Goal: Communication & Community: Answer question/provide support

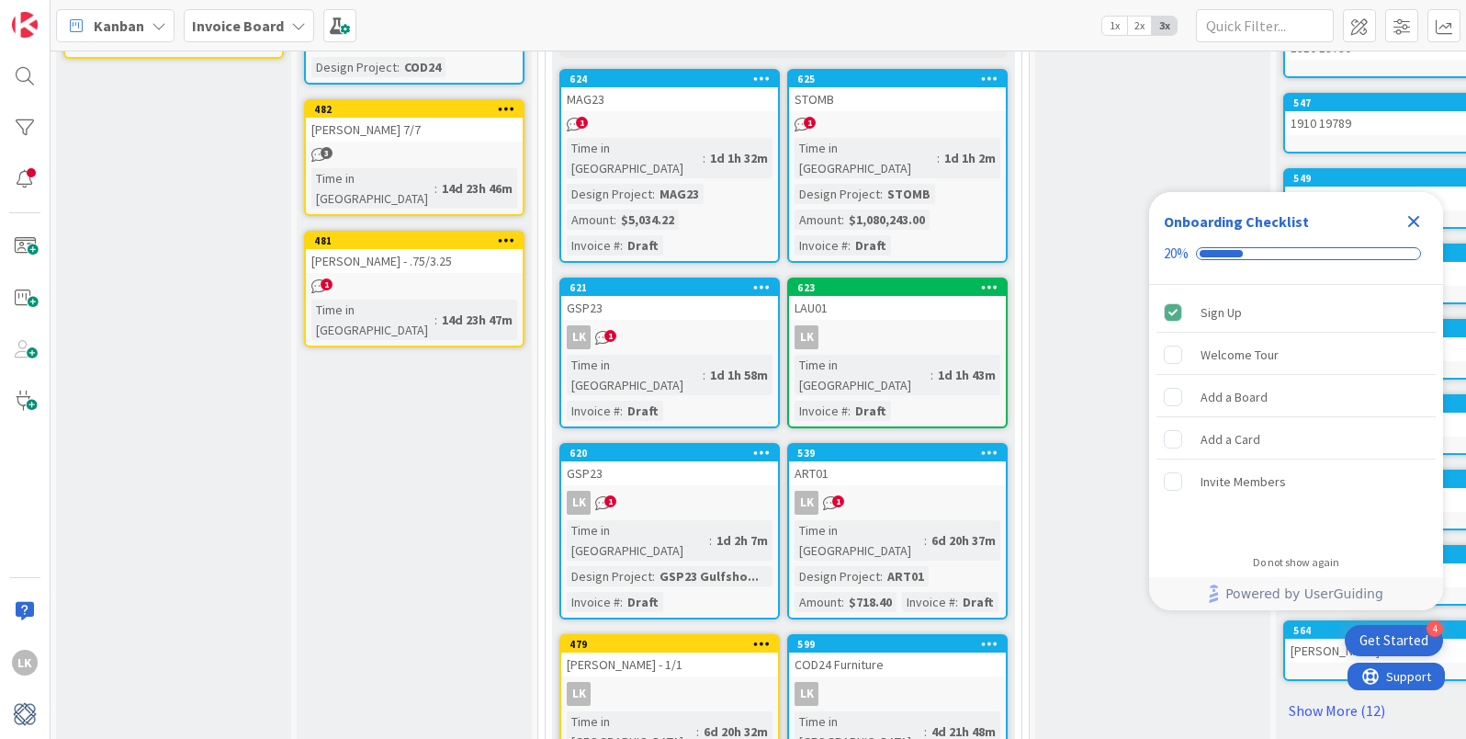
scroll to position [217, 1]
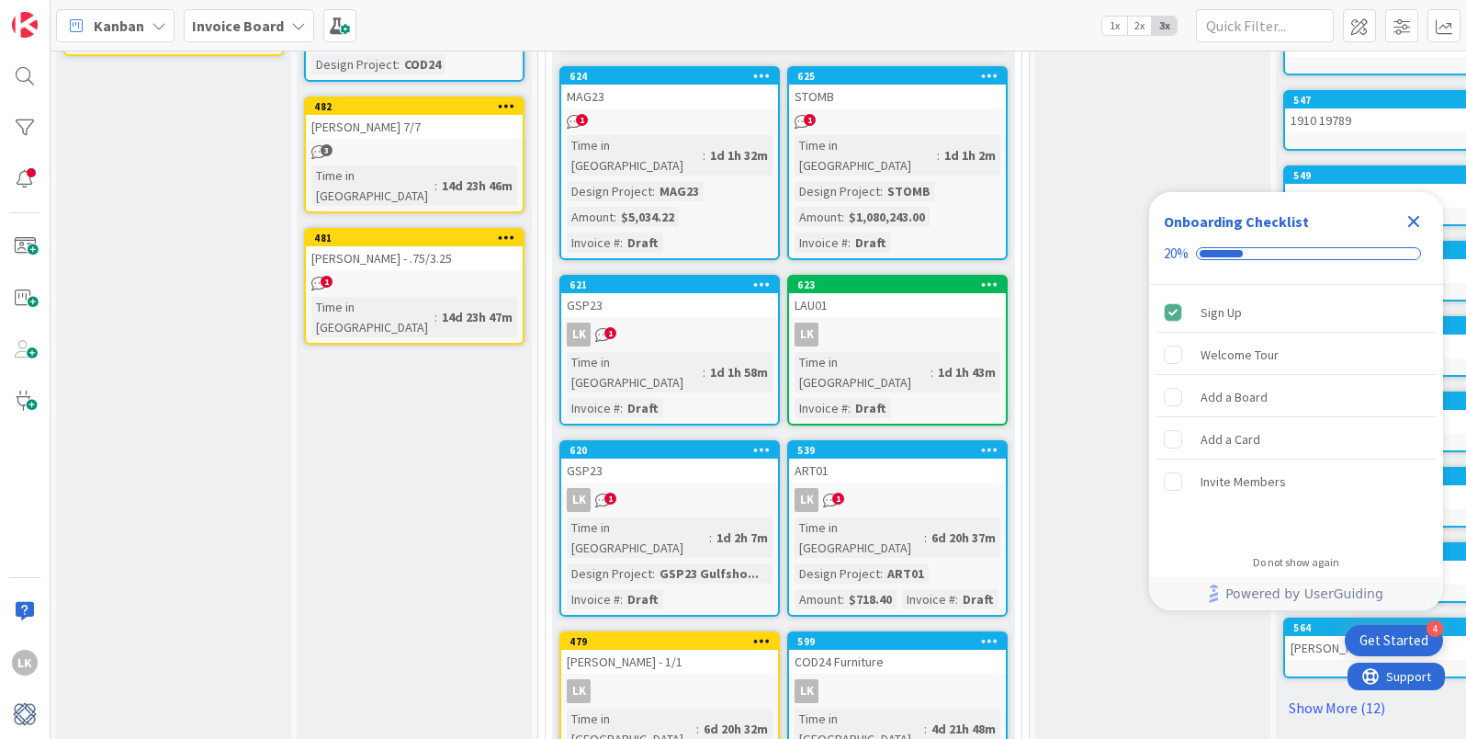
click at [636, 126] on div "1" at bounding box center [669, 122] width 217 height 16
click at [1417, 216] on icon "Close Checklist" at bounding box center [1414, 222] width 12 height 12
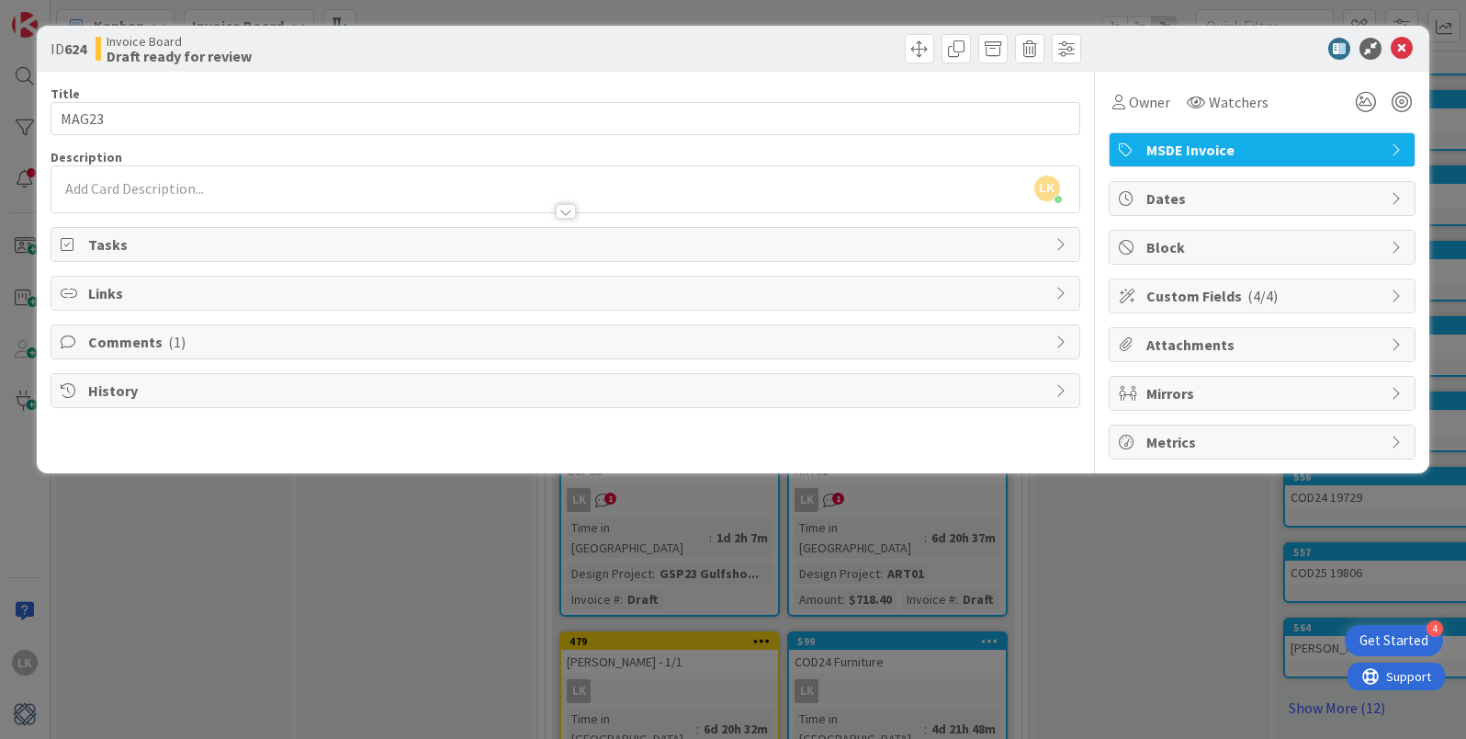
click at [1202, 348] on span "Attachments" at bounding box center [1263, 344] width 235 height 22
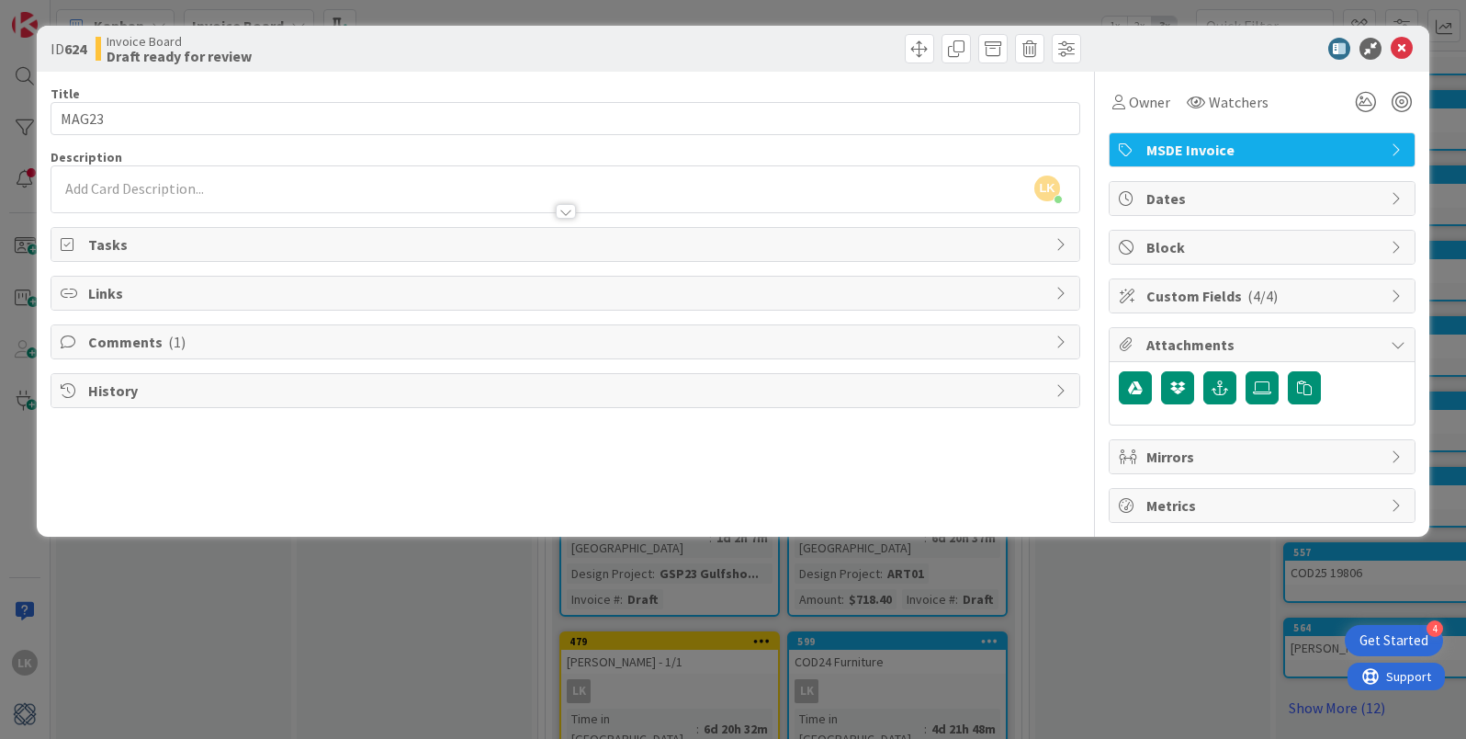
click at [107, 295] on span "Links" at bounding box center [567, 293] width 958 height 22
click at [1058, 401] on icon at bounding box center [1063, 399] width 15 height 15
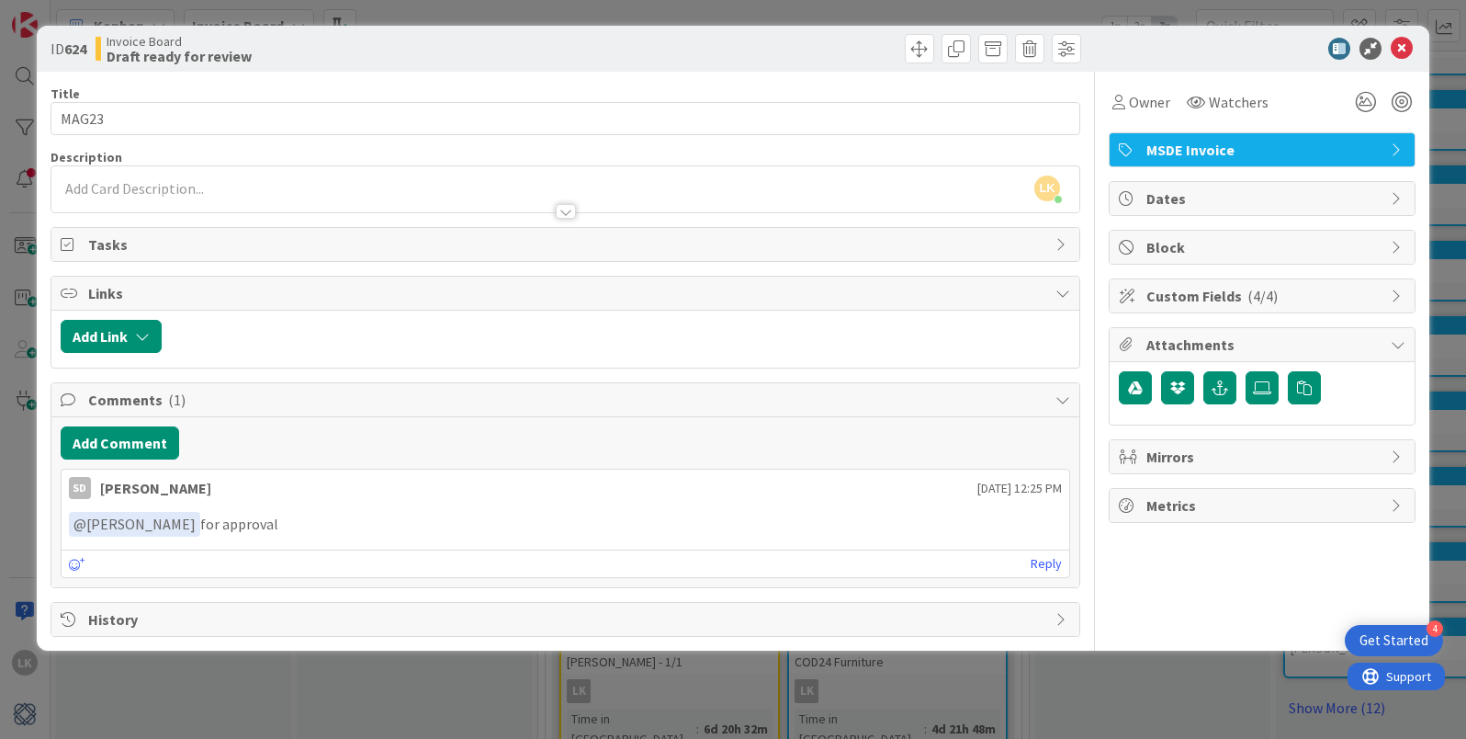
click at [1391, 151] on icon at bounding box center [1398, 149] width 15 height 15
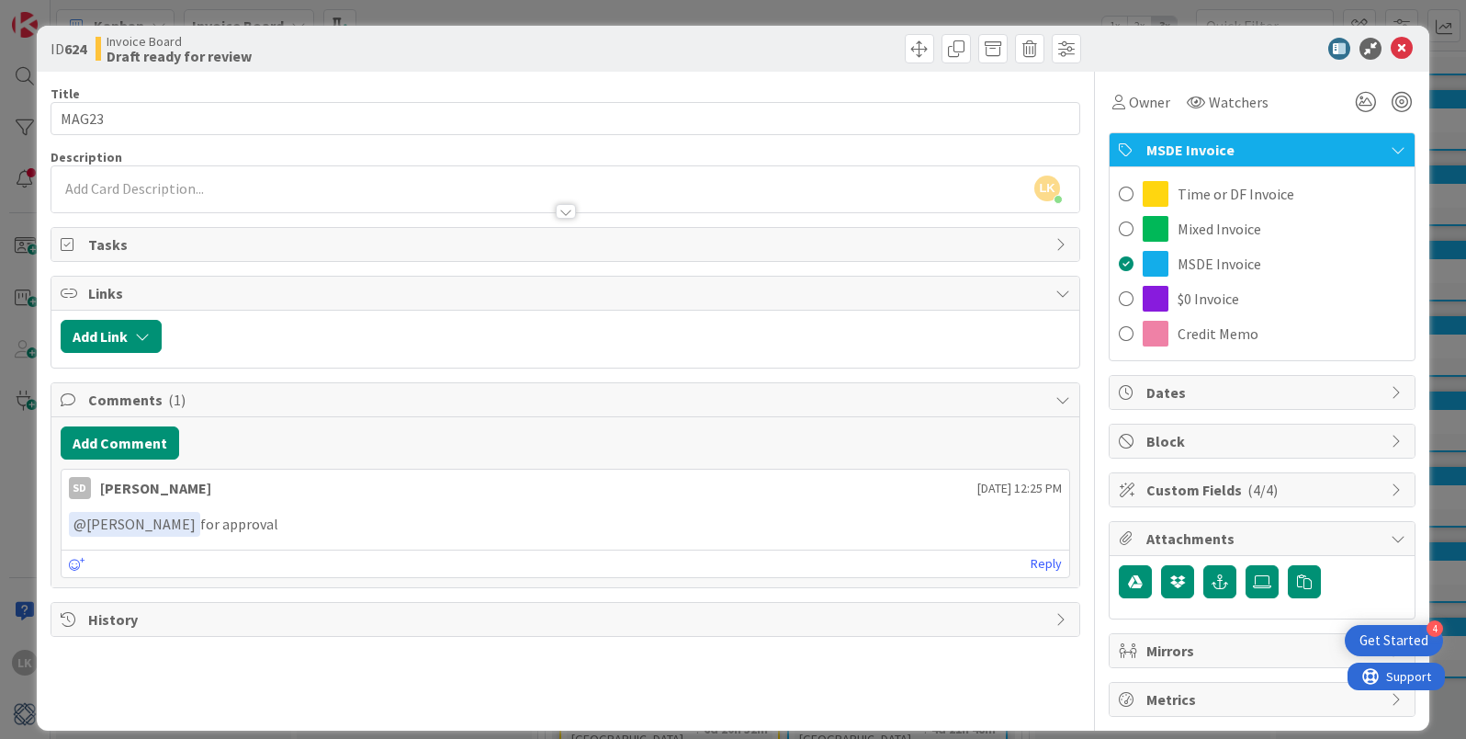
click at [1391, 151] on icon at bounding box center [1398, 149] width 15 height 15
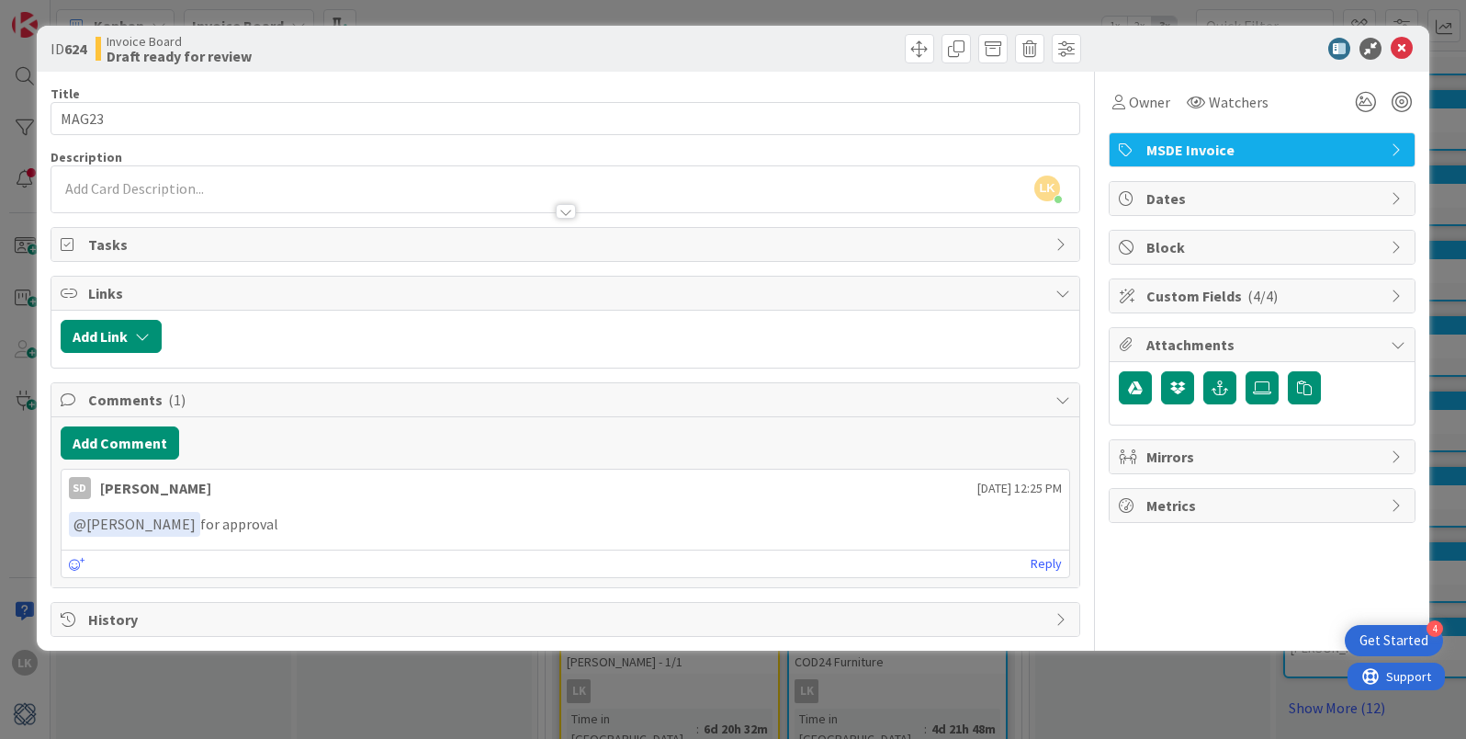
click at [1401, 339] on icon at bounding box center [1398, 344] width 15 height 15
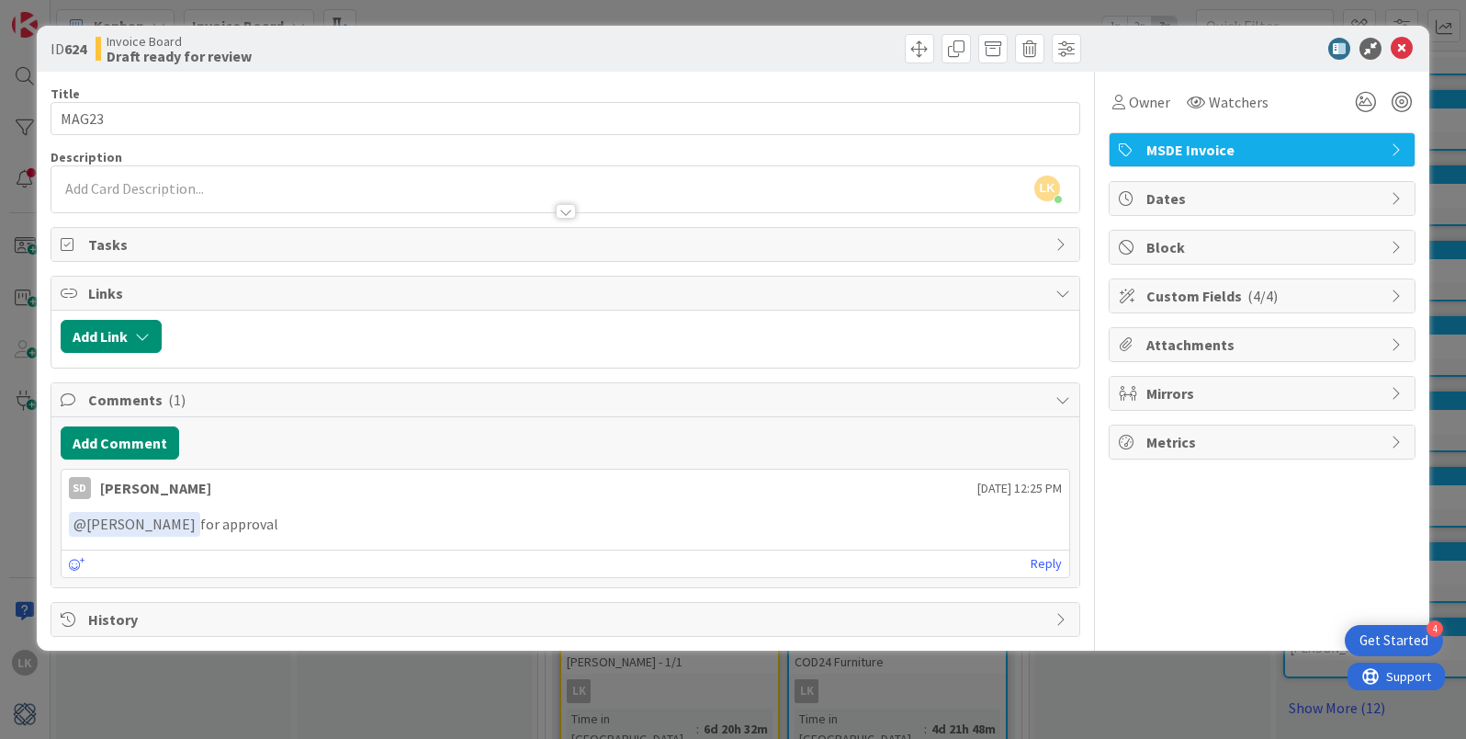
click at [1401, 339] on icon at bounding box center [1398, 344] width 15 height 15
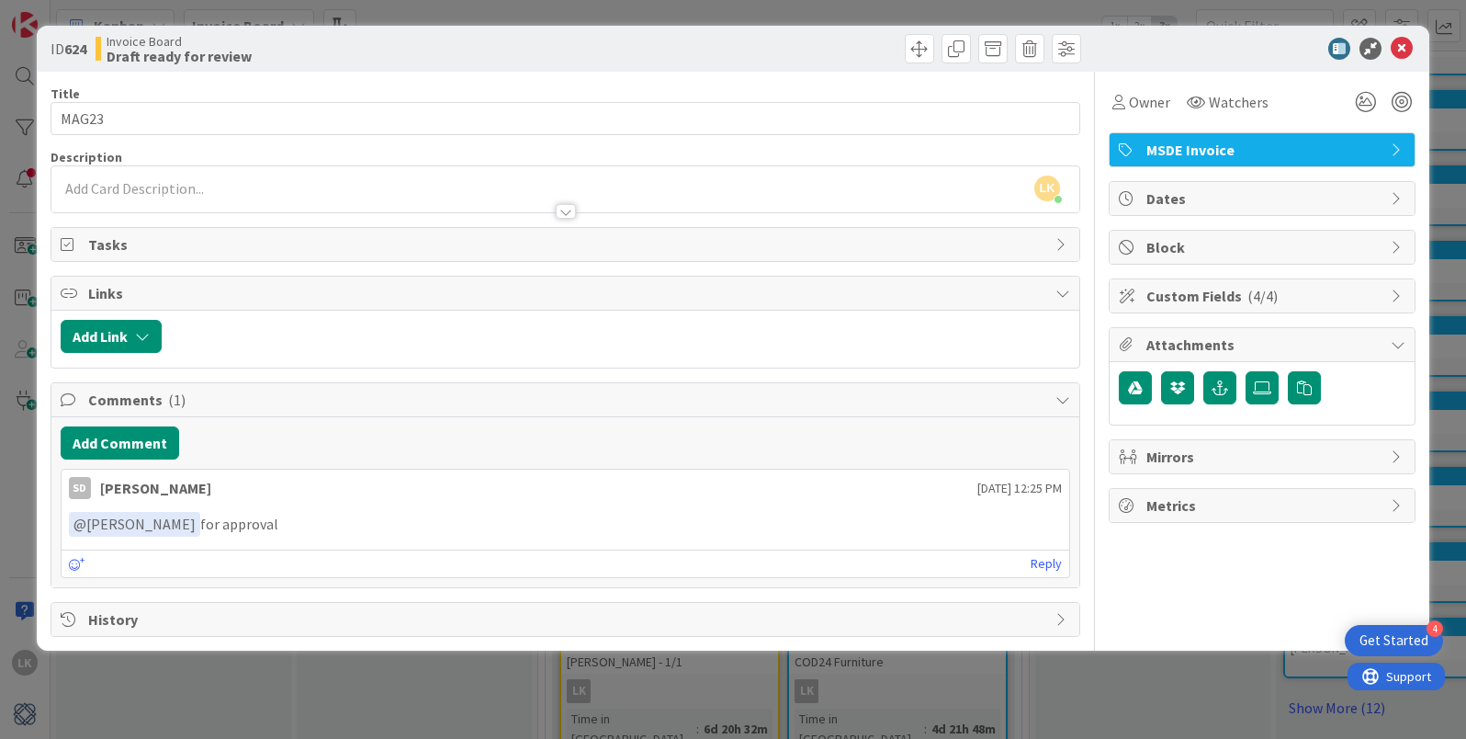
click at [1392, 290] on icon at bounding box center [1398, 295] width 15 height 15
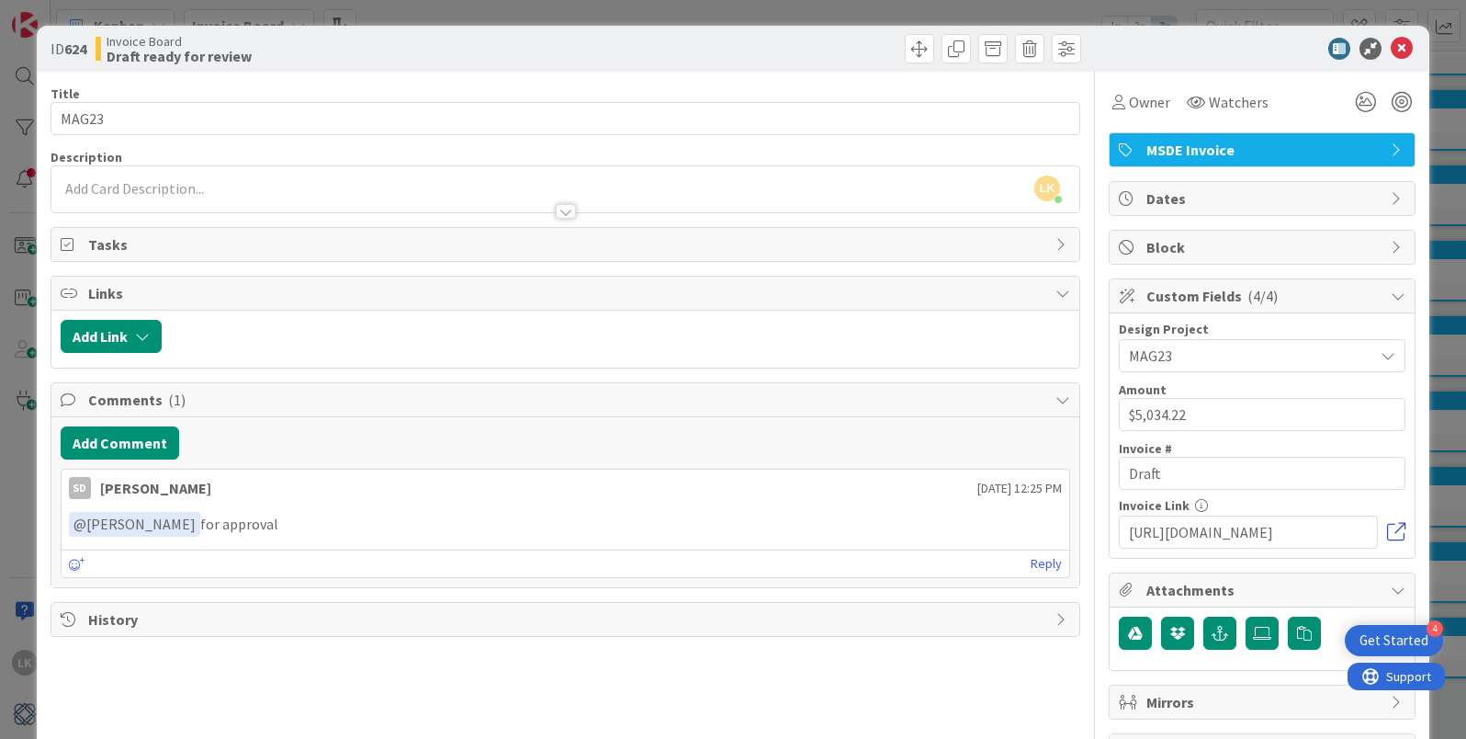
click at [1393, 532] on link at bounding box center [1396, 532] width 18 height 18
click at [111, 437] on button "Add Comment" at bounding box center [120, 442] width 119 height 33
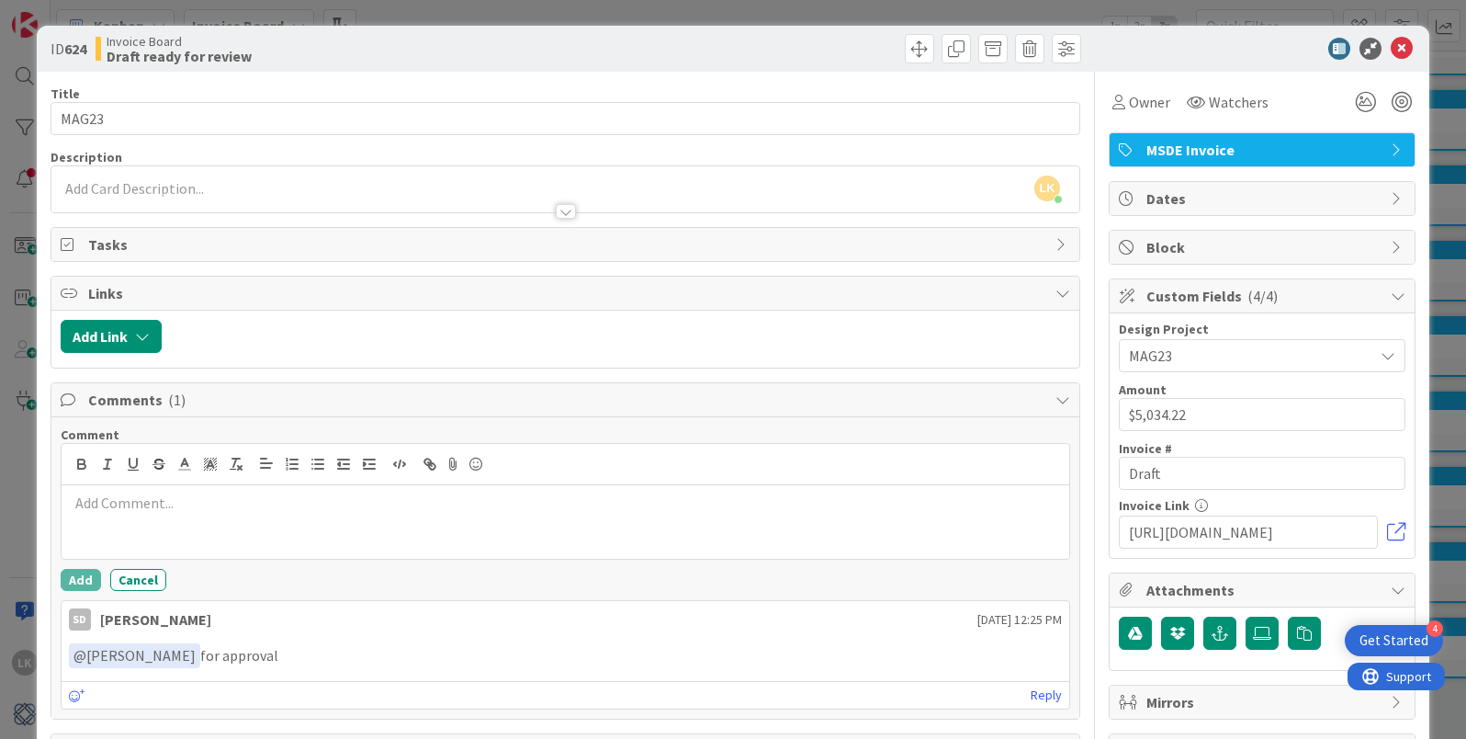
click at [119, 510] on p at bounding box center [565, 502] width 993 height 21
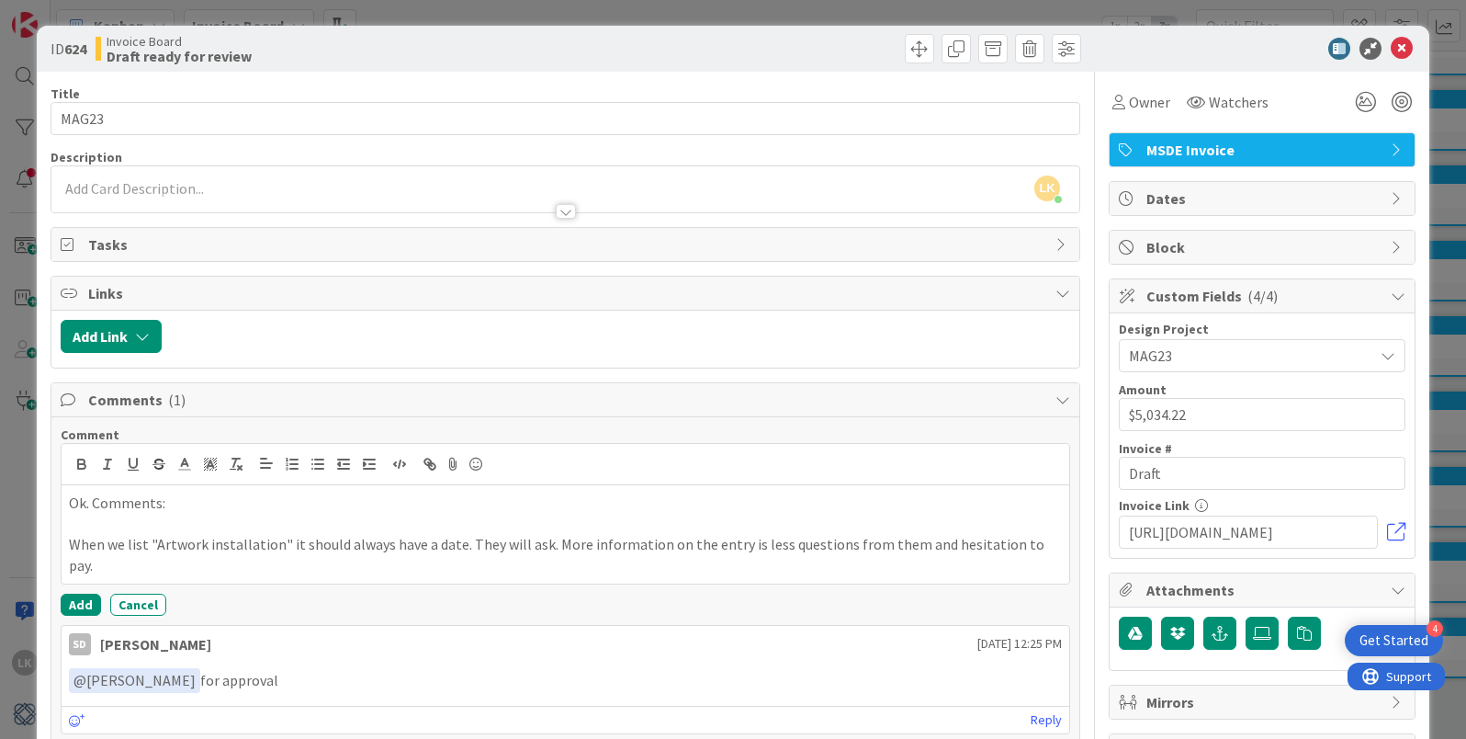
click at [898, 547] on p "When we list "Artwork installation" it should always have a date. They will ask…" at bounding box center [565, 554] width 993 height 41
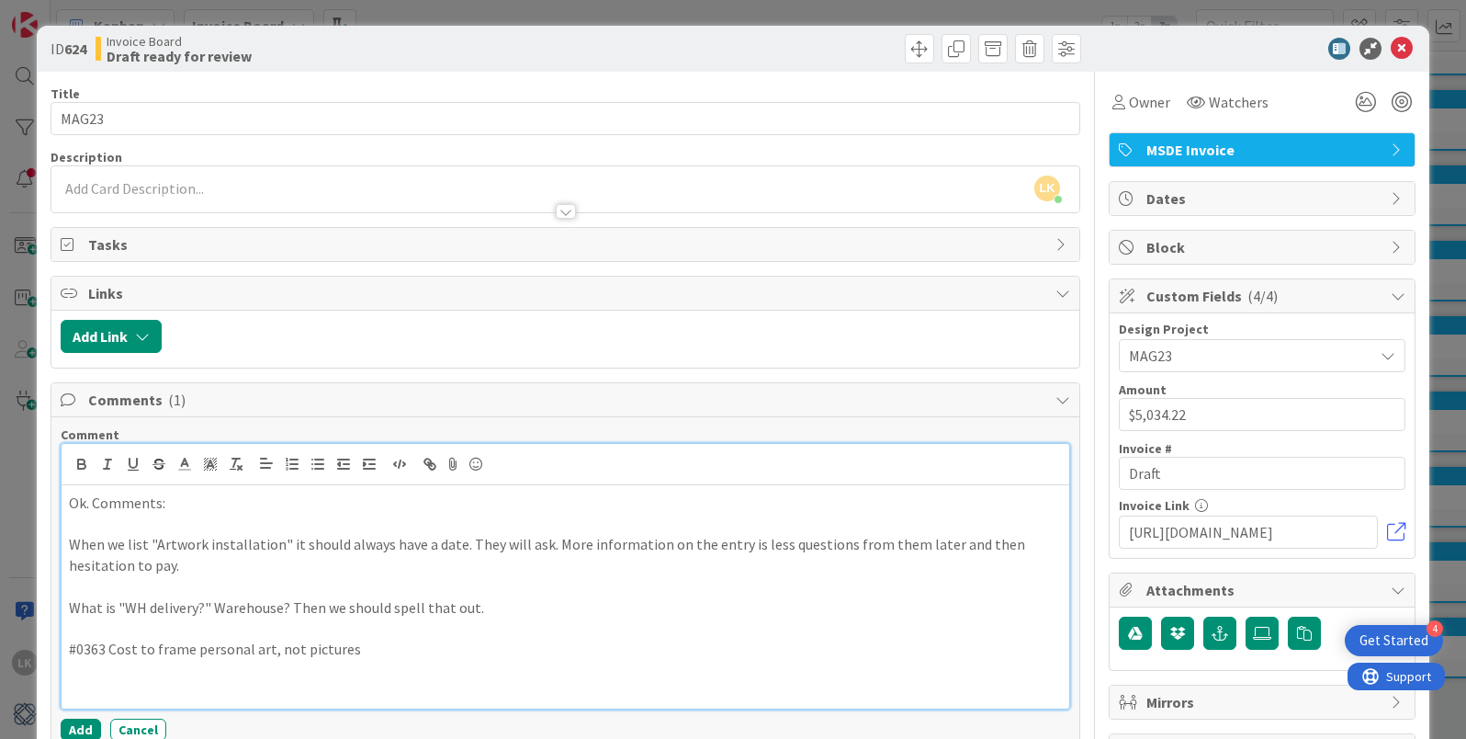
click at [69, 544] on p "When we list "Artwork installation" it should always have a date. They will ask…" at bounding box center [565, 554] width 993 height 41
click at [222, 569] on p "#0352 When we list "Artwork installation" it should always have a date. They wi…" at bounding box center [565, 554] width 993 height 41
click at [70, 608] on p "What is "WH delivery?" Warehouse? Then we should spell that out." at bounding box center [565, 607] width 993 height 21
click at [544, 614] on p "#0353 What is "WH delivery?" Warehouse? Then we should spell that out." at bounding box center [565, 607] width 993 height 21
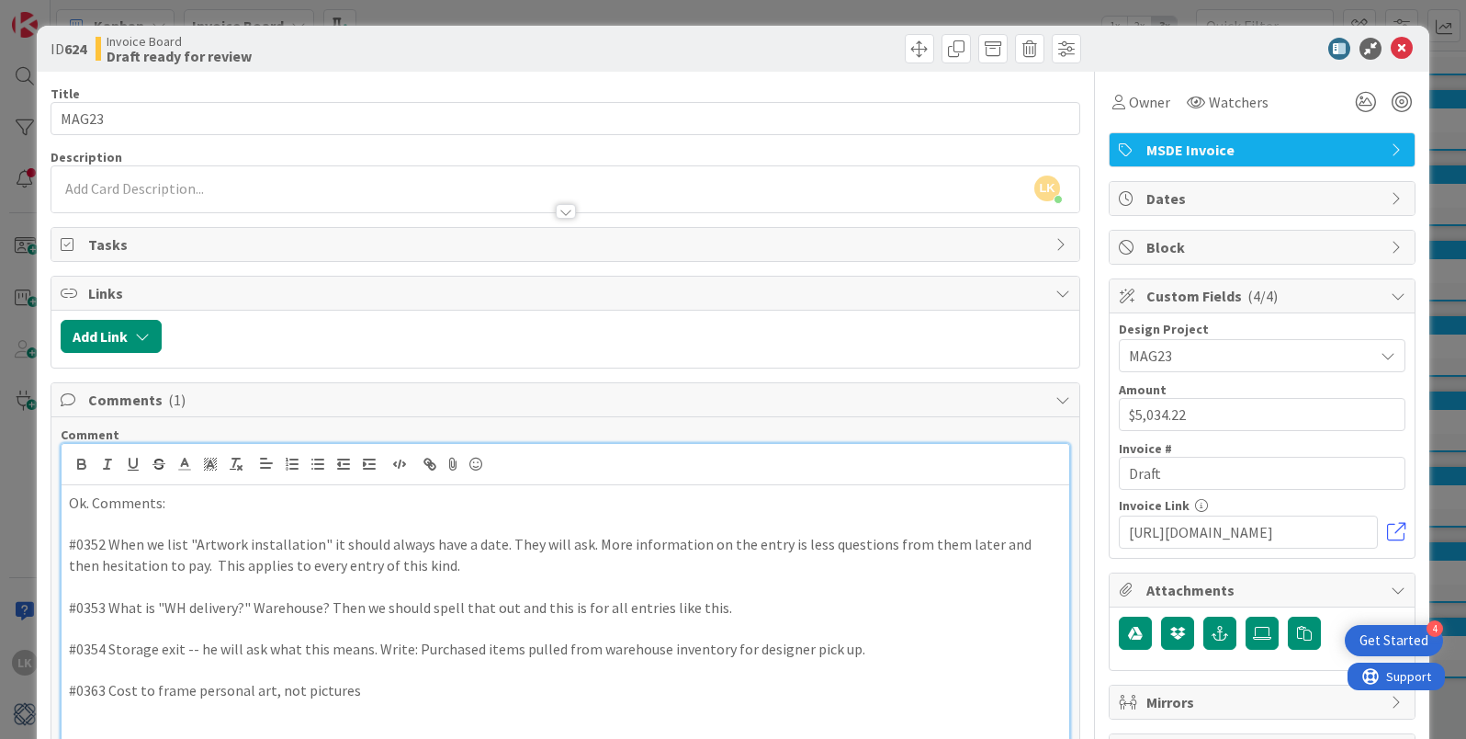
click at [458, 693] on p "#0363 Cost to frame personal art, not pictures" at bounding box center [565, 690] width 993 height 21
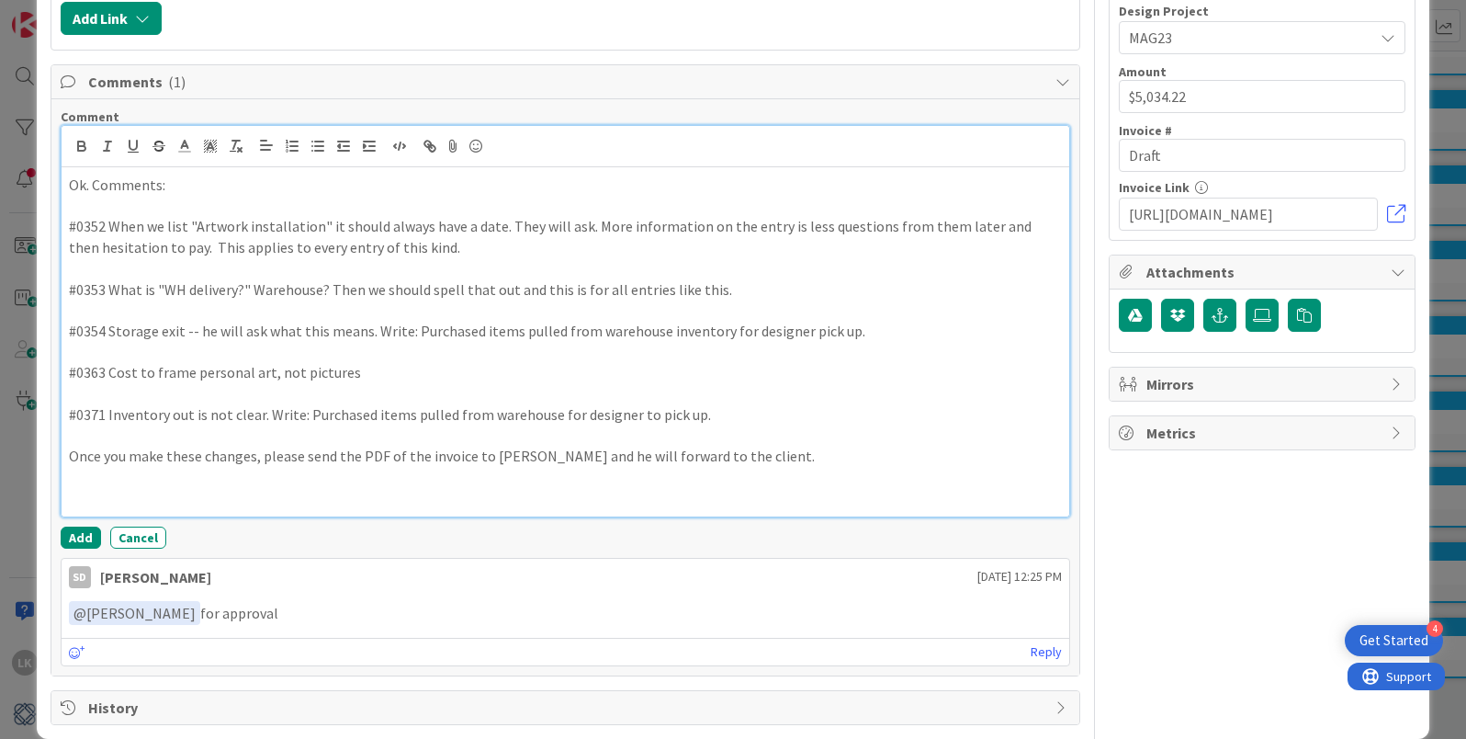
scroll to position [344, 0]
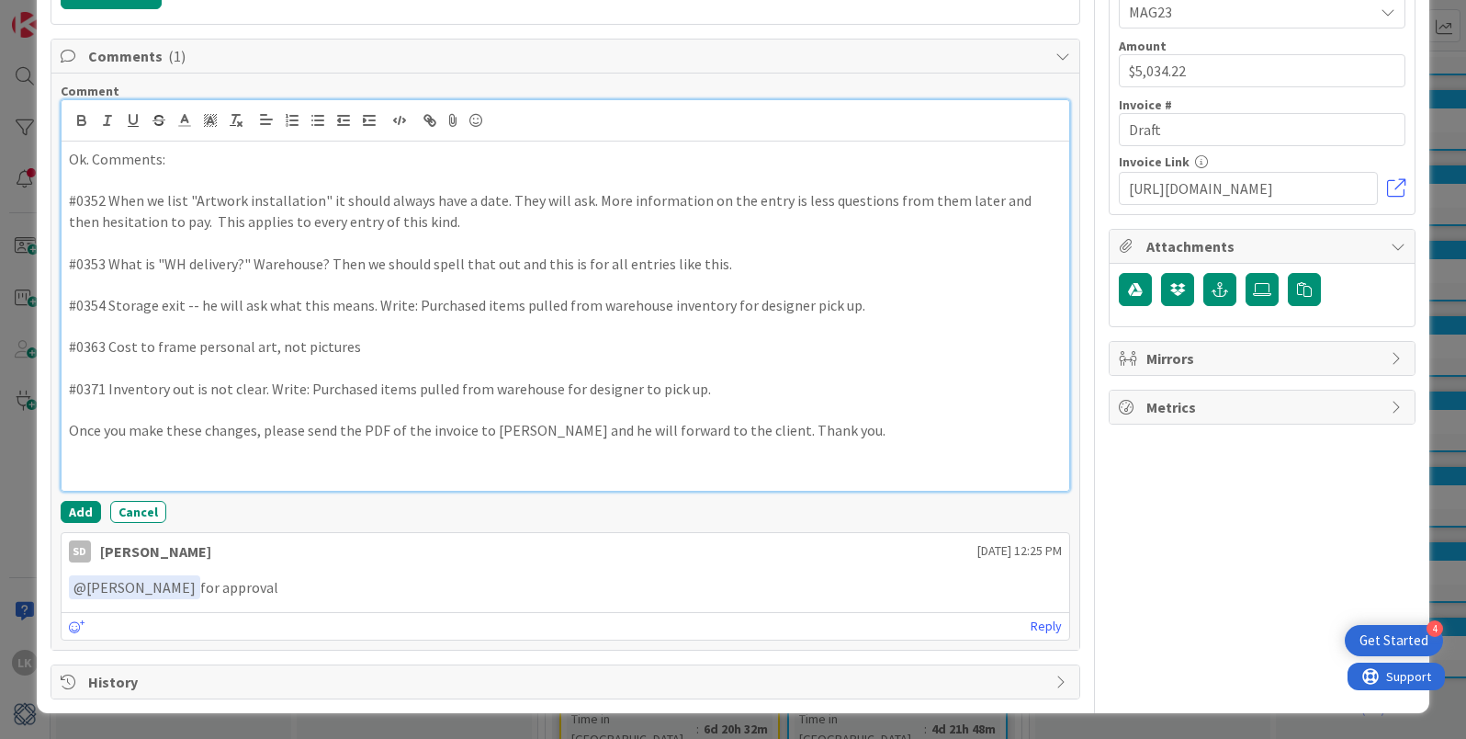
click at [728, 385] on p "#0371 Inventory out is not clear. Write: Purchased items pulled from warehouse …" at bounding box center [565, 388] width 993 height 21
click at [922, 311] on p "#0354 Storage exit -- he will ask what this means. Write: Purchased items pulle…" at bounding box center [565, 305] width 993 height 21
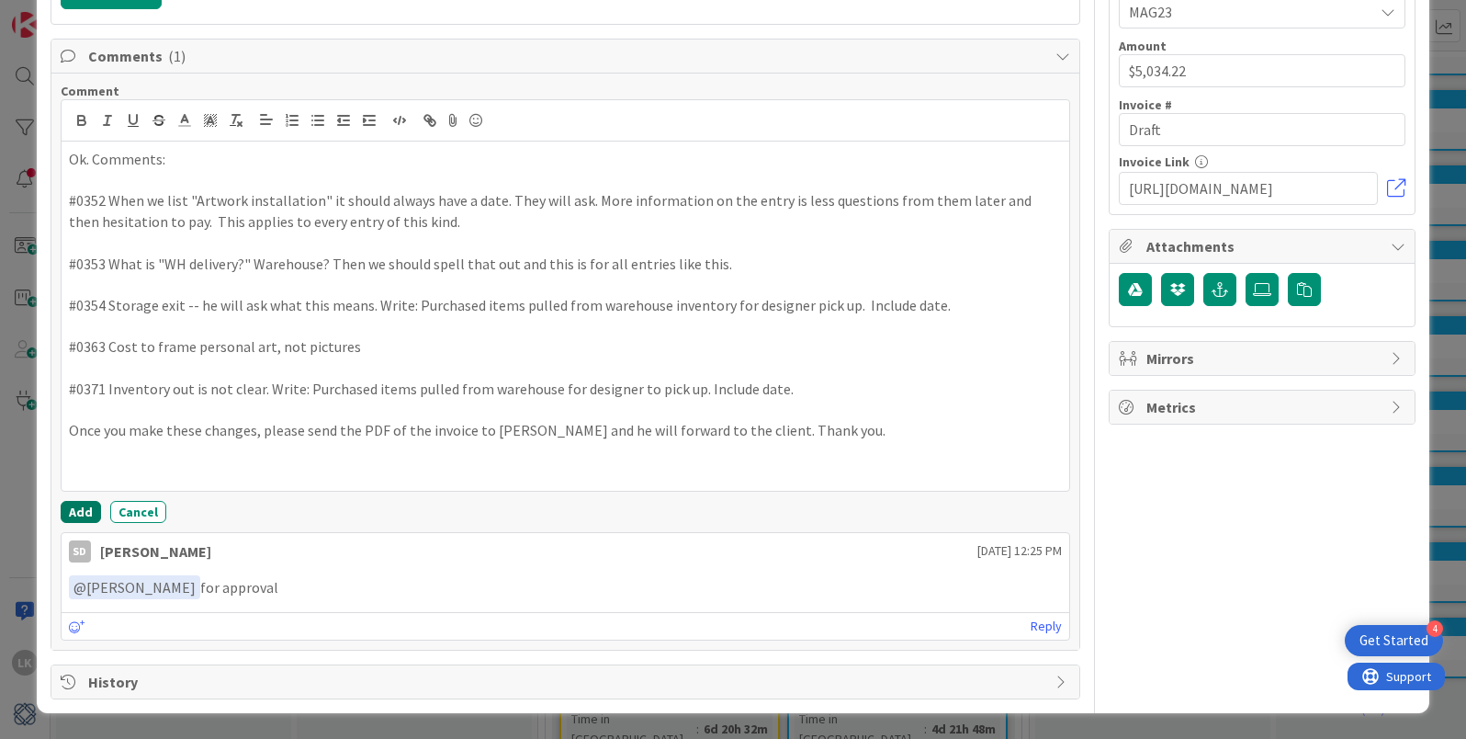
click at [74, 511] on button "Add" at bounding box center [81, 512] width 40 height 22
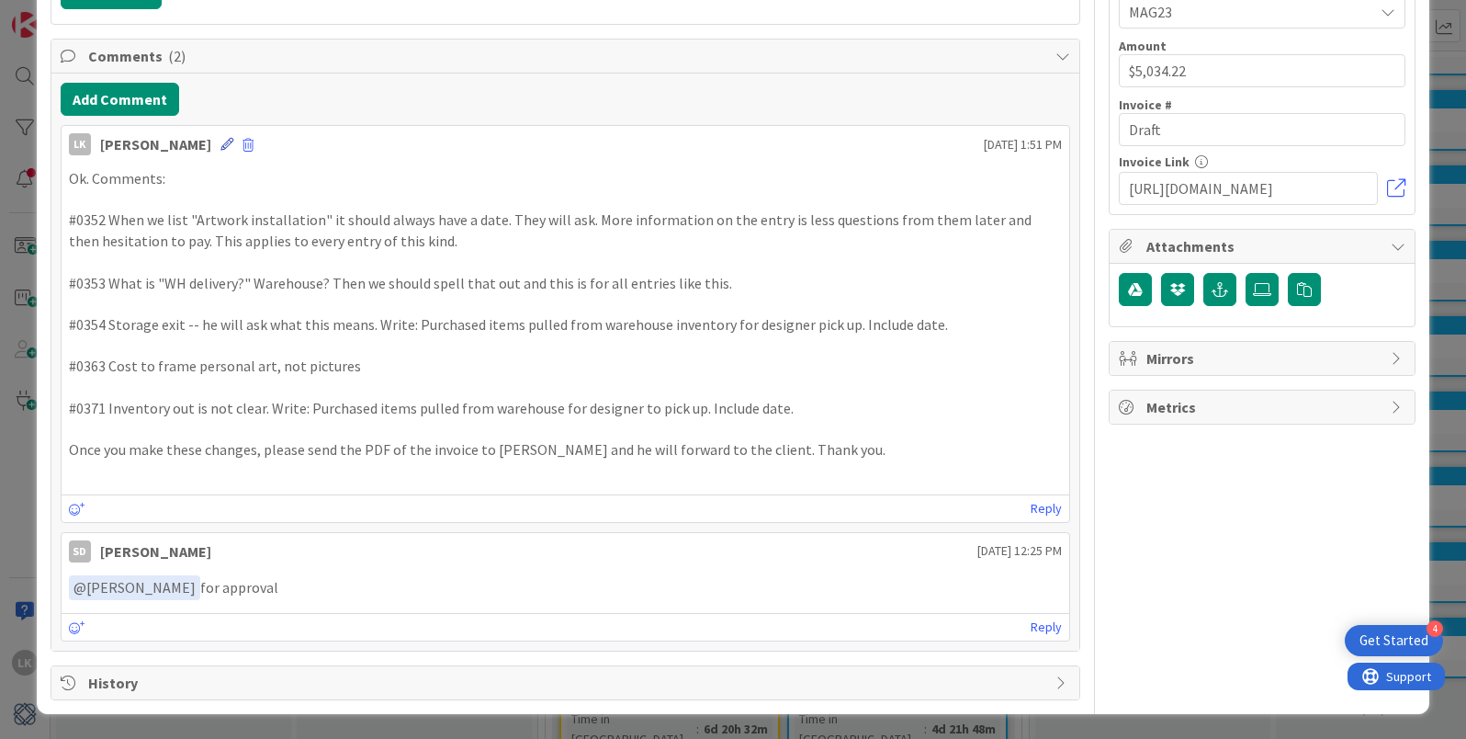
click at [220, 146] on icon at bounding box center [226, 144] width 13 height 13
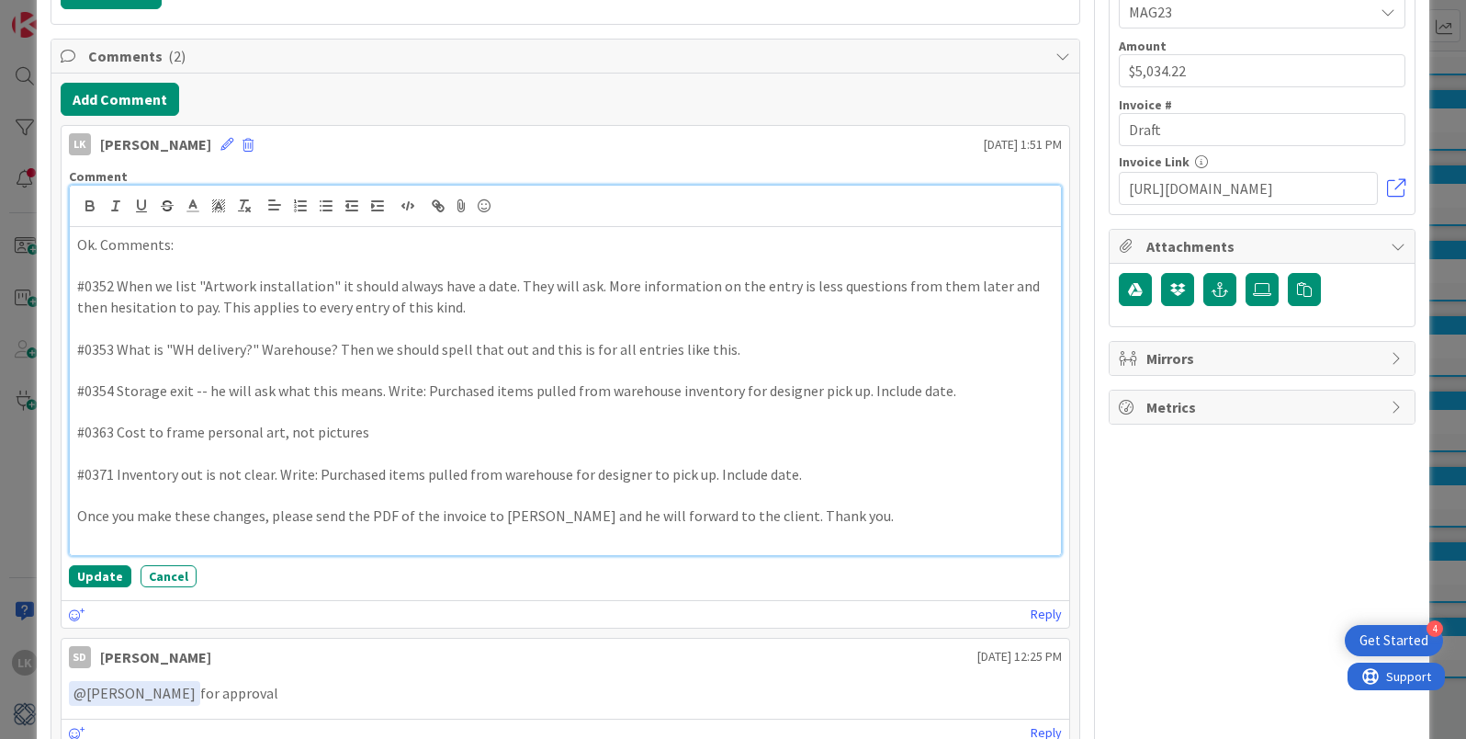
click at [80, 243] on p "Ok. Comments:" at bounding box center [565, 244] width 977 height 21
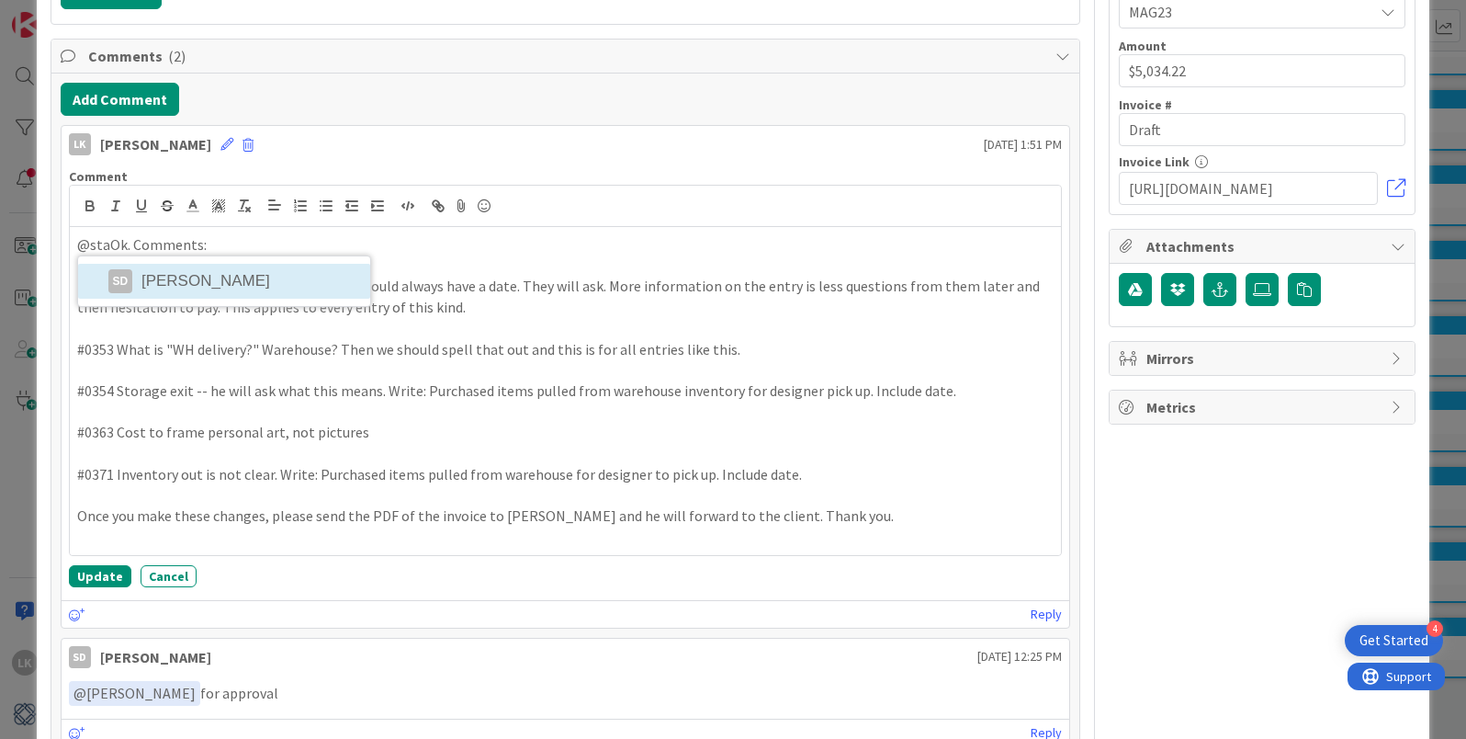
click at [174, 277] on li "SD [PERSON_NAME]" at bounding box center [224, 281] width 292 height 35
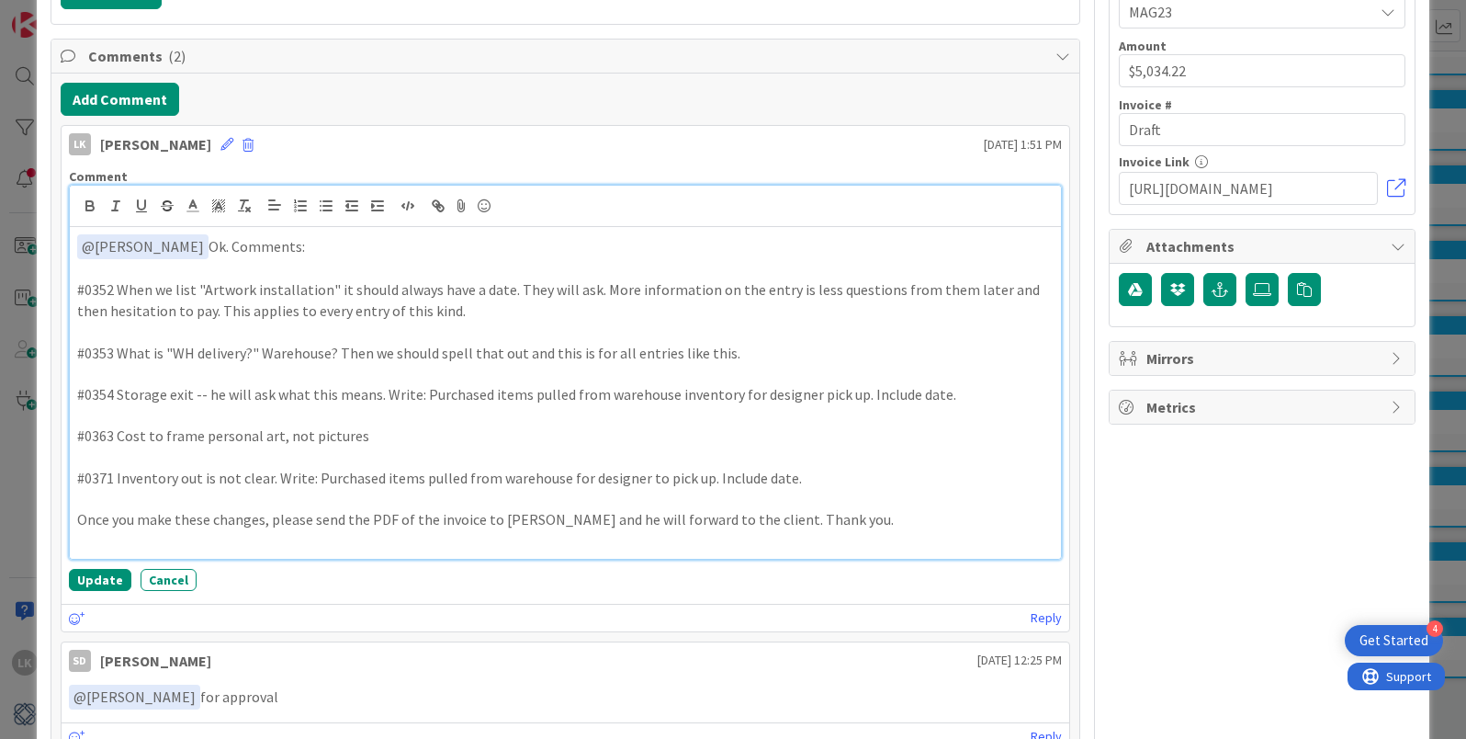
click at [529, 521] on p "Once you make these changes, please send the PDF of the invoice to Philip and h…" at bounding box center [565, 519] width 977 height 21
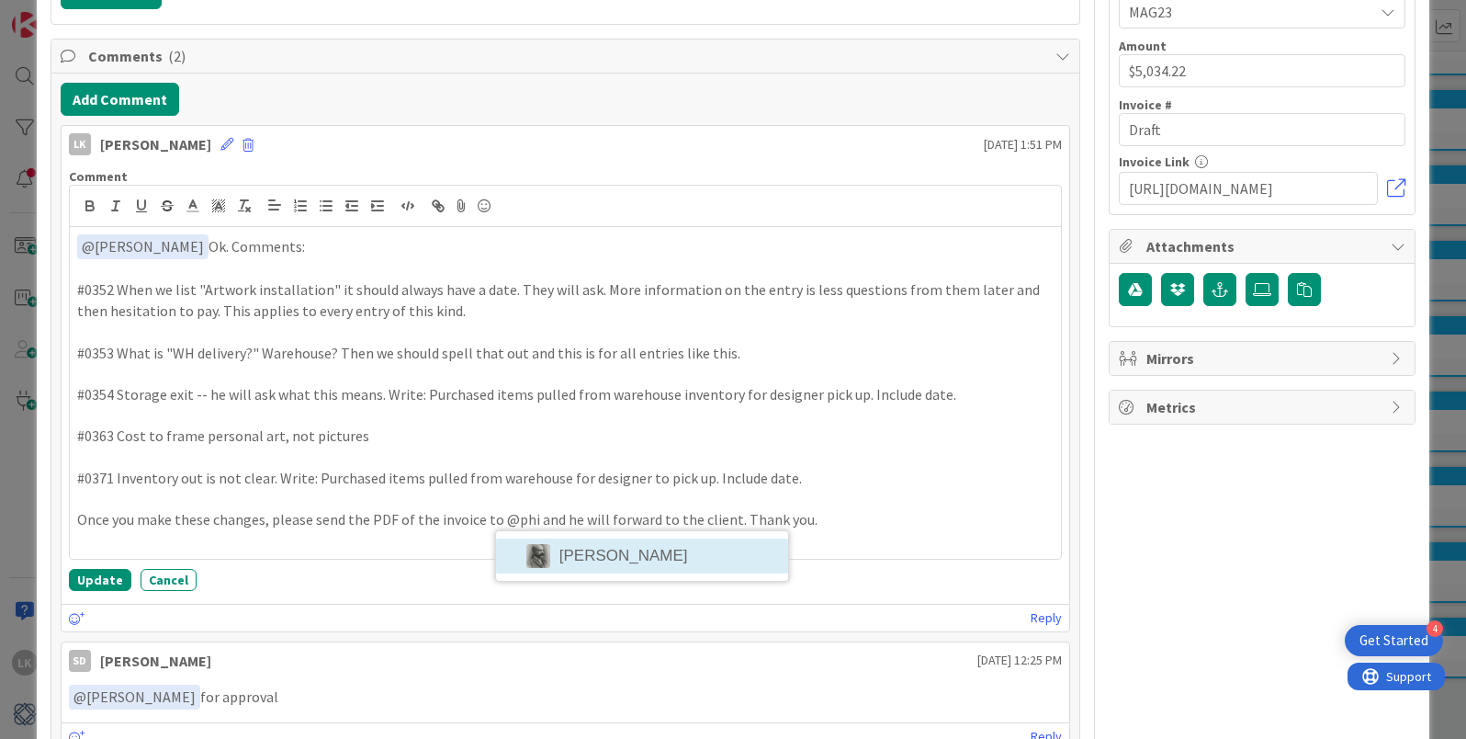
click at [582, 559] on li "[PERSON_NAME]" at bounding box center [642, 555] width 292 height 35
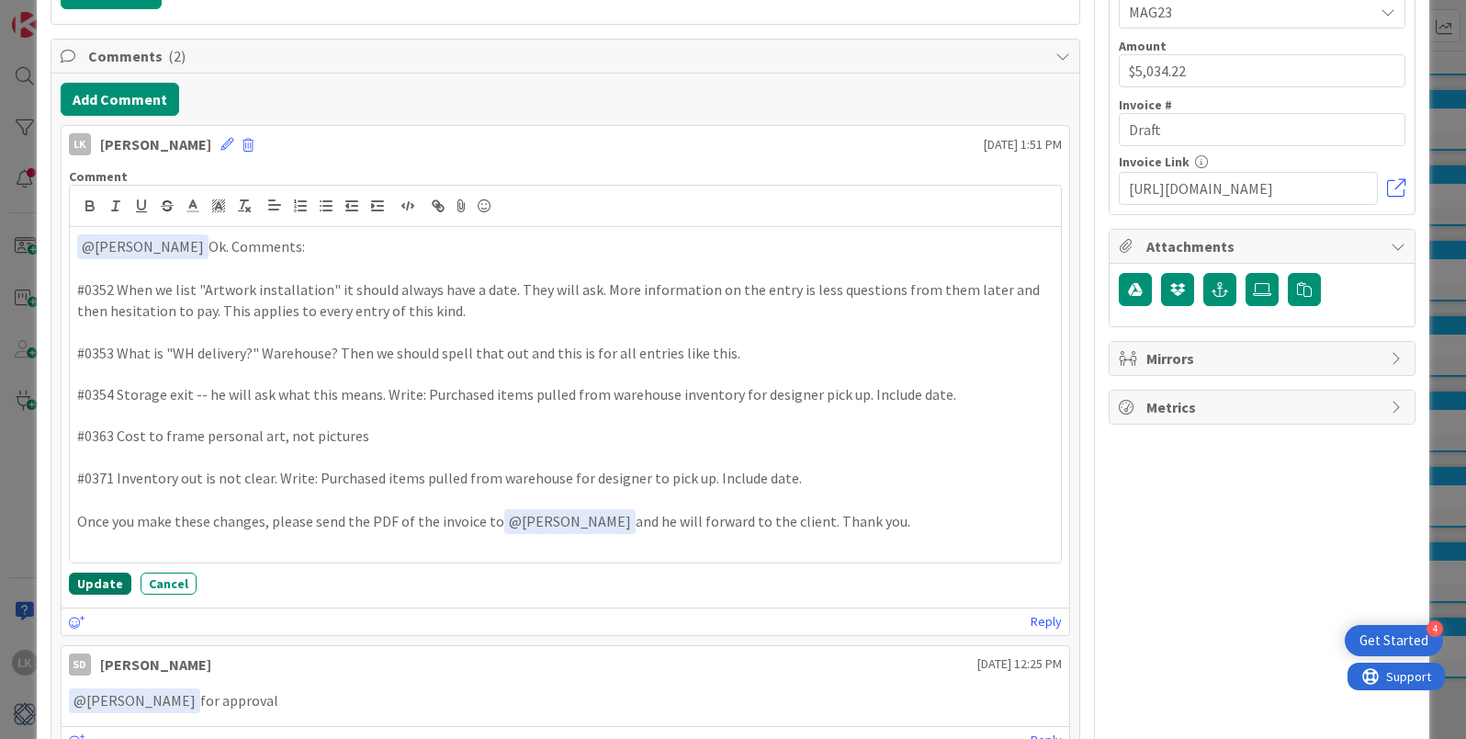
click at [83, 582] on button "Update" at bounding box center [100, 583] width 62 height 22
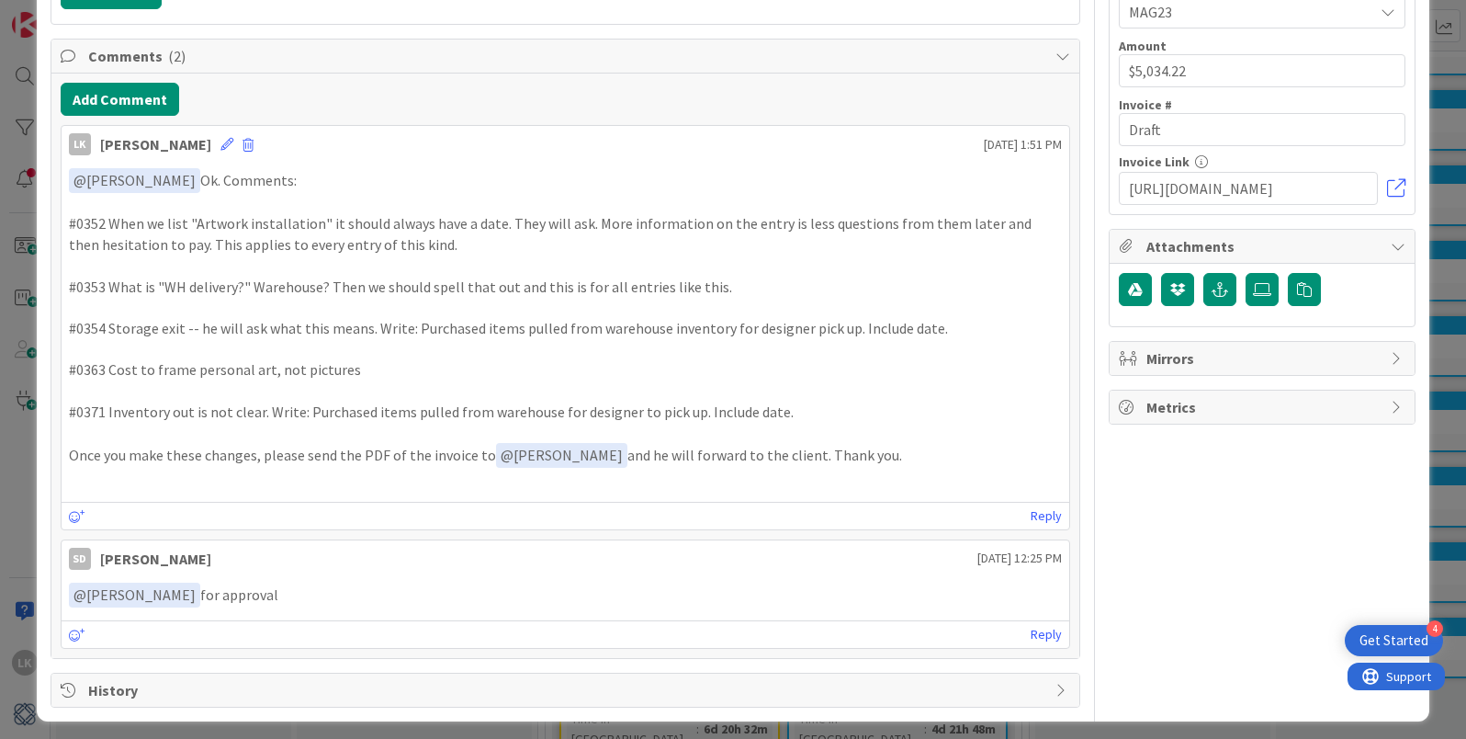
scroll to position [0, 0]
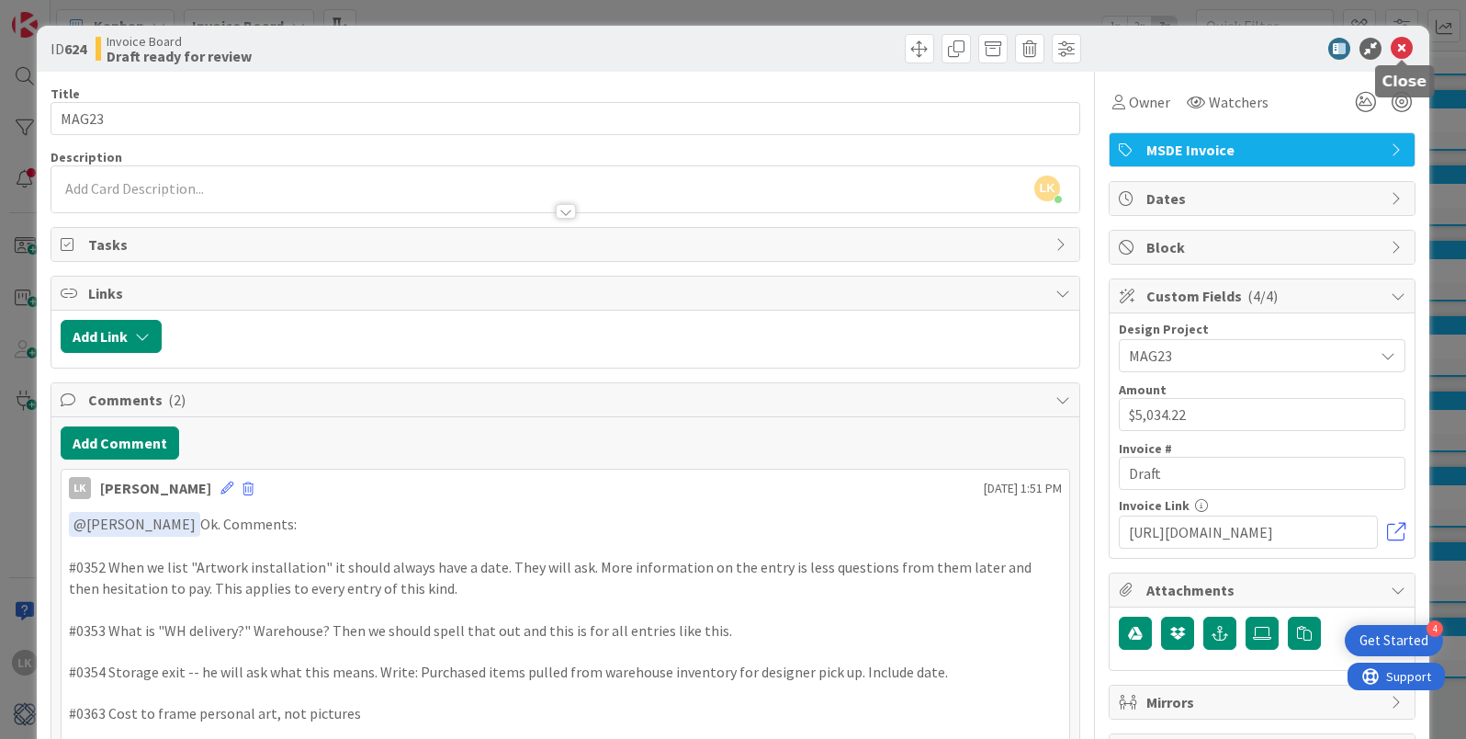
click at [1400, 45] on icon at bounding box center [1402, 49] width 22 height 22
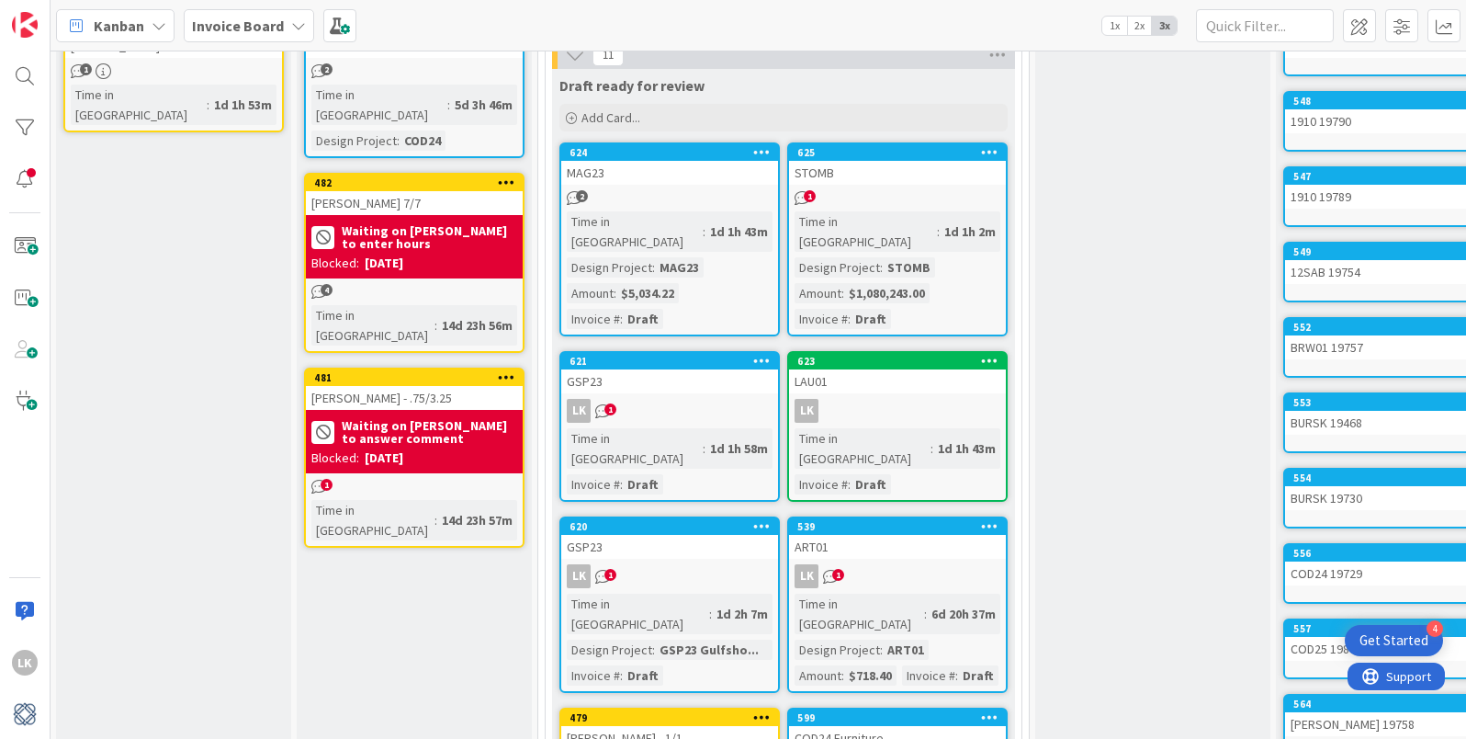
scroll to position [144, 1]
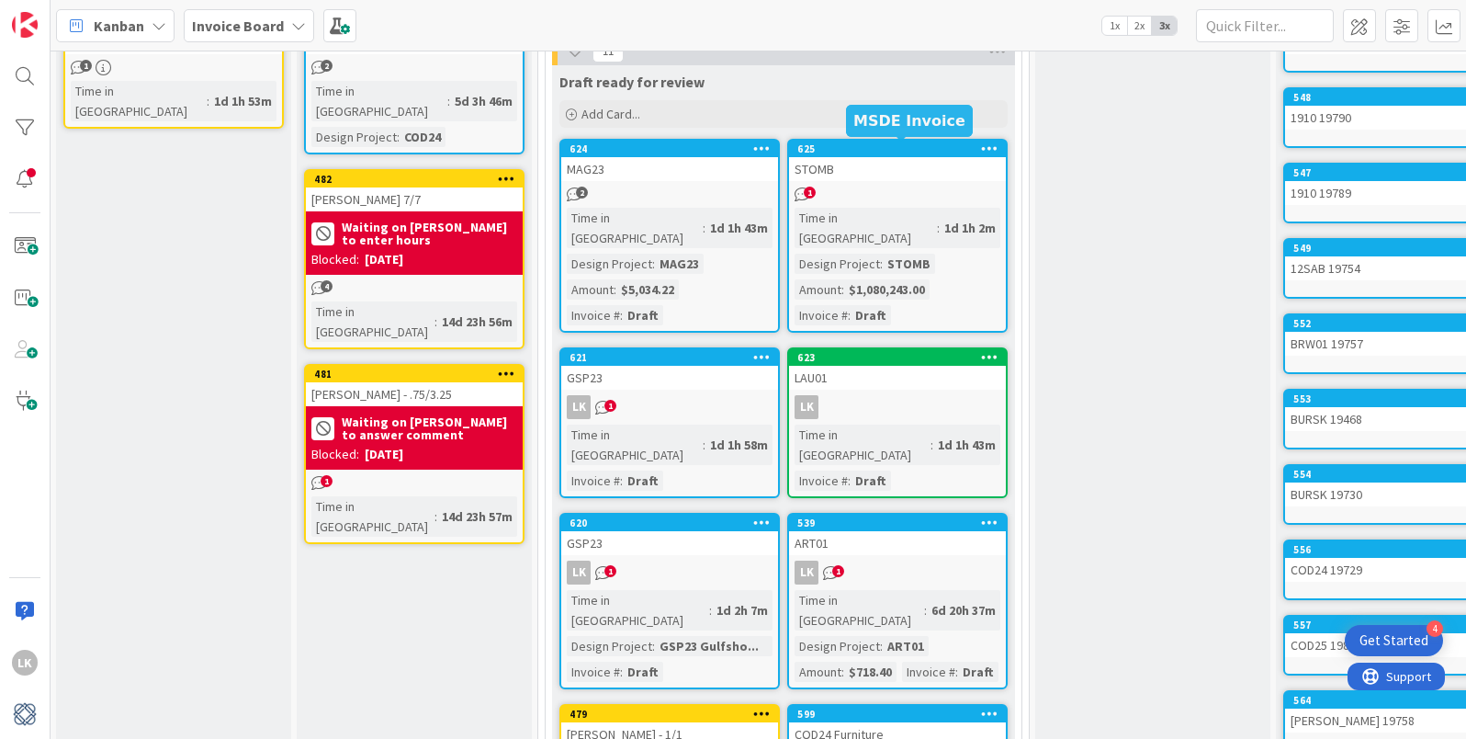
click at [863, 154] on div "625" at bounding box center [901, 148] width 209 height 13
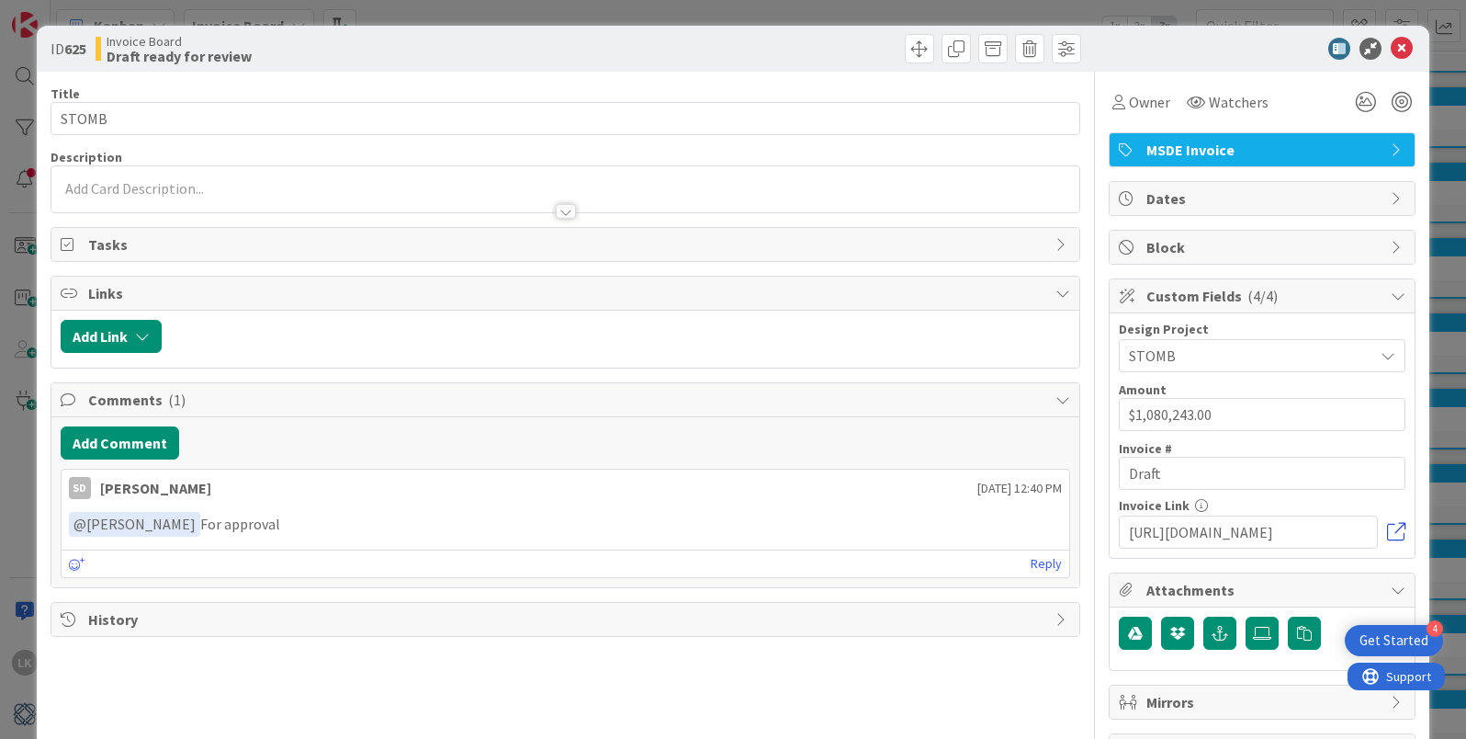
click at [1396, 530] on link at bounding box center [1396, 532] width 18 height 18
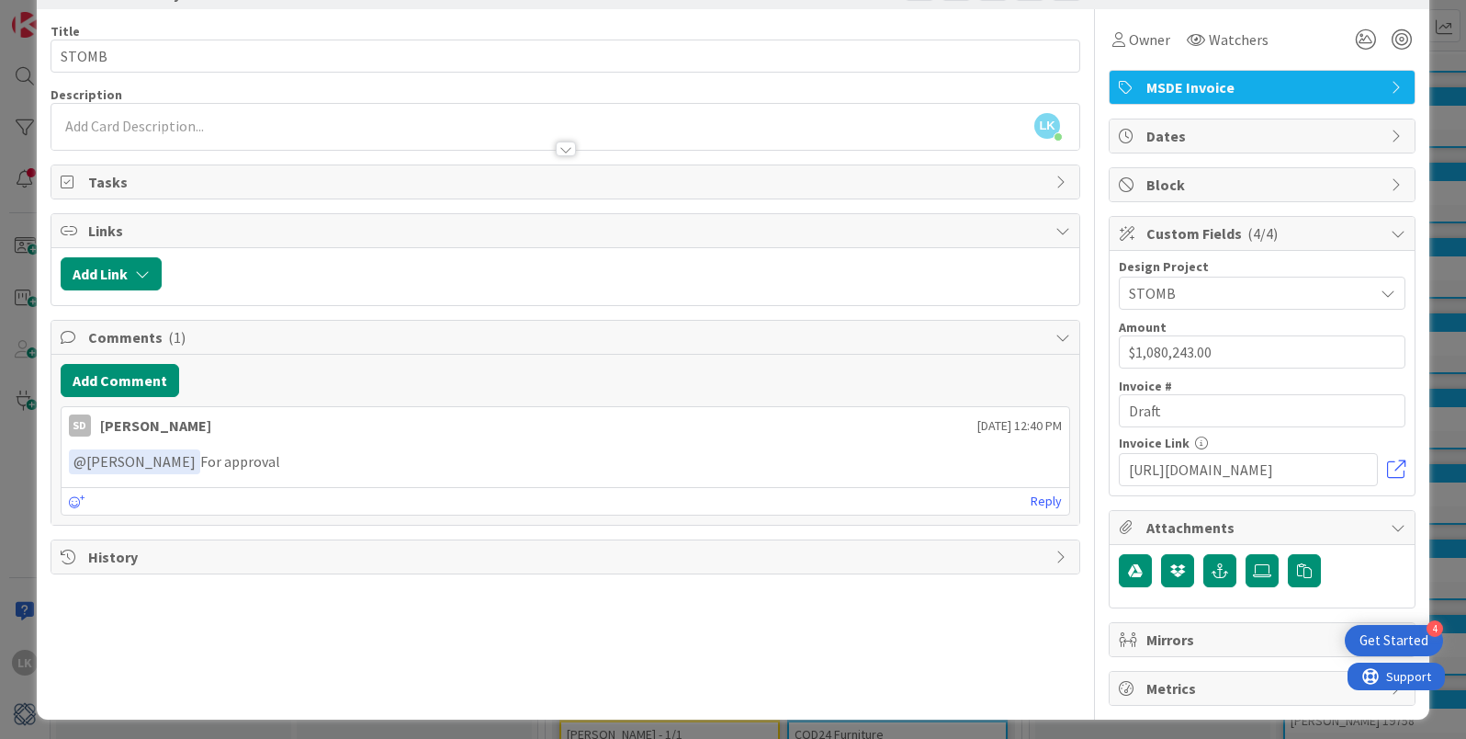
scroll to position [69, 0]
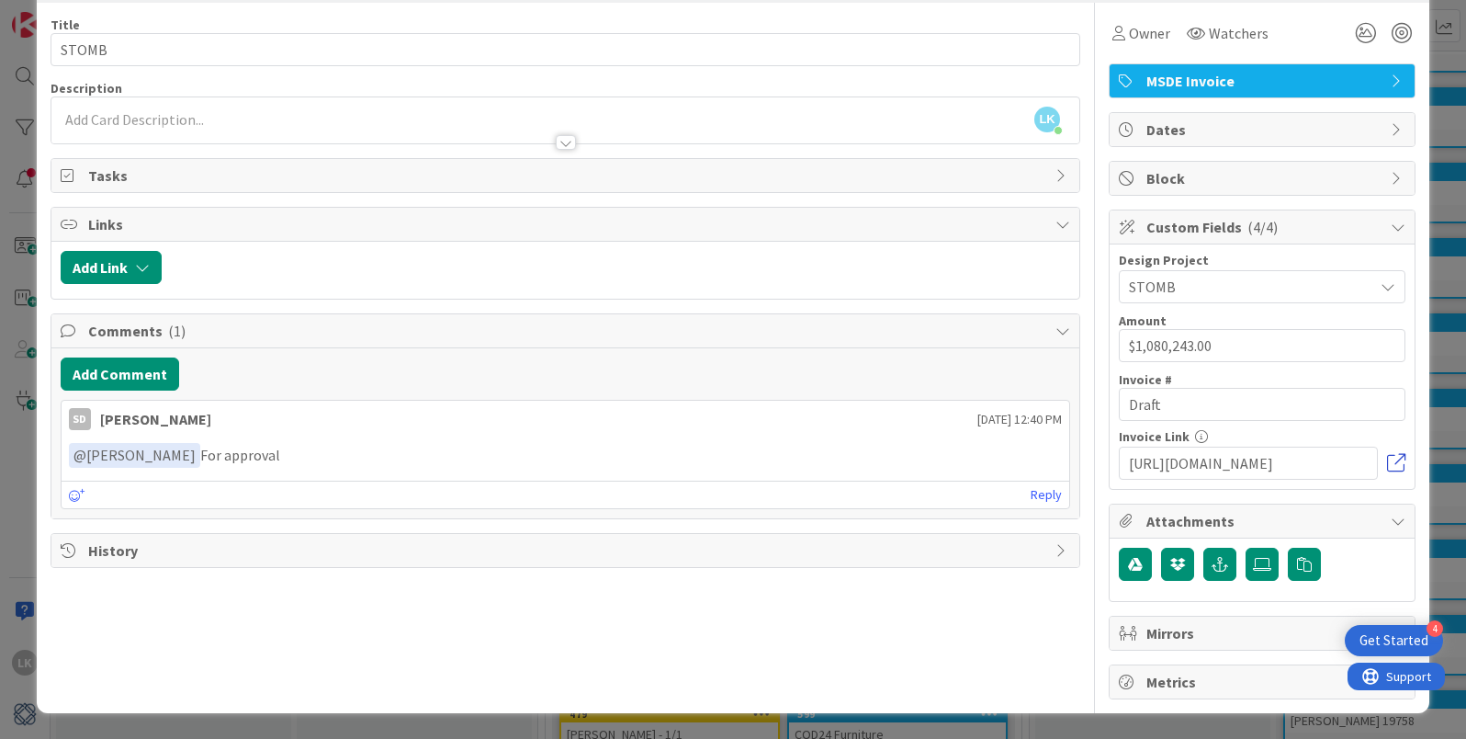
click at [1395, 463] on link at bounding box center [1396, 463] width 18 height 18
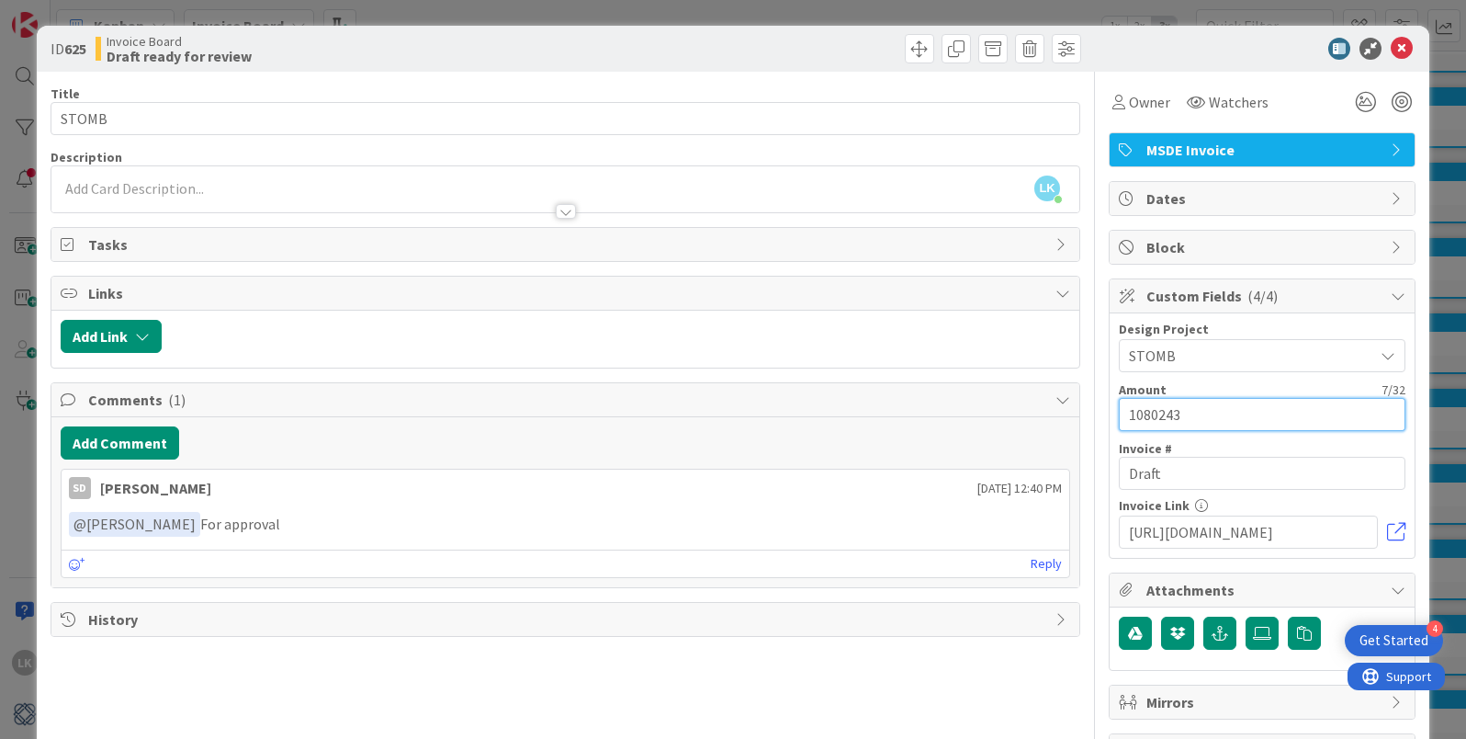
click at [1250, 418] on input "1080243" at bounding box center [1262, 414] width 287 height 33
type input "$10,802.43"
click at [1403, 48] on icon at bounding box center [1402, 49] width 22 height 22
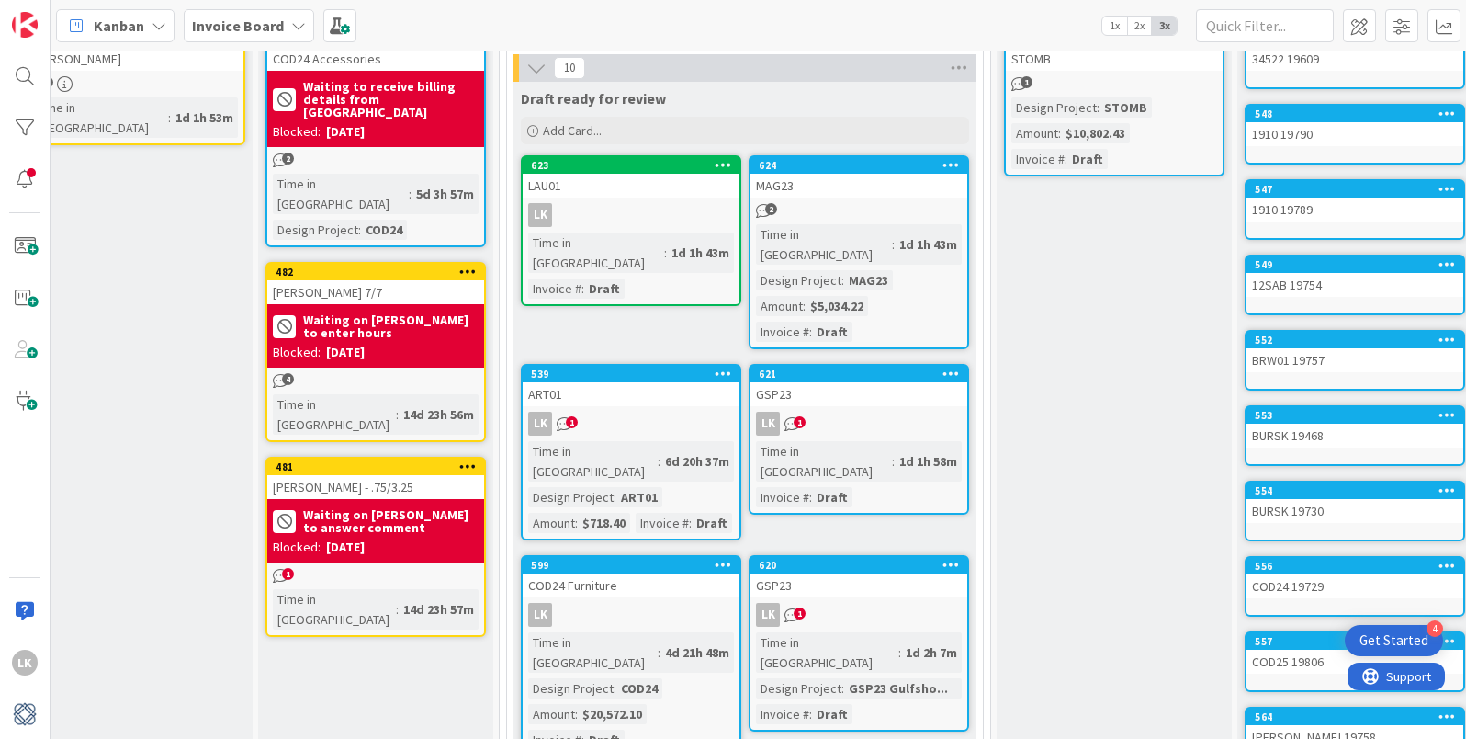
scroll to position [128, 39]
click at [659, 367] on div "539" at bounding box center [636, 373] width 209 height 13
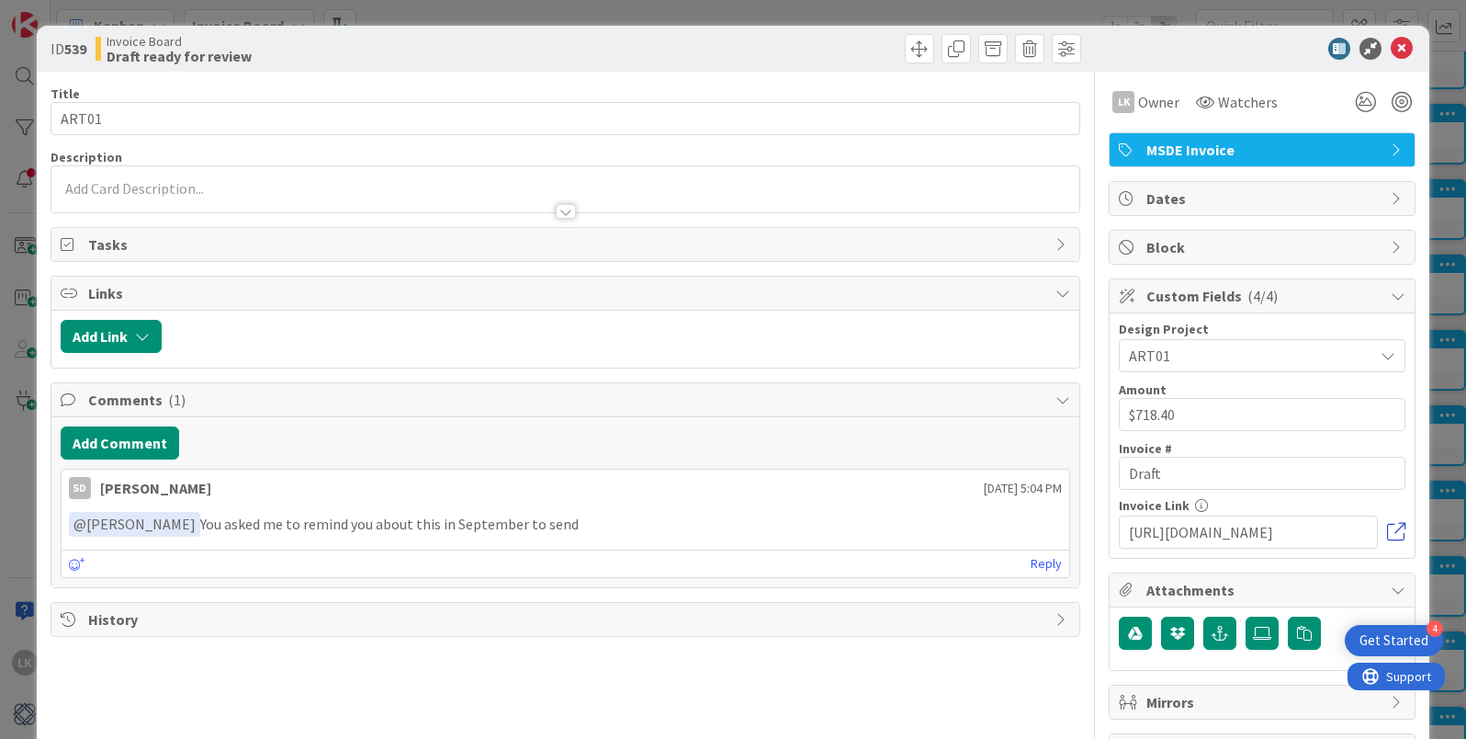
click at [1391, 528] on link at bounding box center [1396, 532] width 18 height 18
click at [1039, 561] on link "Reply" at bounding box center [1046, 563] width 31 height 23
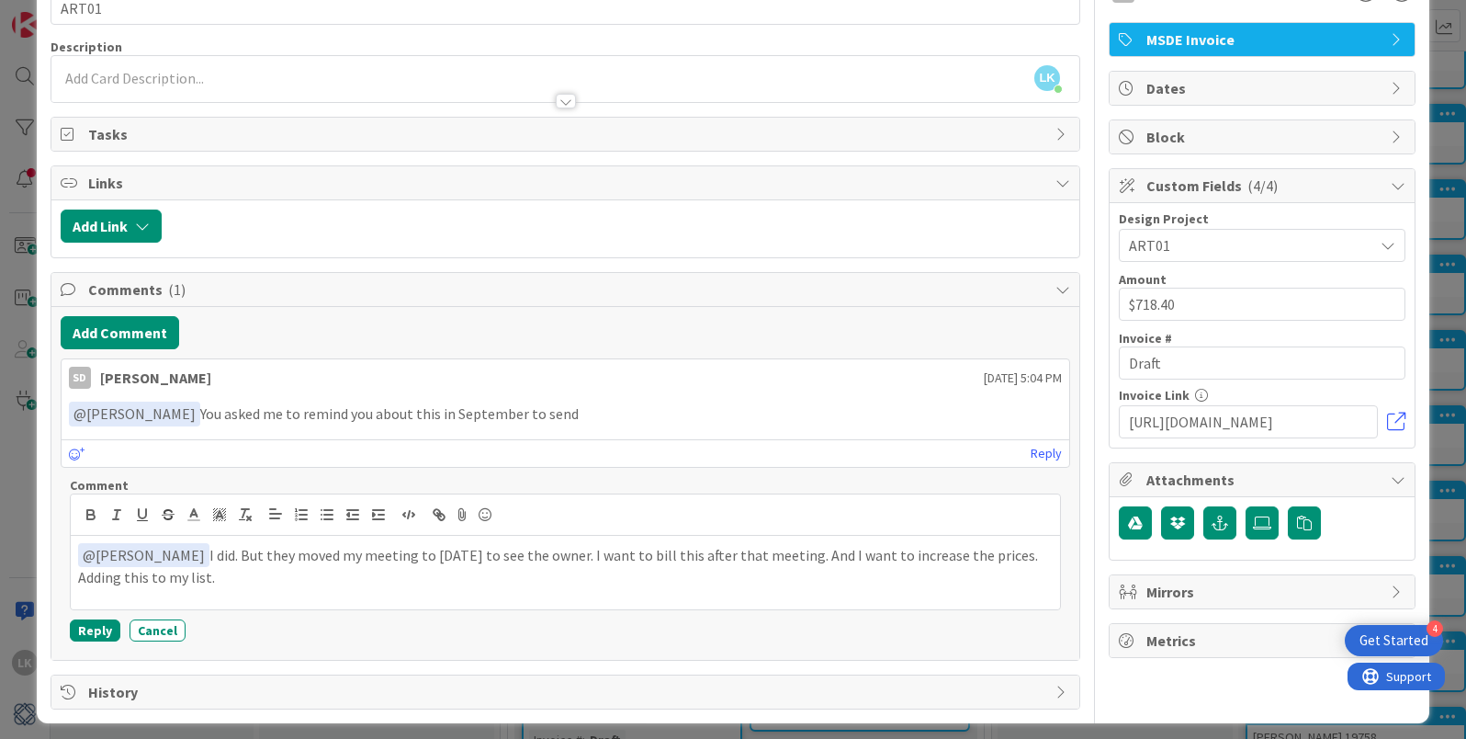
scroll to position [113, 0]
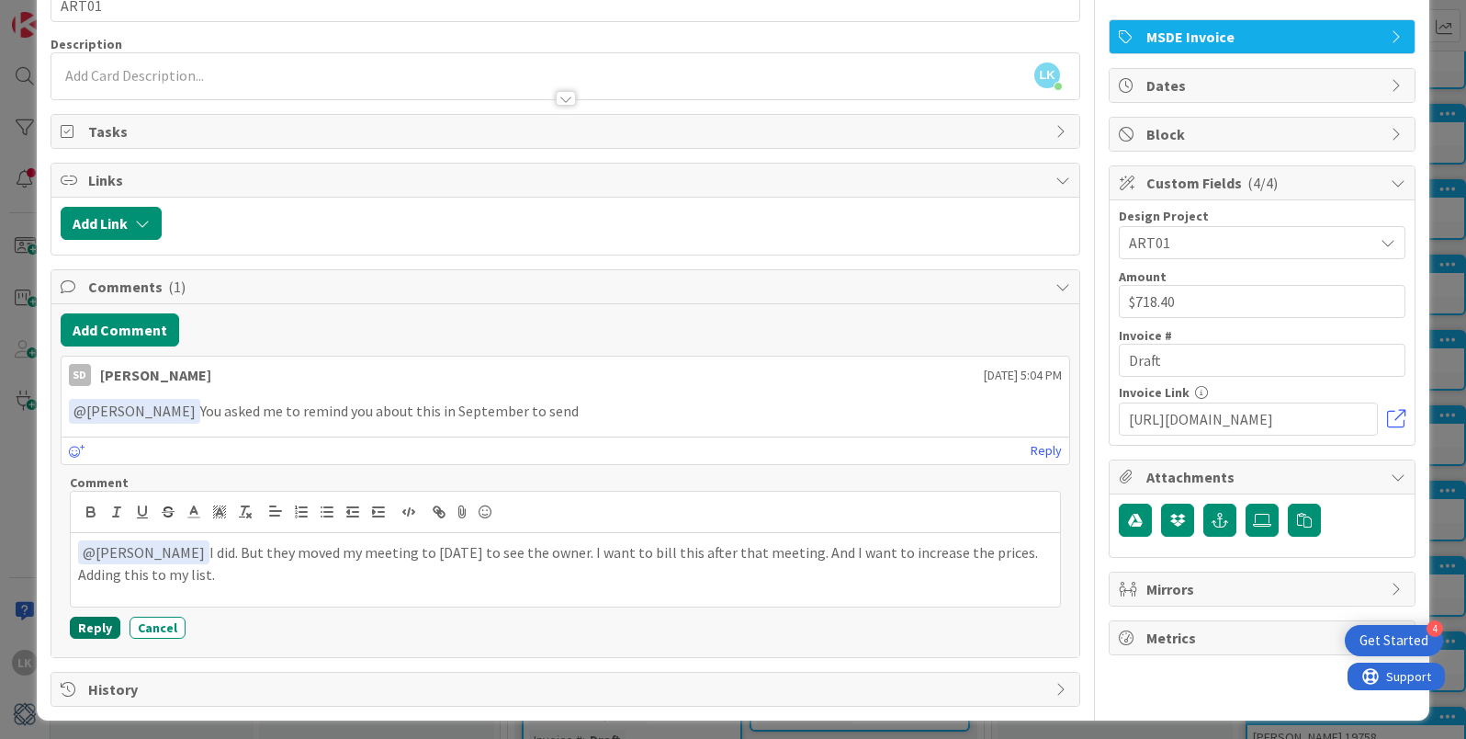
click at [87, 628] on button "Reply" at bounding box center [95, 627] width 51 height 22
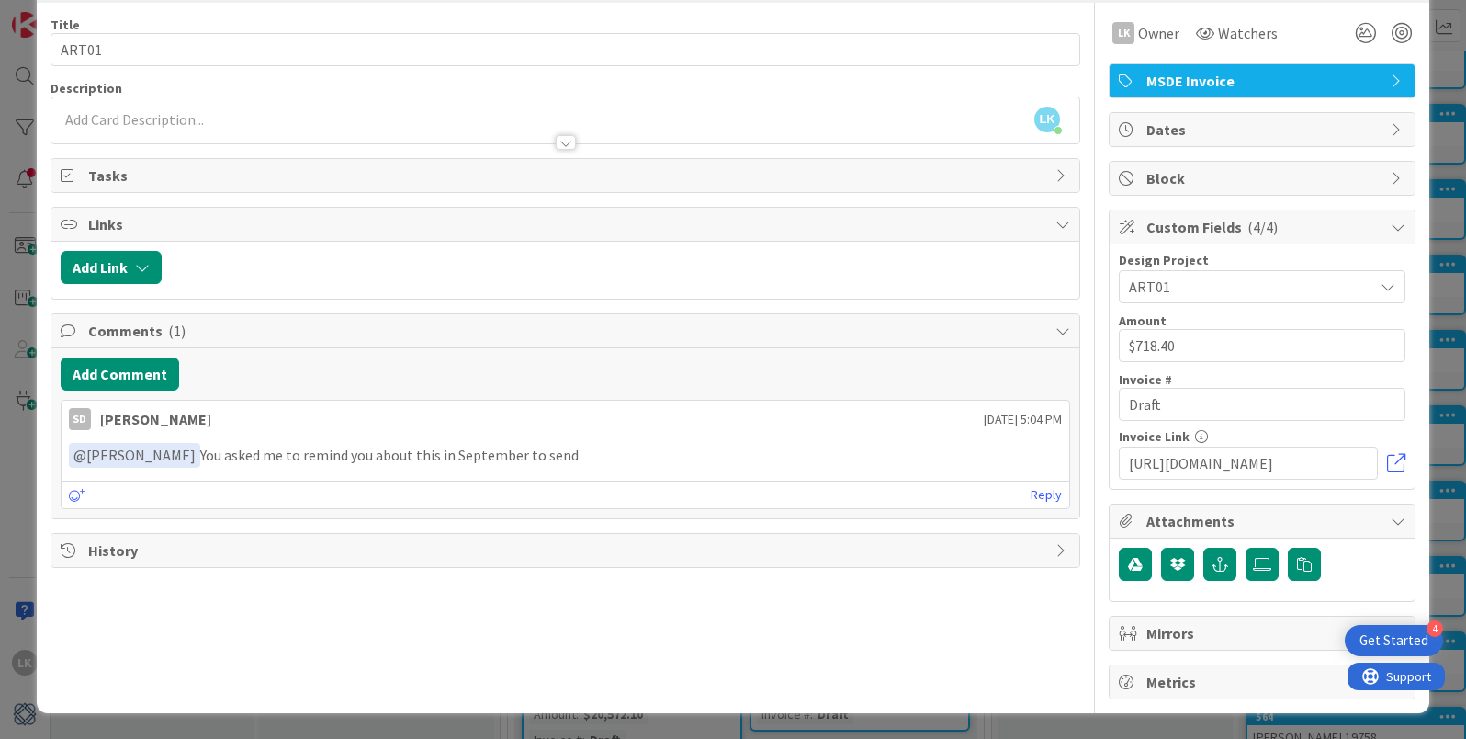
scroll to position [0, 0]
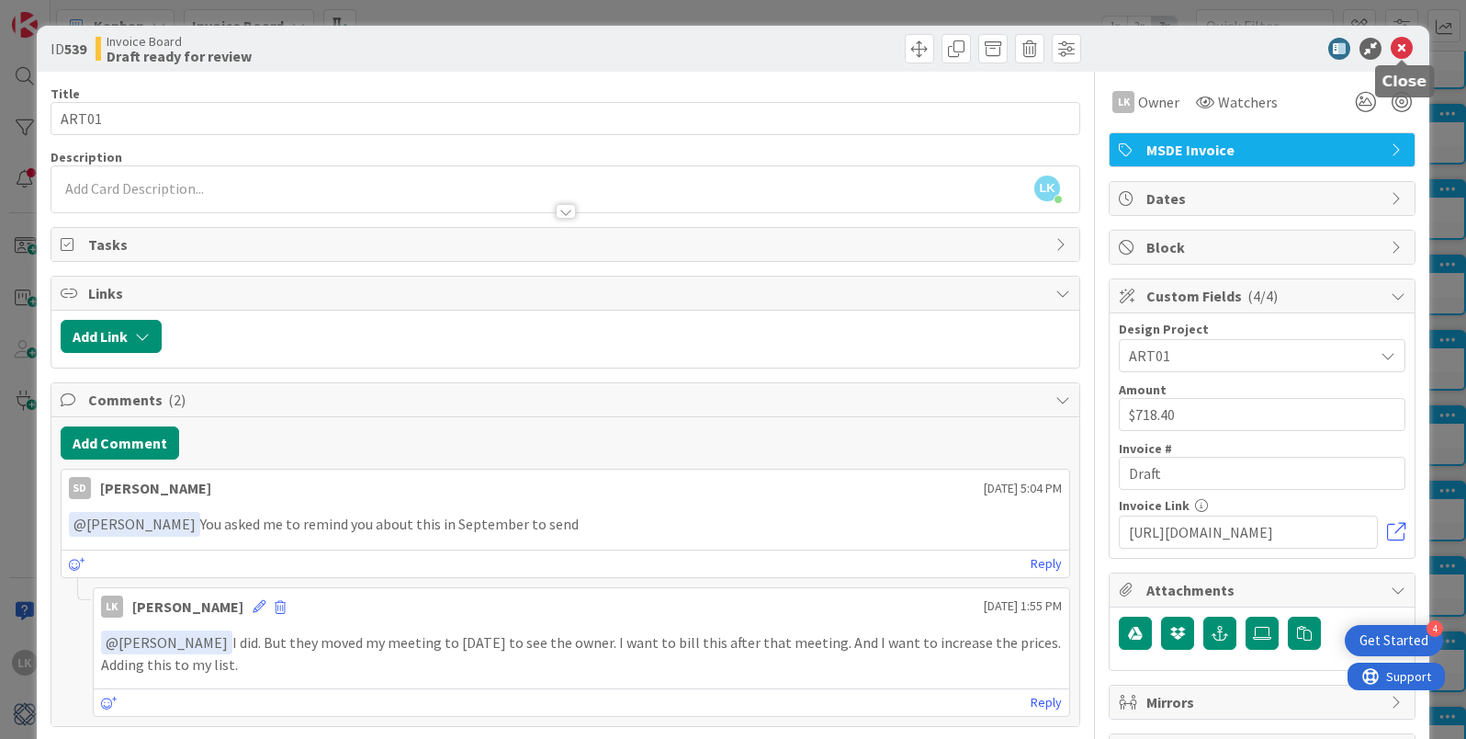
click at [1406, 44] on icon at bounding box center [1402, 49] width 22 height 22
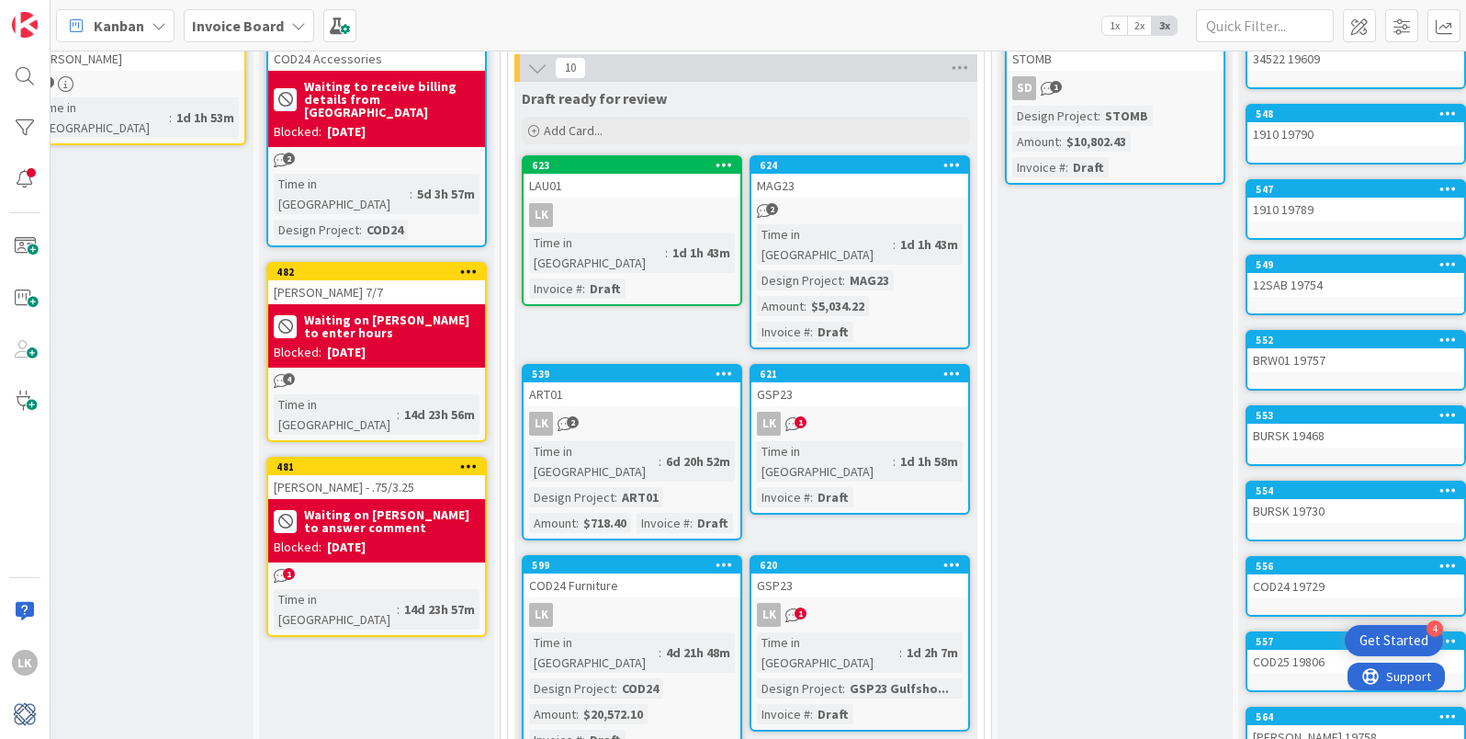
click at [819, 382] on div "GSP23" at bounding box center [859, 394] width 217 height 24
click at [835, 366] on div "621" at bounding box center [859, 374] width 217 height 17
click at [864, 367] on div "621" at bounding box center [864, 373] width 209 height 13
click at [833, 367] on div "621" at bounding box center [864, 373] width 209 height 13
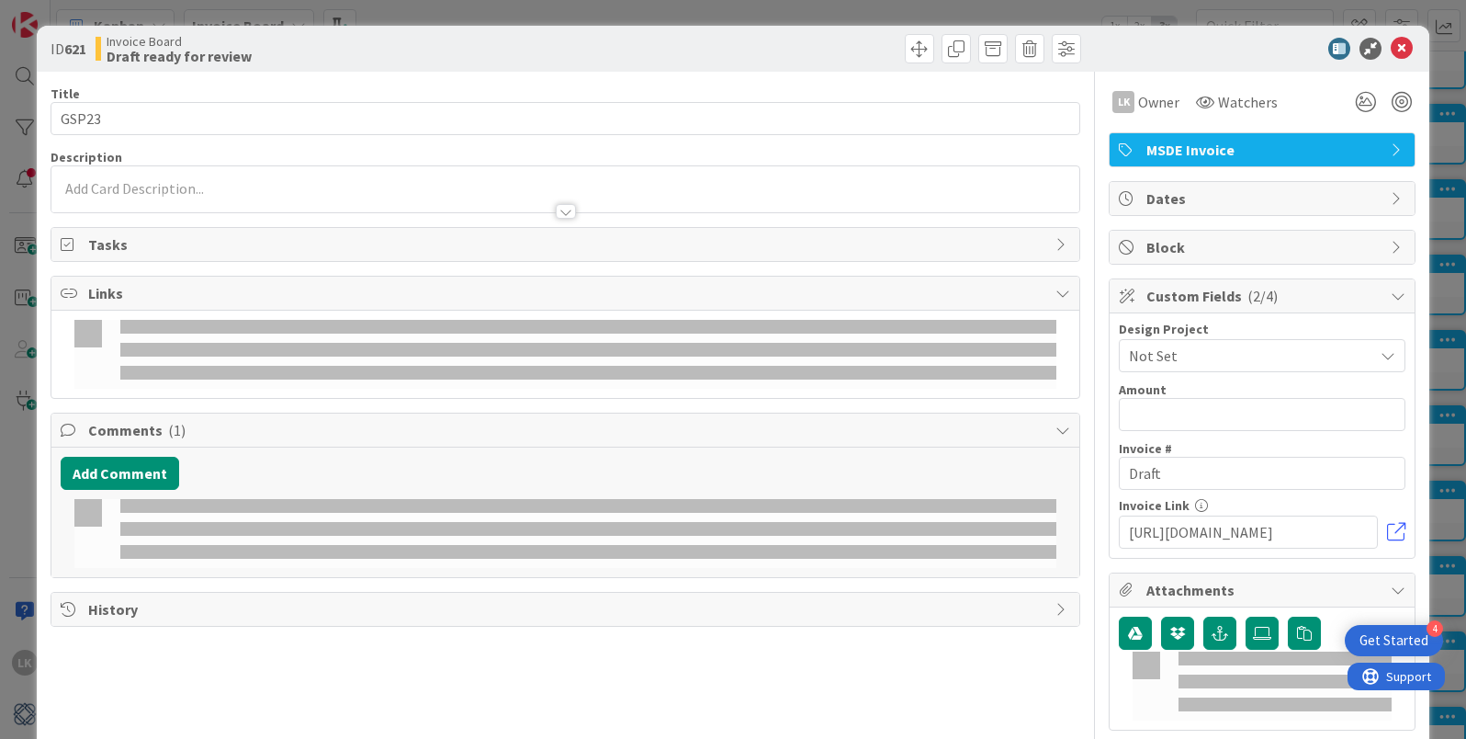
click at [954, 354] on div at bounding box center [588, 350] width 936 height 14
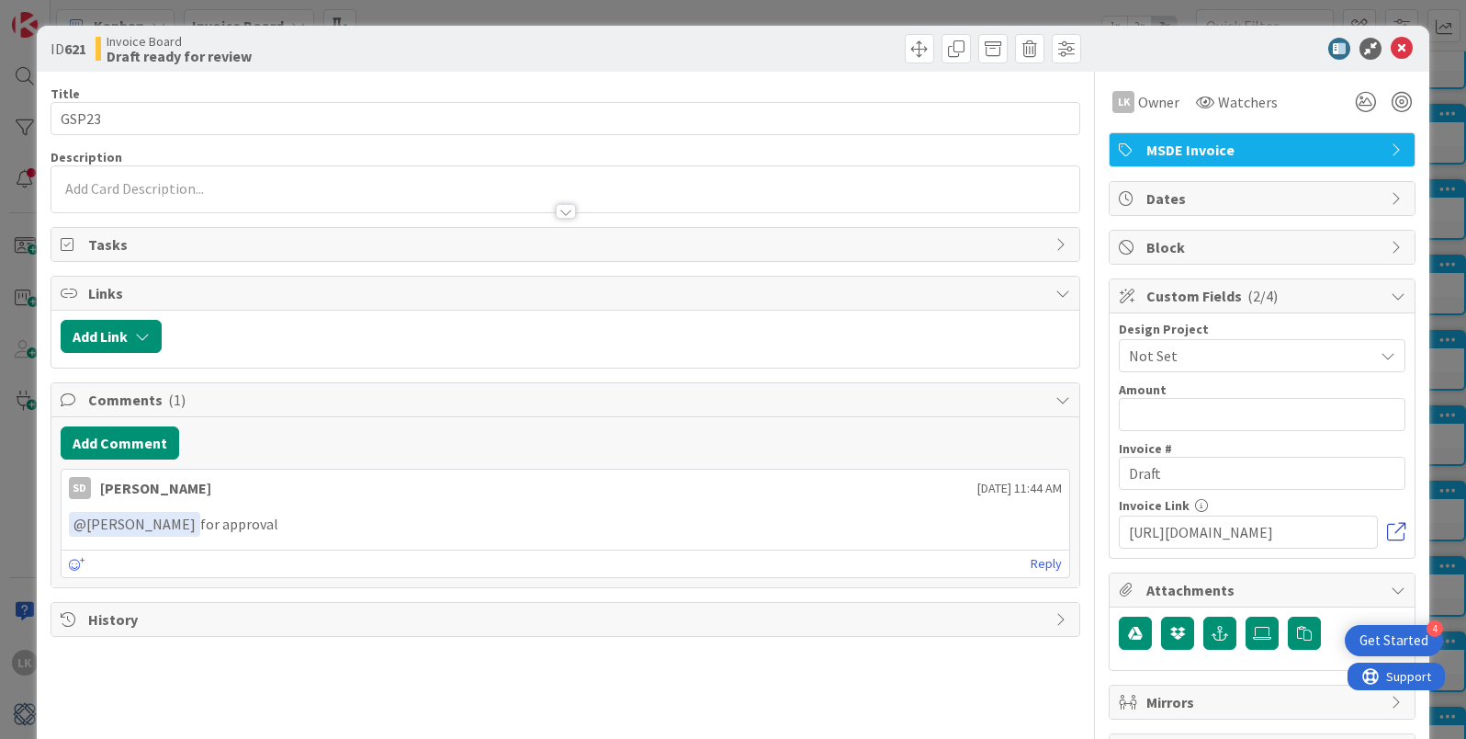
click at [1395, 530] on link at bounding box center [1396, 532] width 18 height 18
click at [131, 441] on button "Add Comment" at bounding box center [120, 442] width 119 height 33
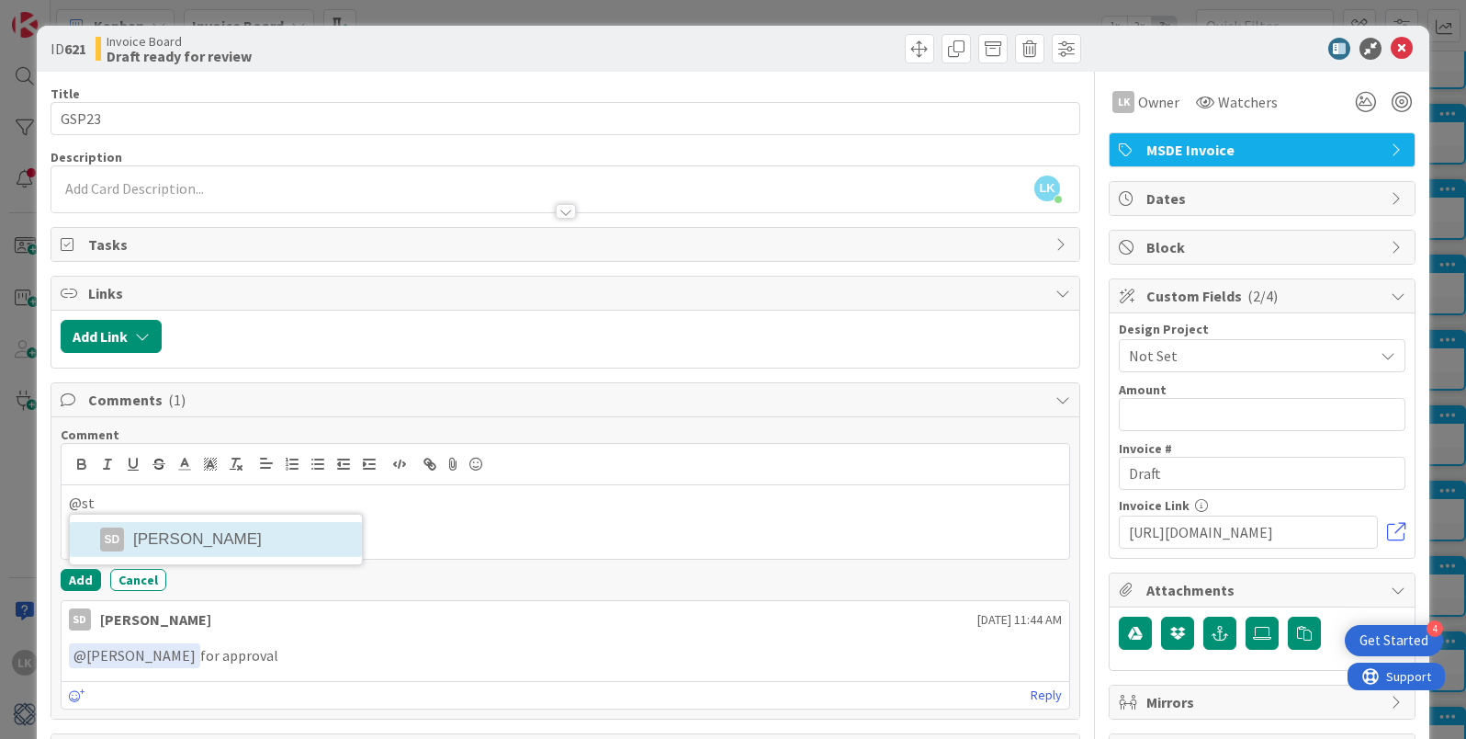
click at [185, 542] on li "SD [PERSON_NAME]" at bounding box center [216, 539] width 292 height 35
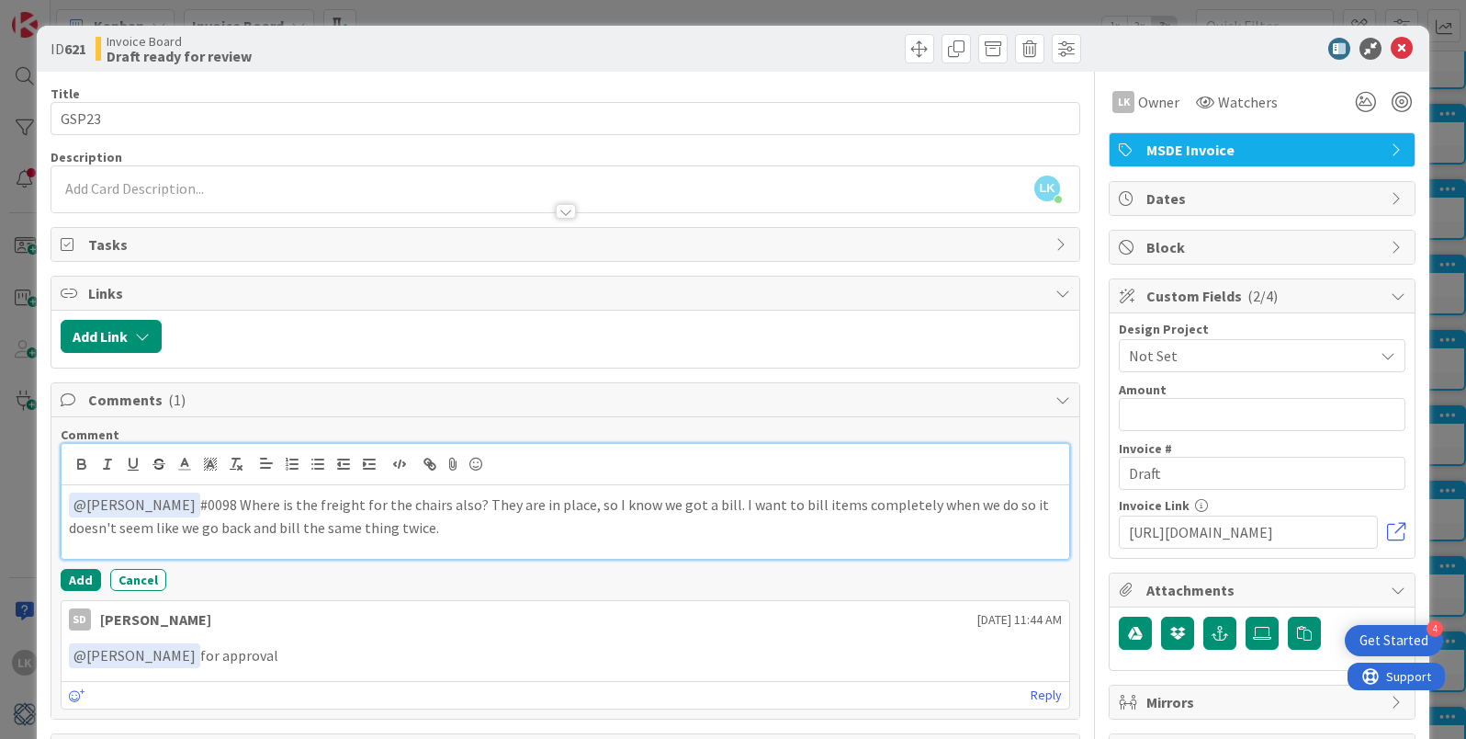
click at [100, 525] on p "﻿ @ Staci Davidson ﻿ #0098 Where is the freight for the chairs also? They are i…" at bounding box center [565, 514] width 993 height 45
click at [503, 533] on p "﻿ @ Staci Davidson ﻿ #0098 Where is the freight for the chairs also? They are i…" at bounding box center [565, 514] width 993 height 45
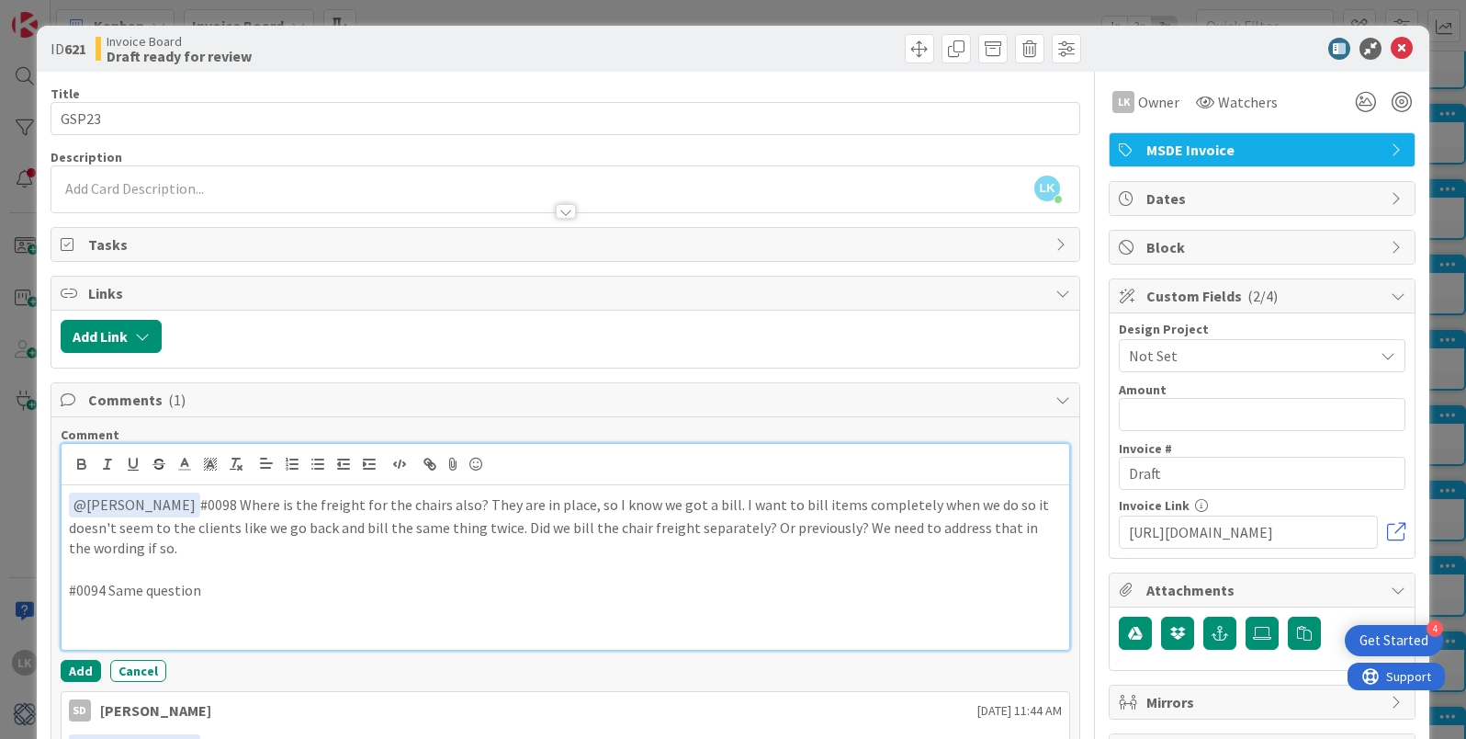
click at [95, 633] on p at bounding box center [565, 631] width 993 height 21
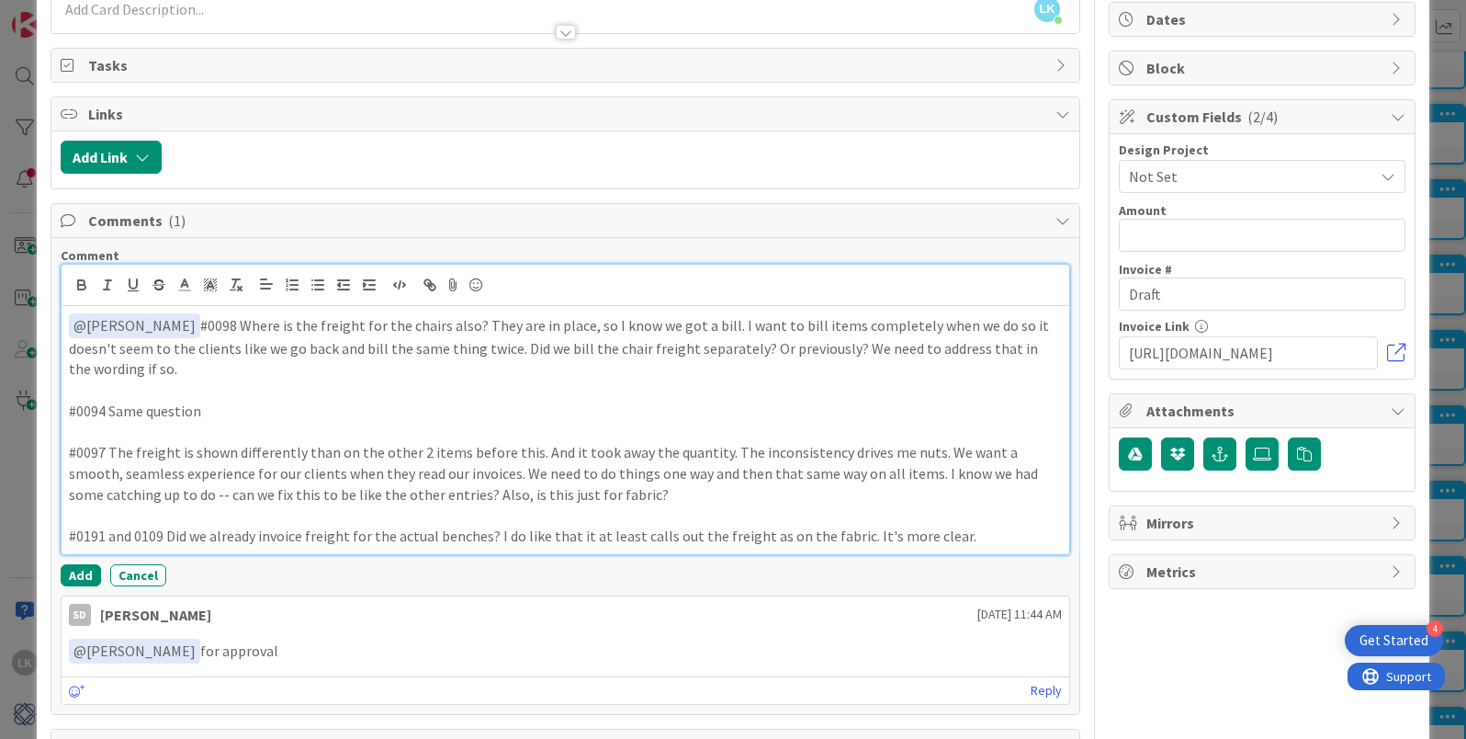
scroll to position [243, 0]
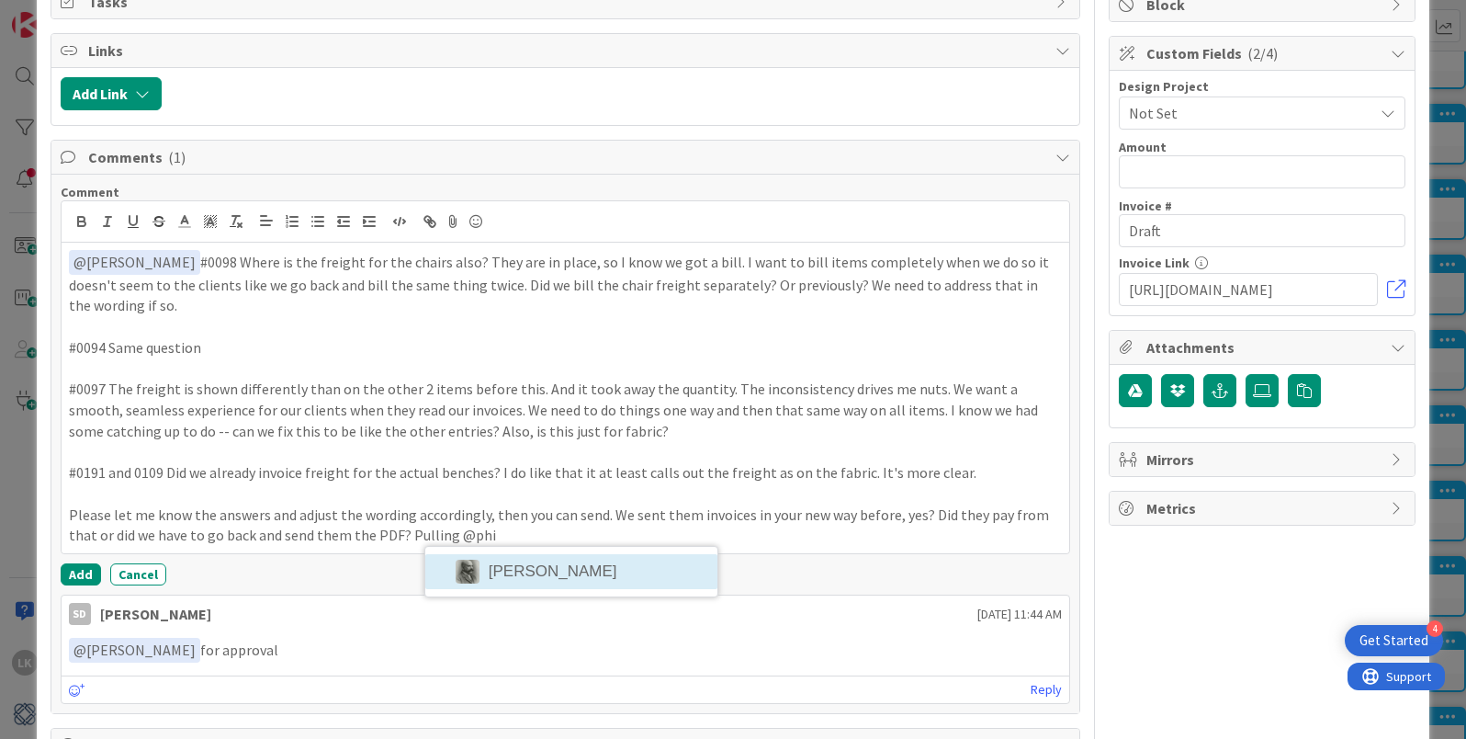
click at [555, 562] on li "[PERSON_NAME]" at bounding box center [571, 571] width 292 height 35
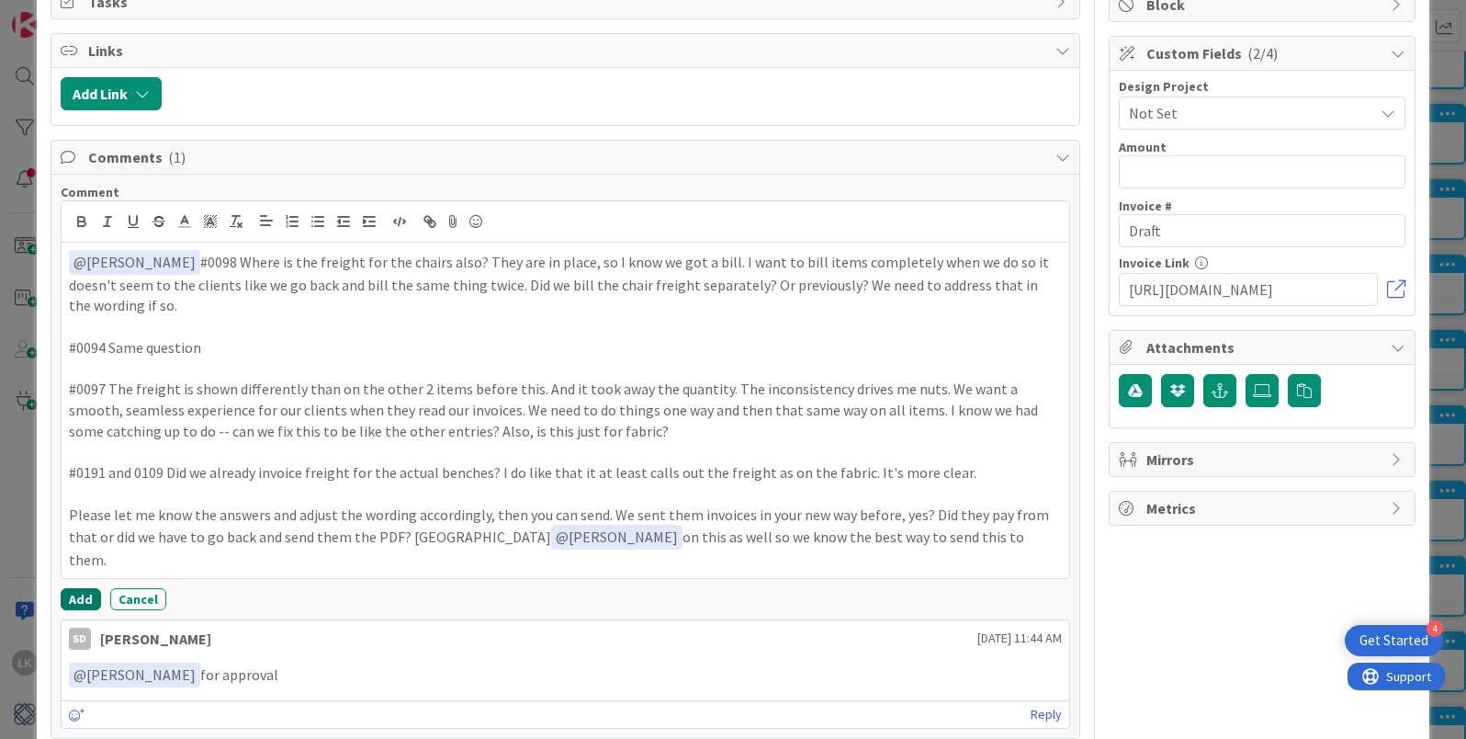
click at [79, 588] on button "Add" at bounding box center [81, 599] width 40 height 22
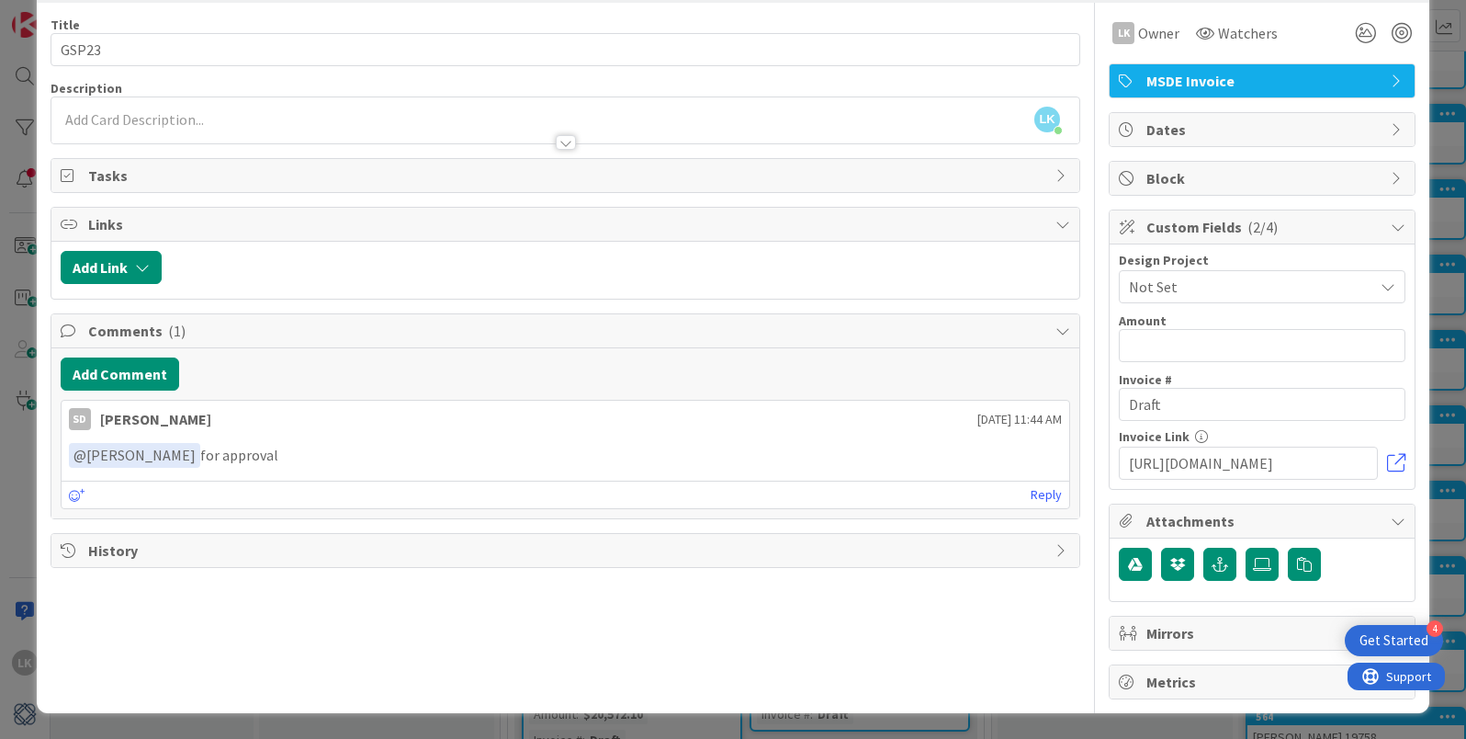
scroll to position [0, 0]
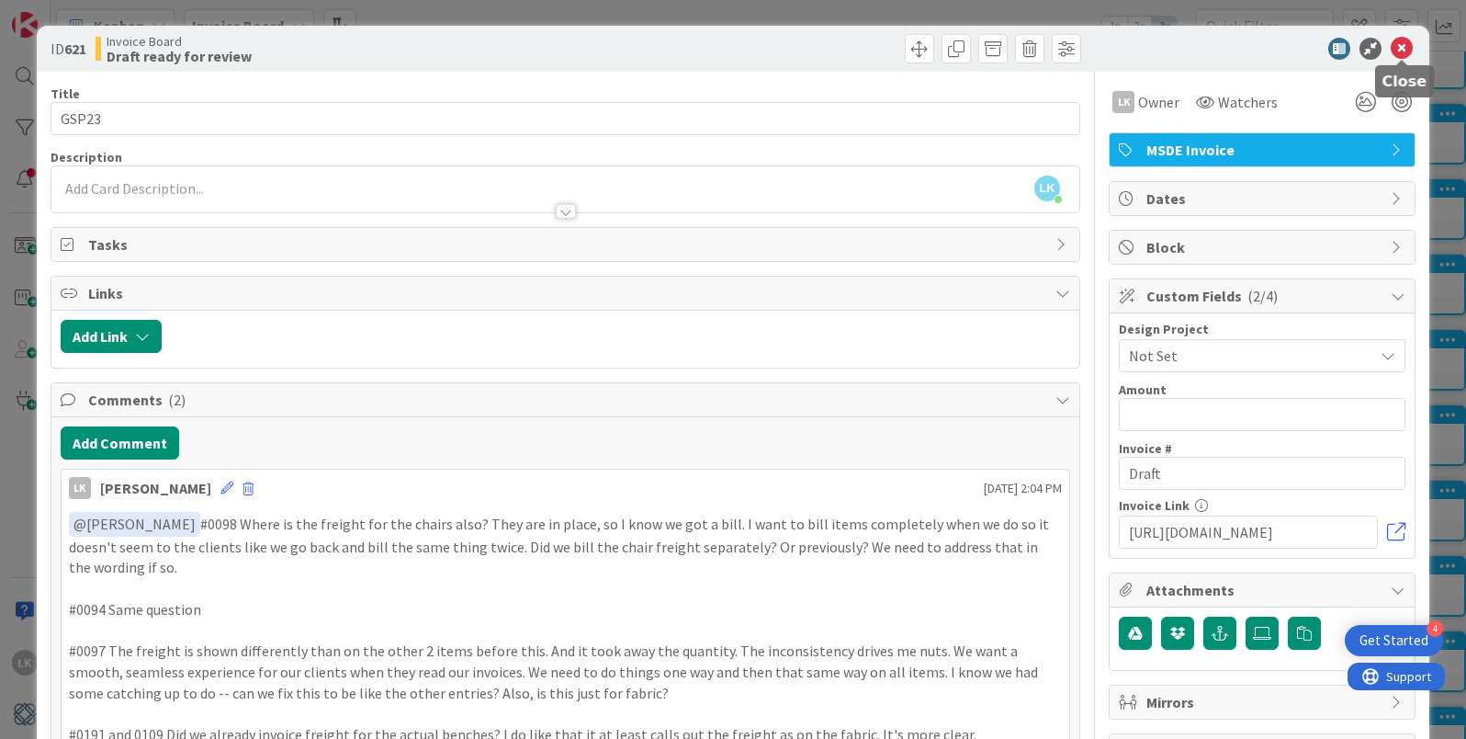
click at [1402, 41] on icon at bounding box center [1402, 49] width 22 height 22
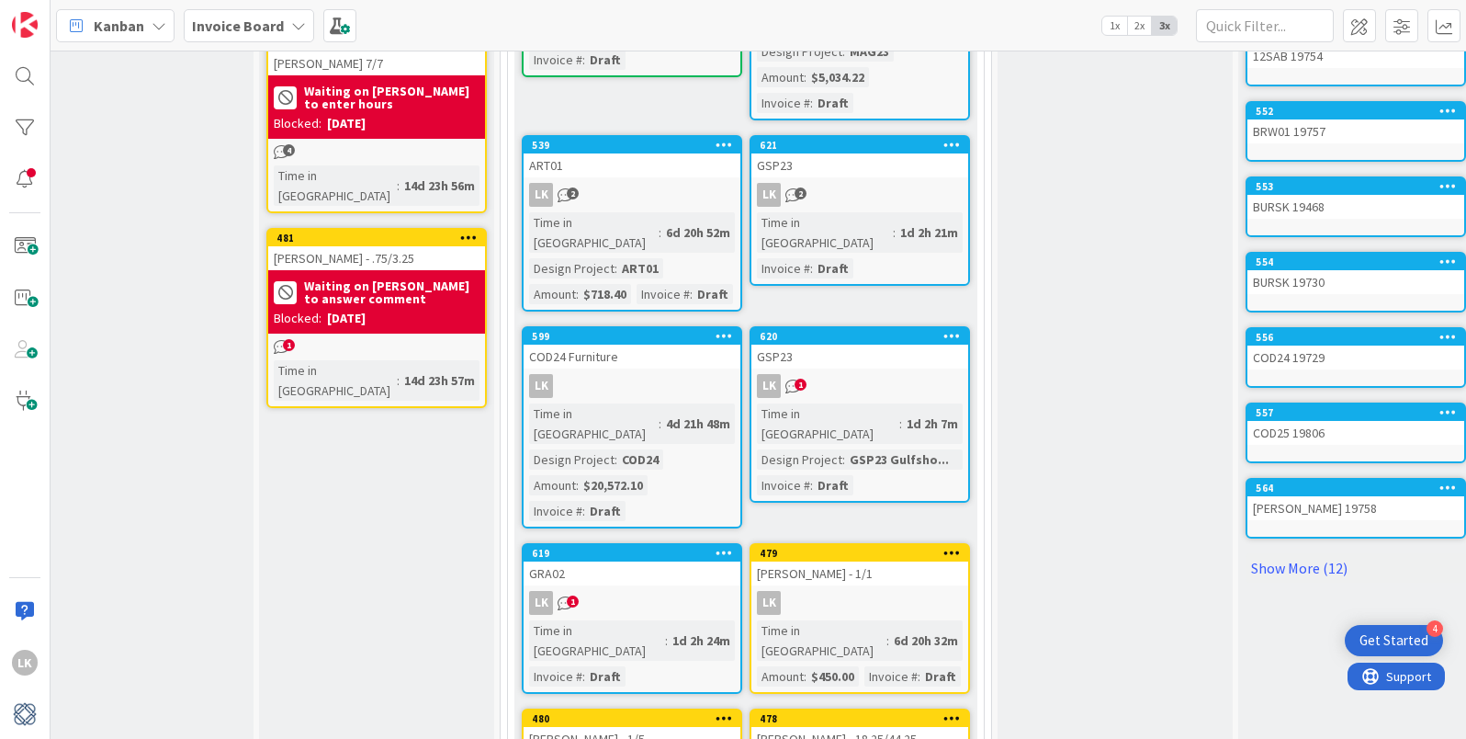
click at [602, 344] on div "COD24 Furniture" at bounding box center [632, 356] width 217 height 24
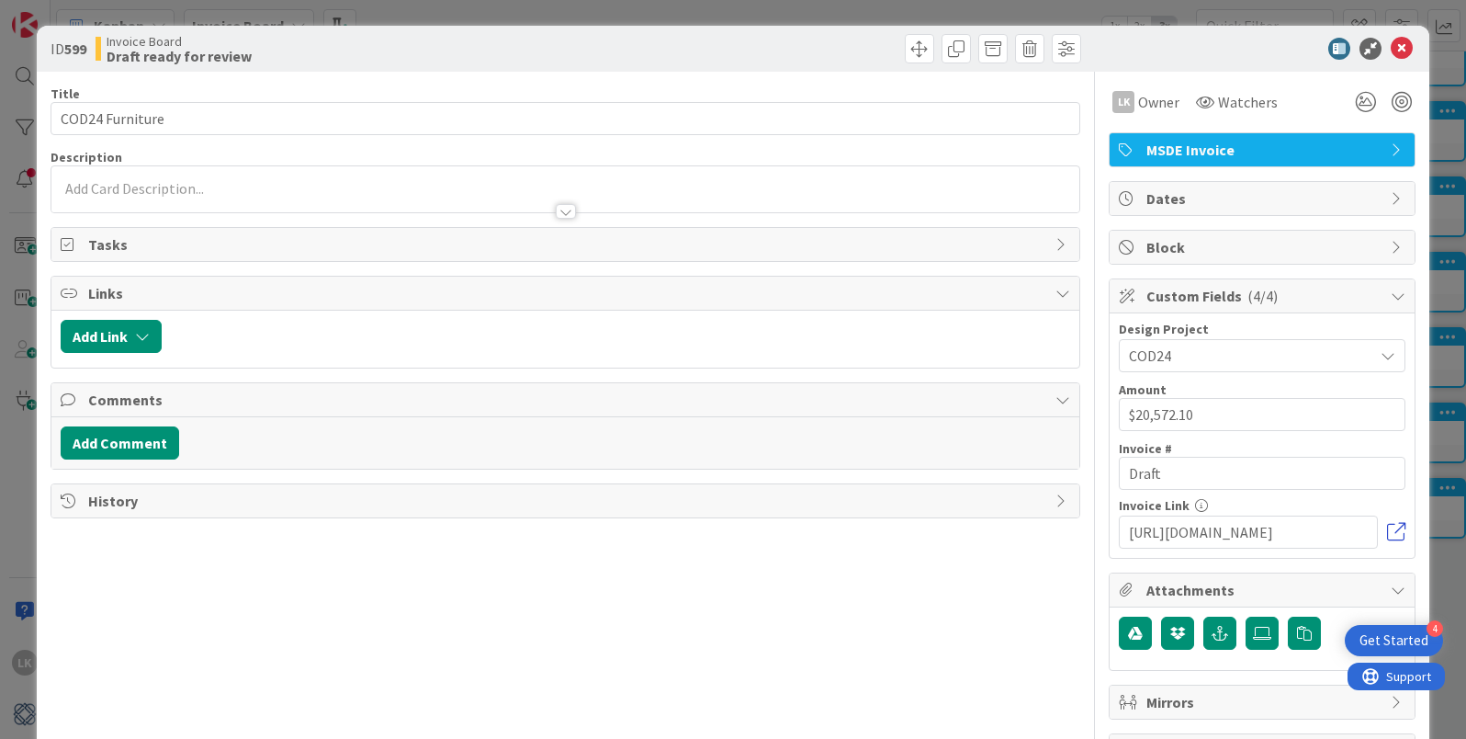
click at [1391, 535] on link at bounding box center [1396, 532] width 18 height 18
click at [1402, 42] on icon at bounding box center [1402, 49] width 22 height 22
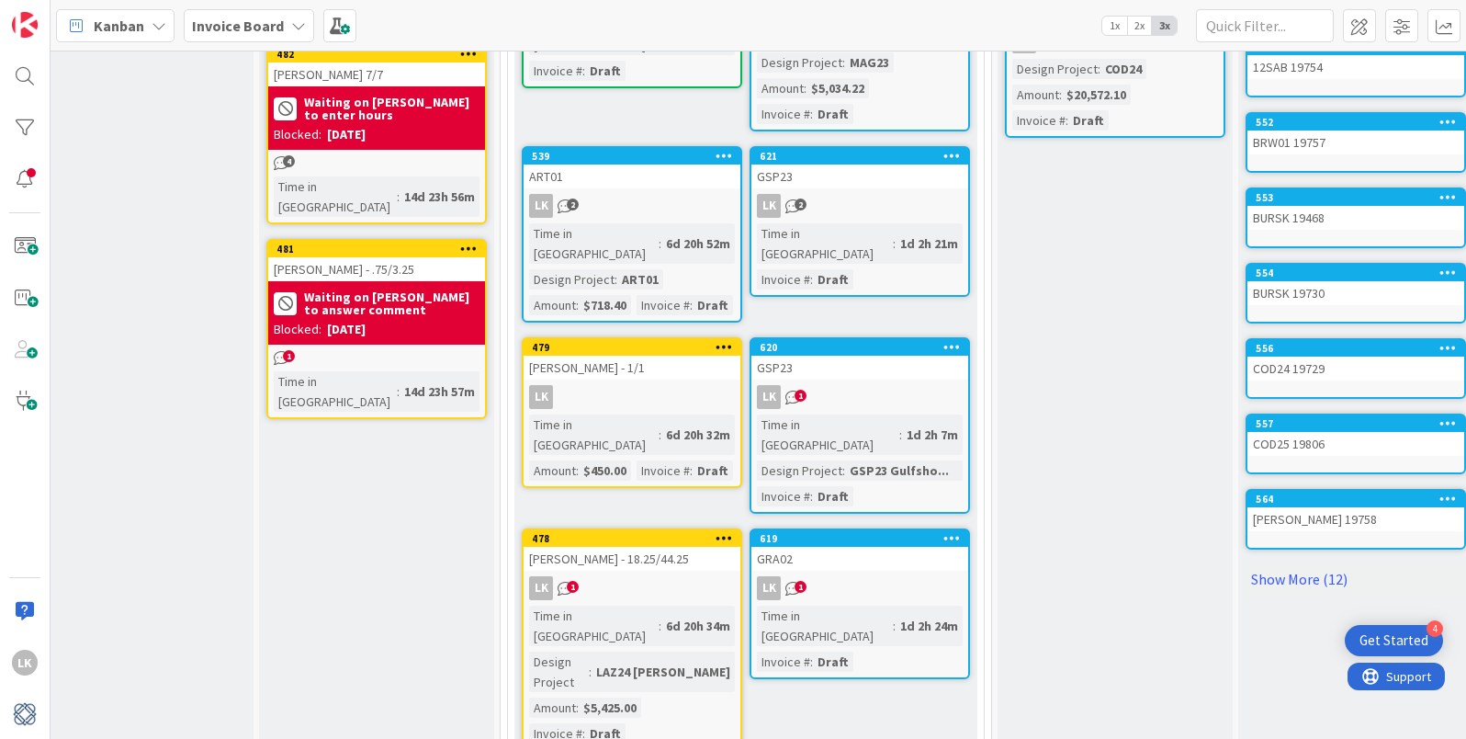
scroll to position [350, 39]
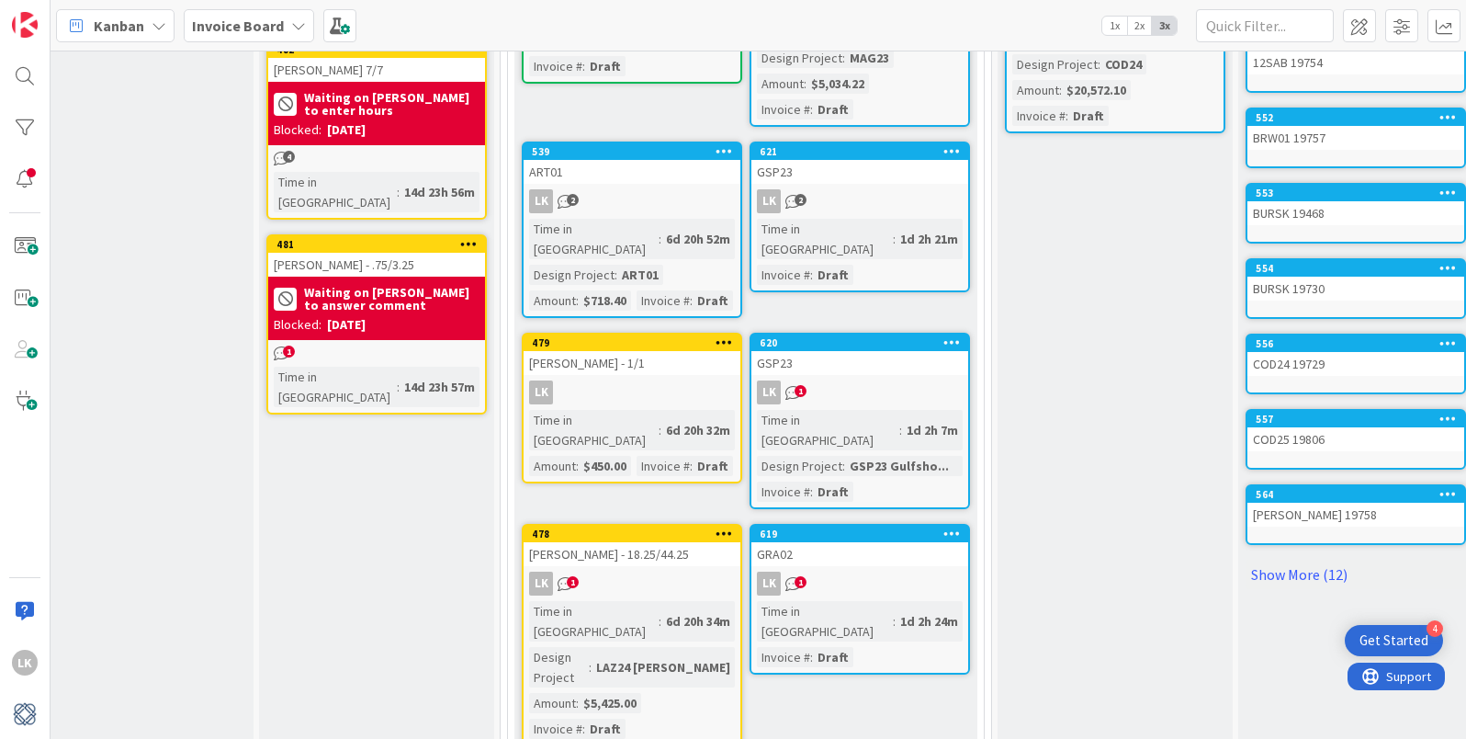
click at [834, 351] on div "GSP23" at bounding box center [859, 363] width 217 height 24
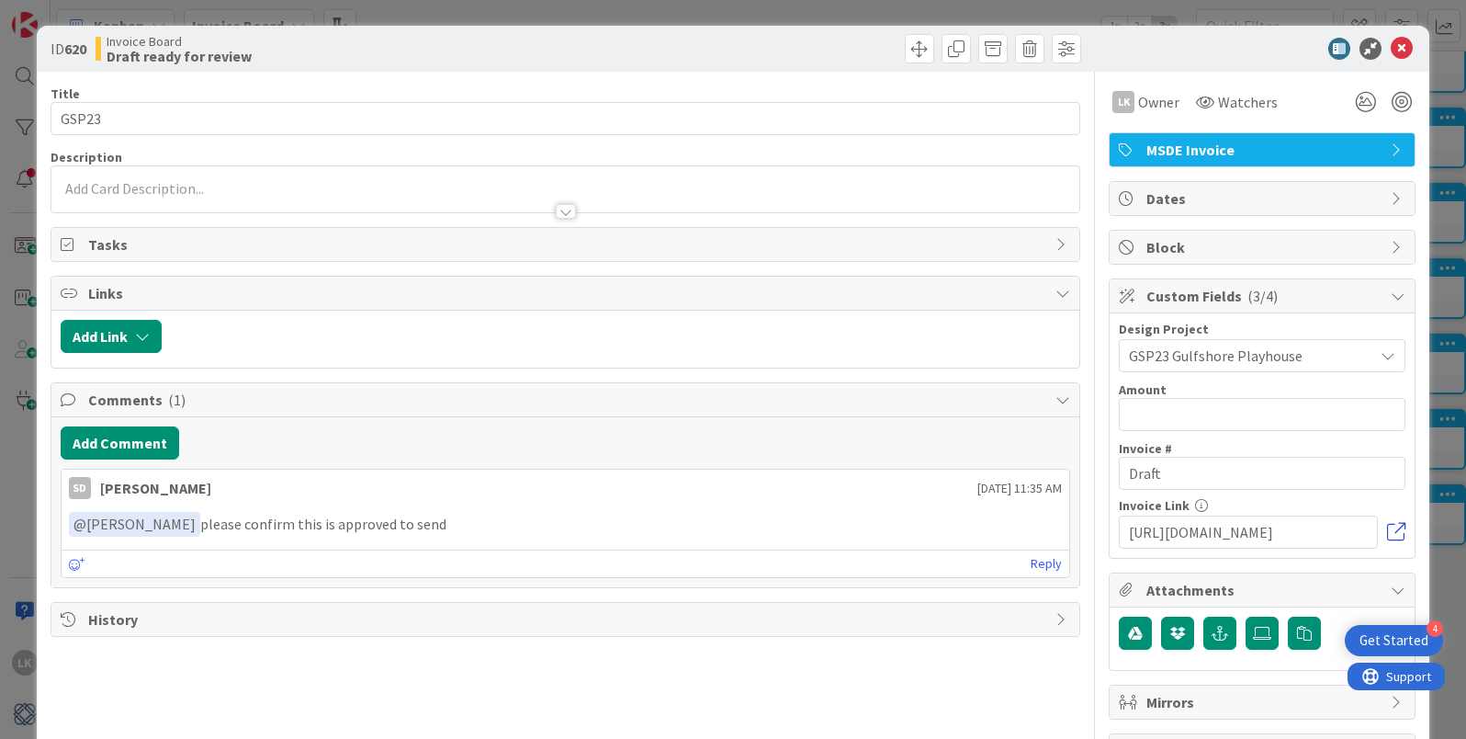
click at [1396, 529] on link at bounding box center [1396, 532] width 18 height 18
click at [148, 445] on button "Add Comment" at bounding box center [120, 442] width 119 height 33
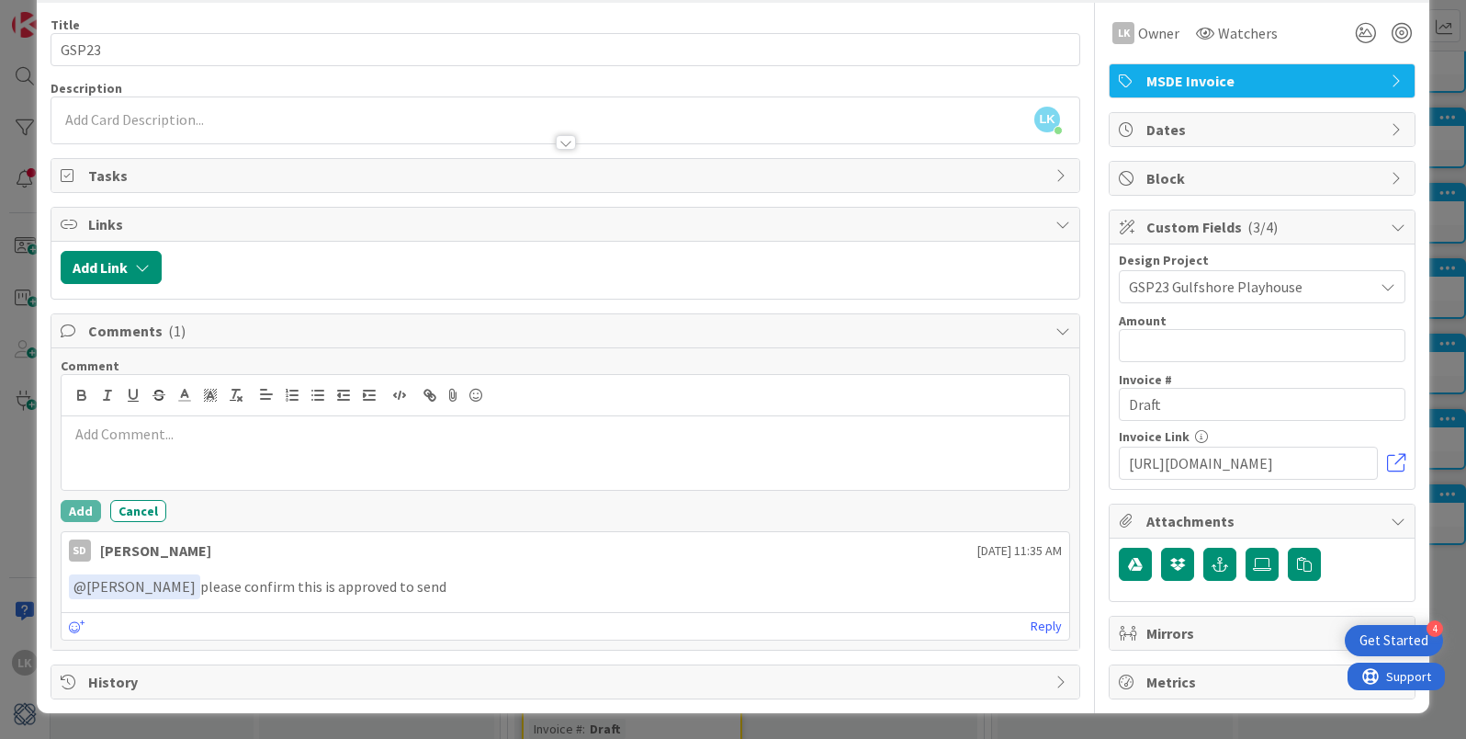
scroll to position [68, 0]
click at [1051, 629] on link "Reply" at bounding box center [1046, 626] width 31 height 23
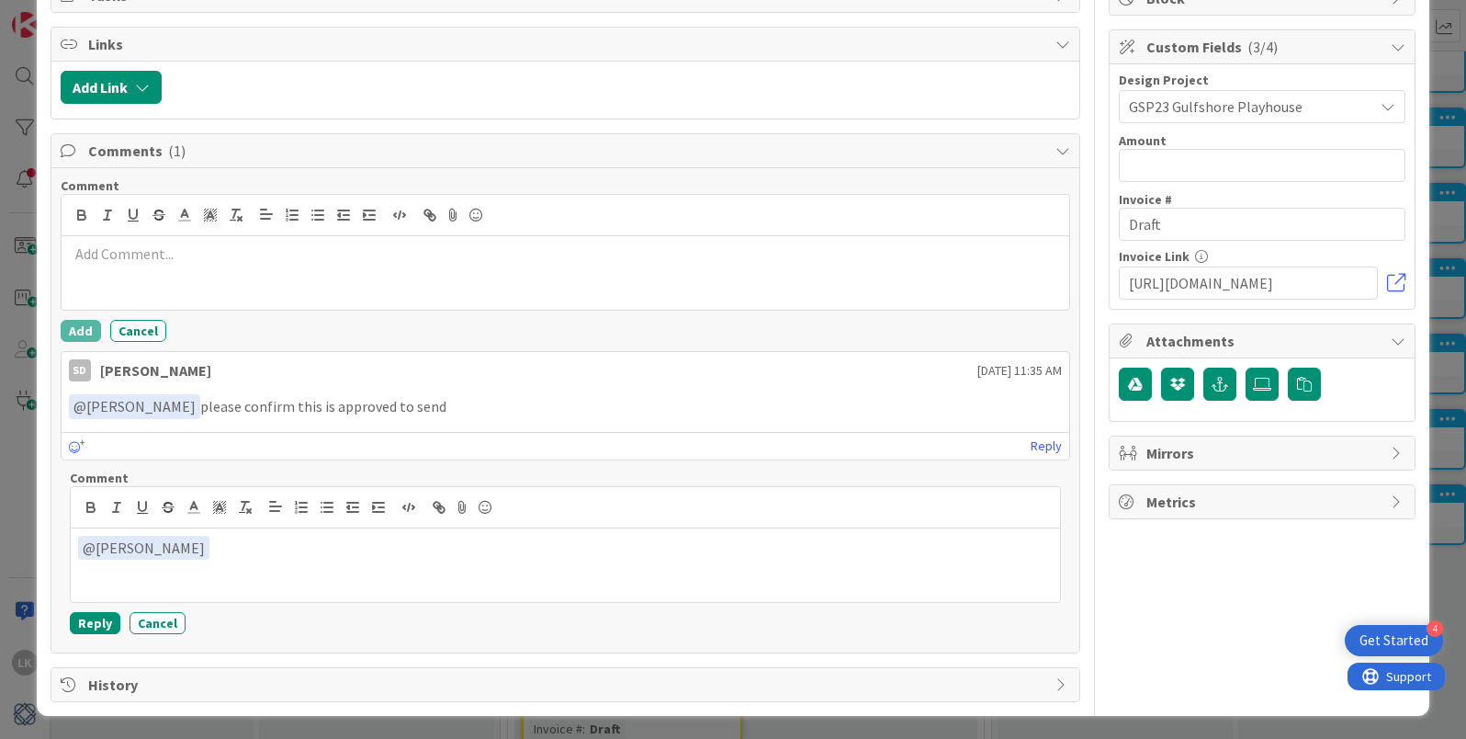
scroll to position [248, 0]
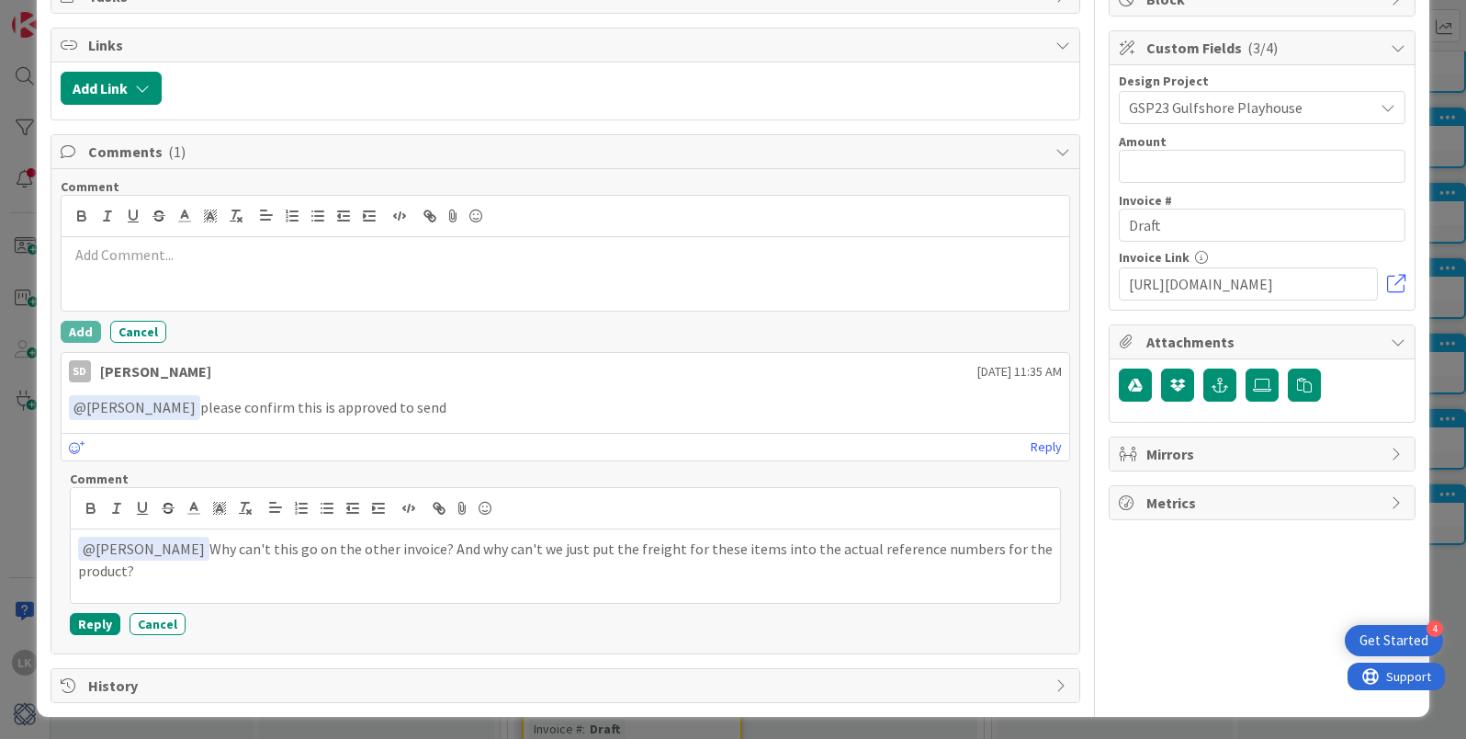
click at [423, 550] on p "﻿ @ Staci Davidson ﻿ Why can't this go on the other invoice? And why can't we j…" at bounding box center [565, 558] width 975 height 45
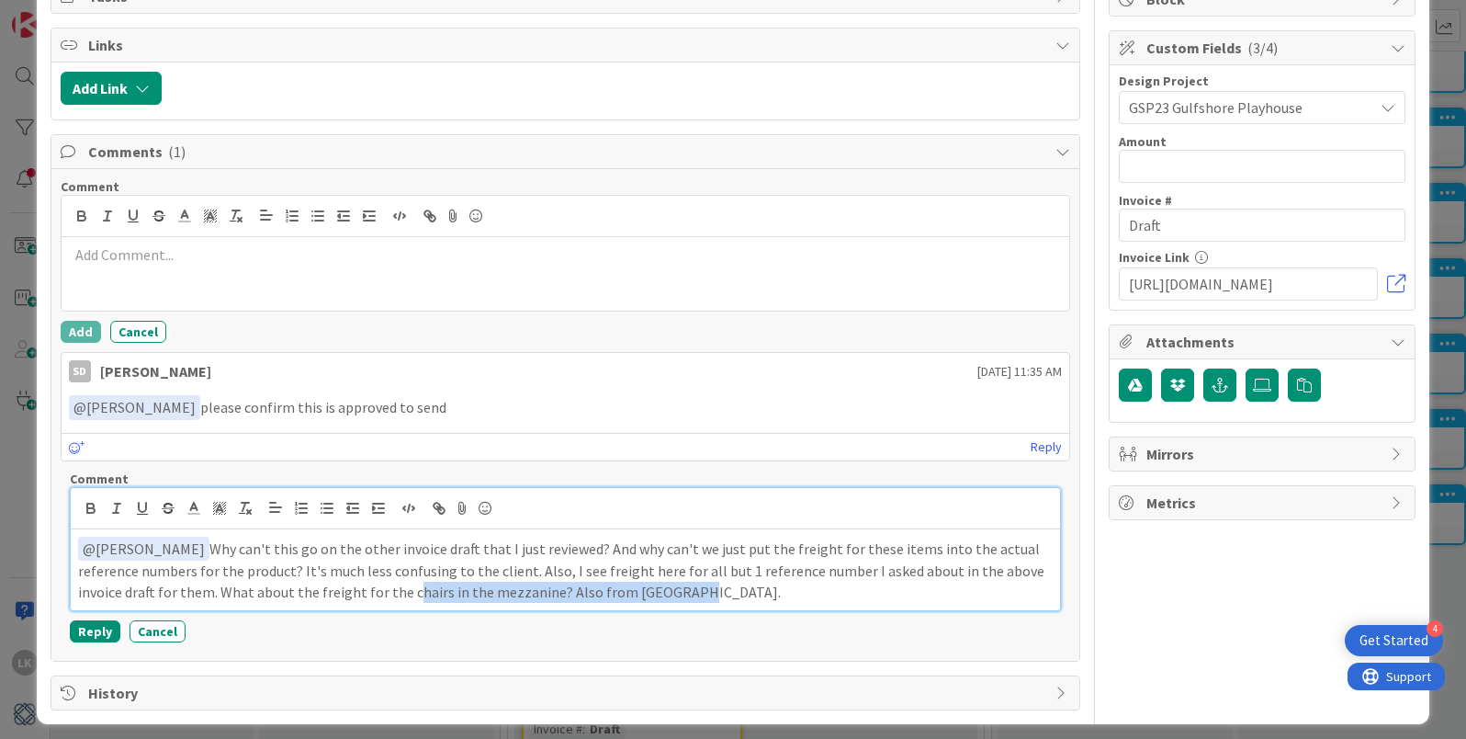
drag, startPoint x: 570, startPoint y: 594, endPoint x: 303, endPoint y: 598, distance: 266.4
click at [303, 598] on p "﻿ @ Staci Davidson ﻿ Why can't this go on the other invoice draft that I just r…" at bounding box center [565, 569] width 975 height 66
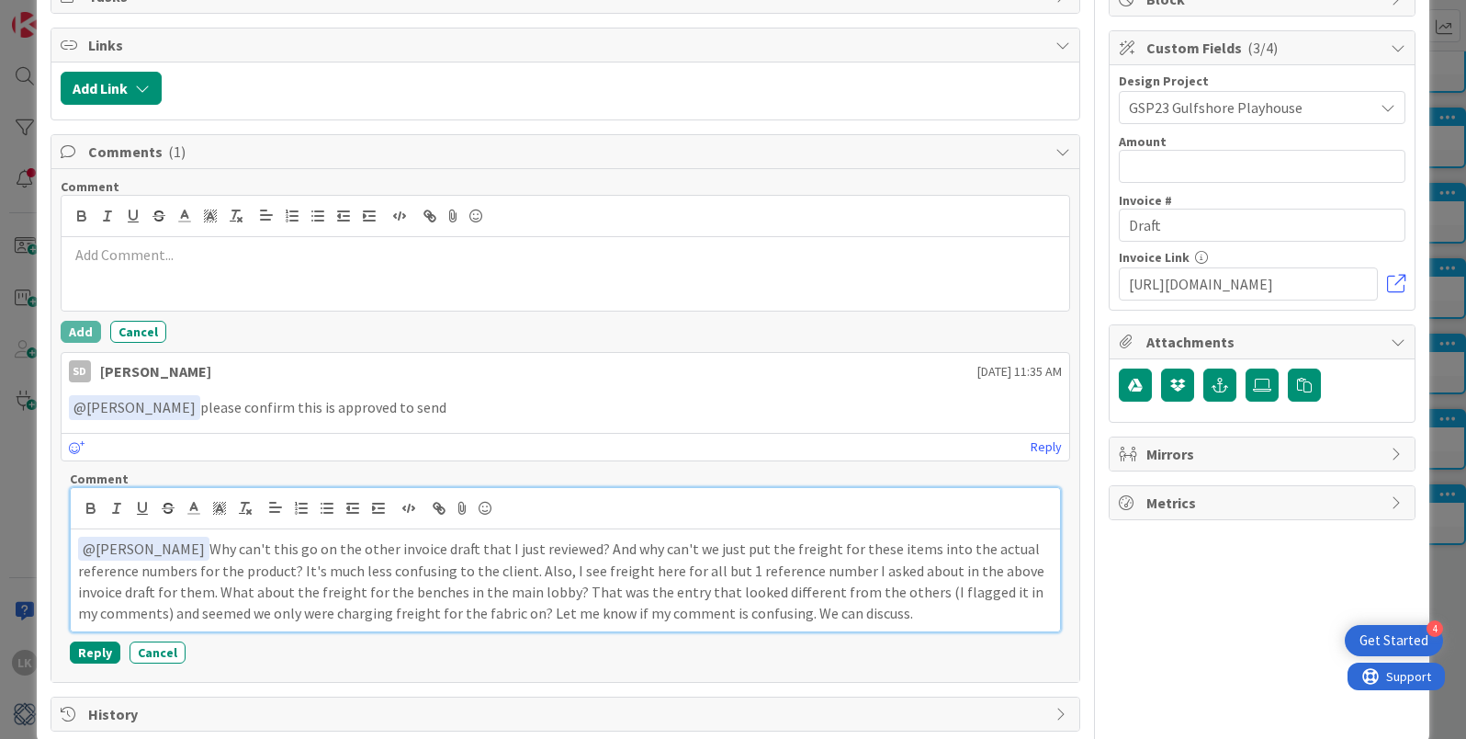
click at [277, 545] on p "﻿ @ Staci Davidson ﻿ Why can't this go on the other invoice draft that I just r…" at bounding box center [565, 579] width 975 height 87
click at [89, 647] on button "Reply" at bounding box center [95, 652] width 51 height 22
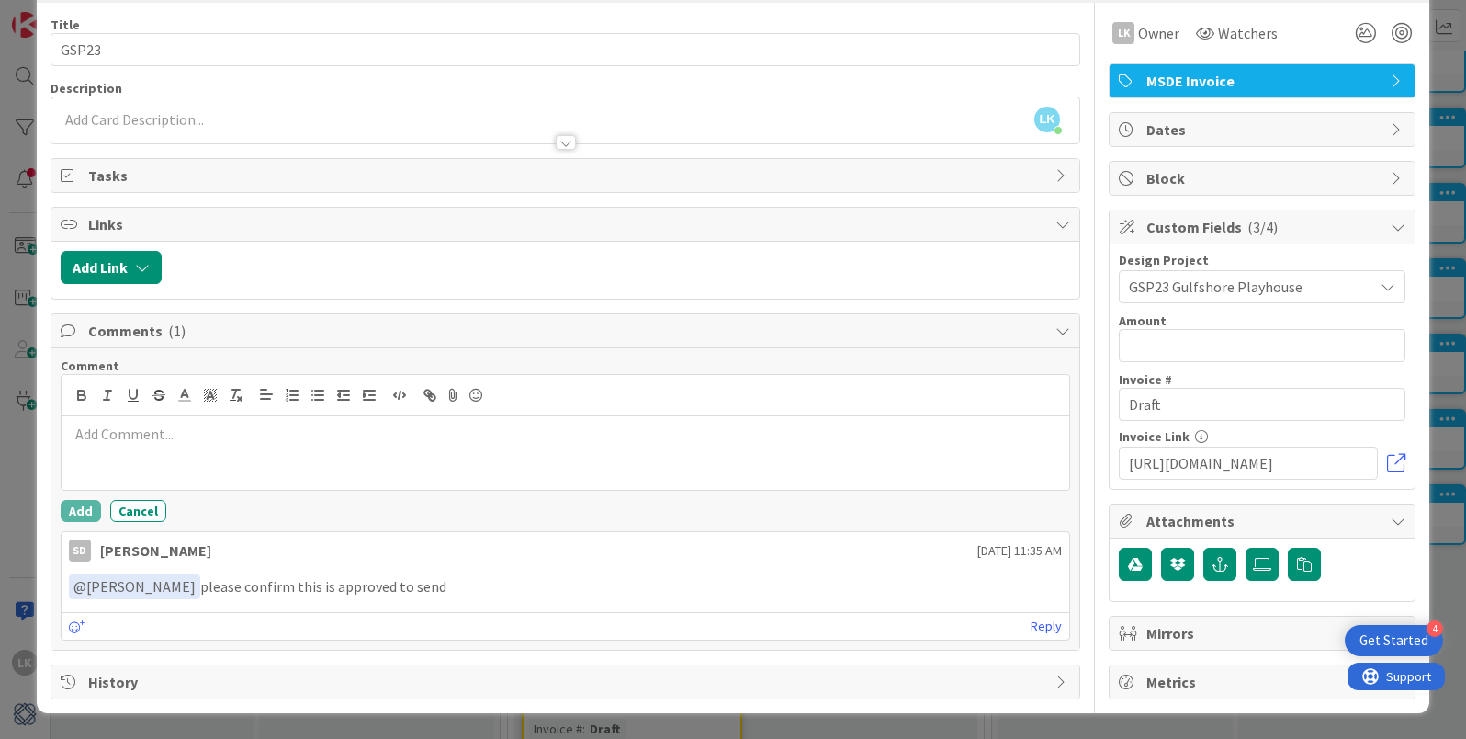
scroll to position [0, 0]
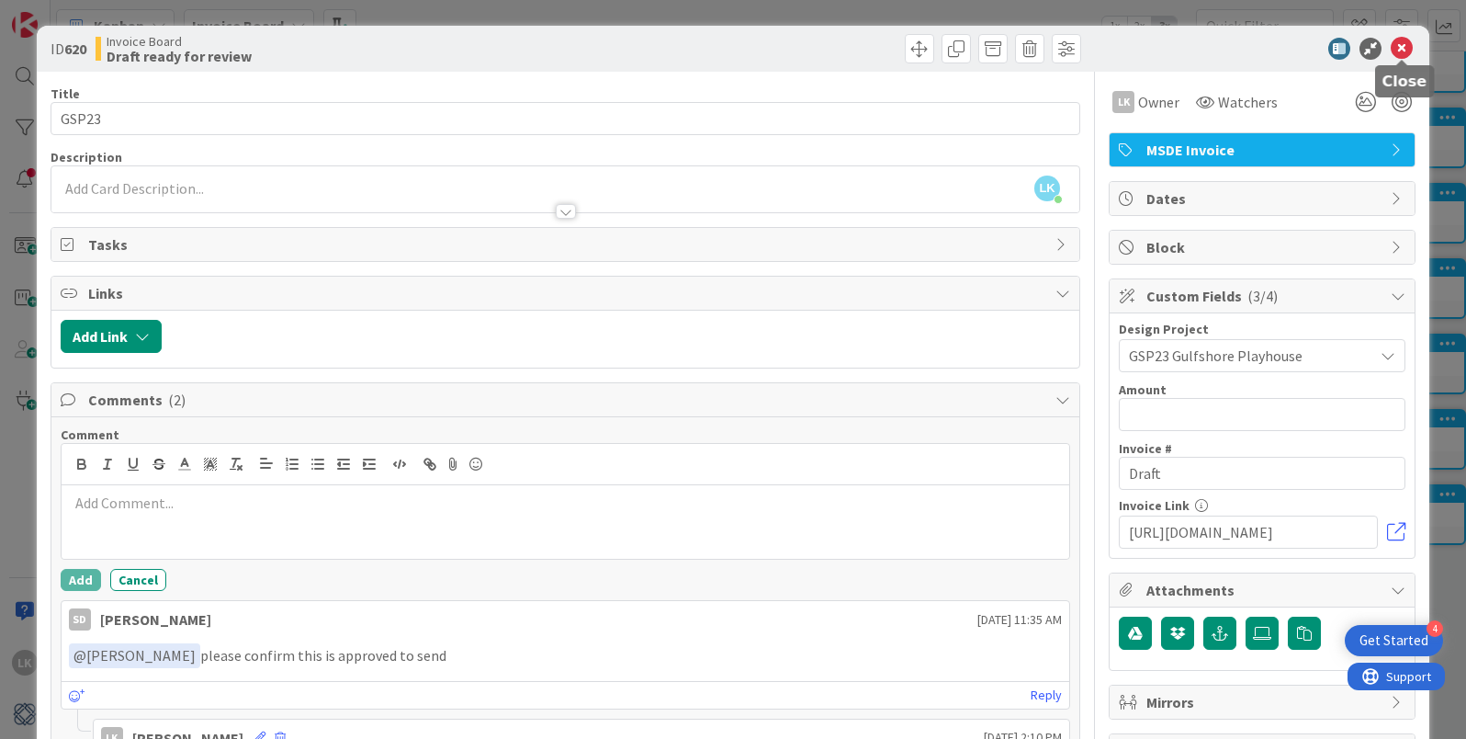
click at [1401, 47] on icon at bounding box center [1402, 49] width 22 height 22
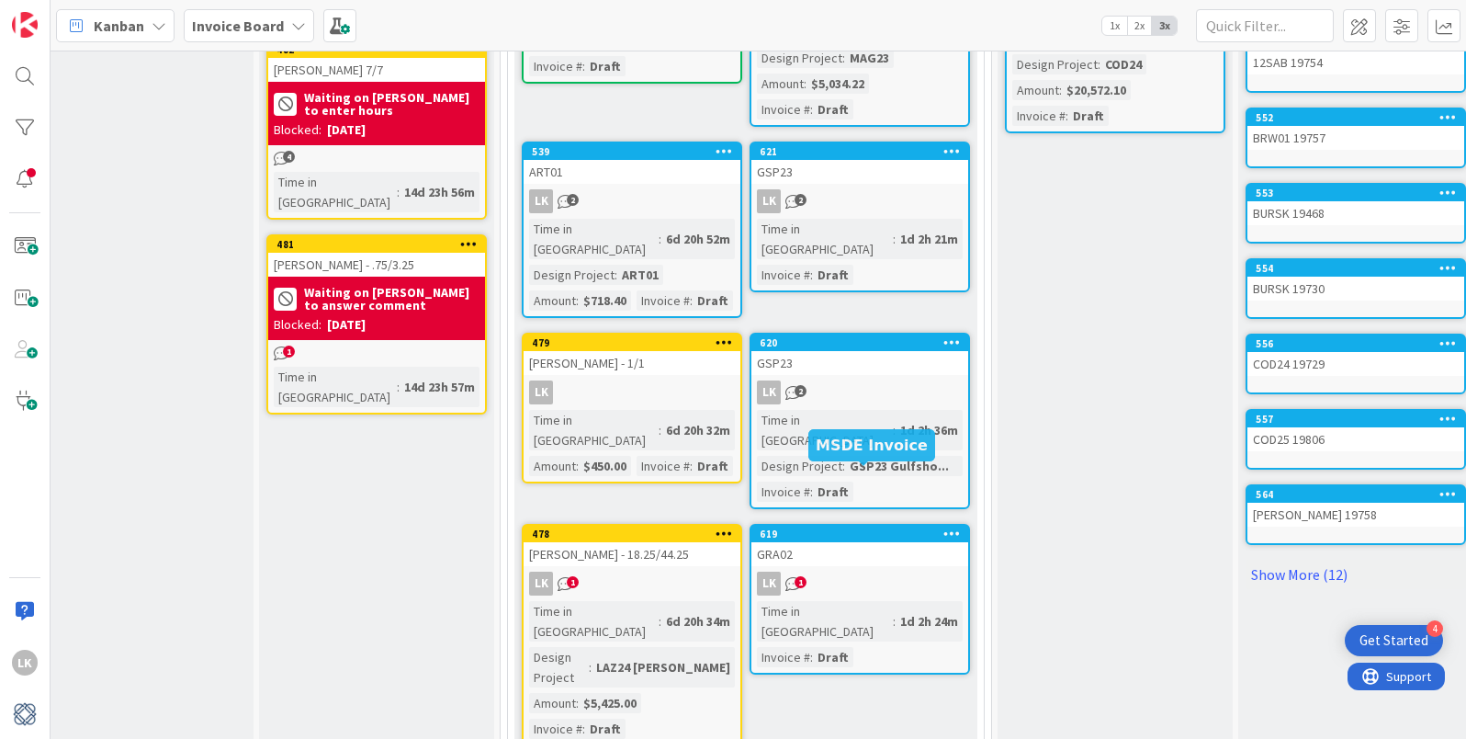
click at [817, 527] on div "619" at bounding box center [864, 533] width 209 height 13
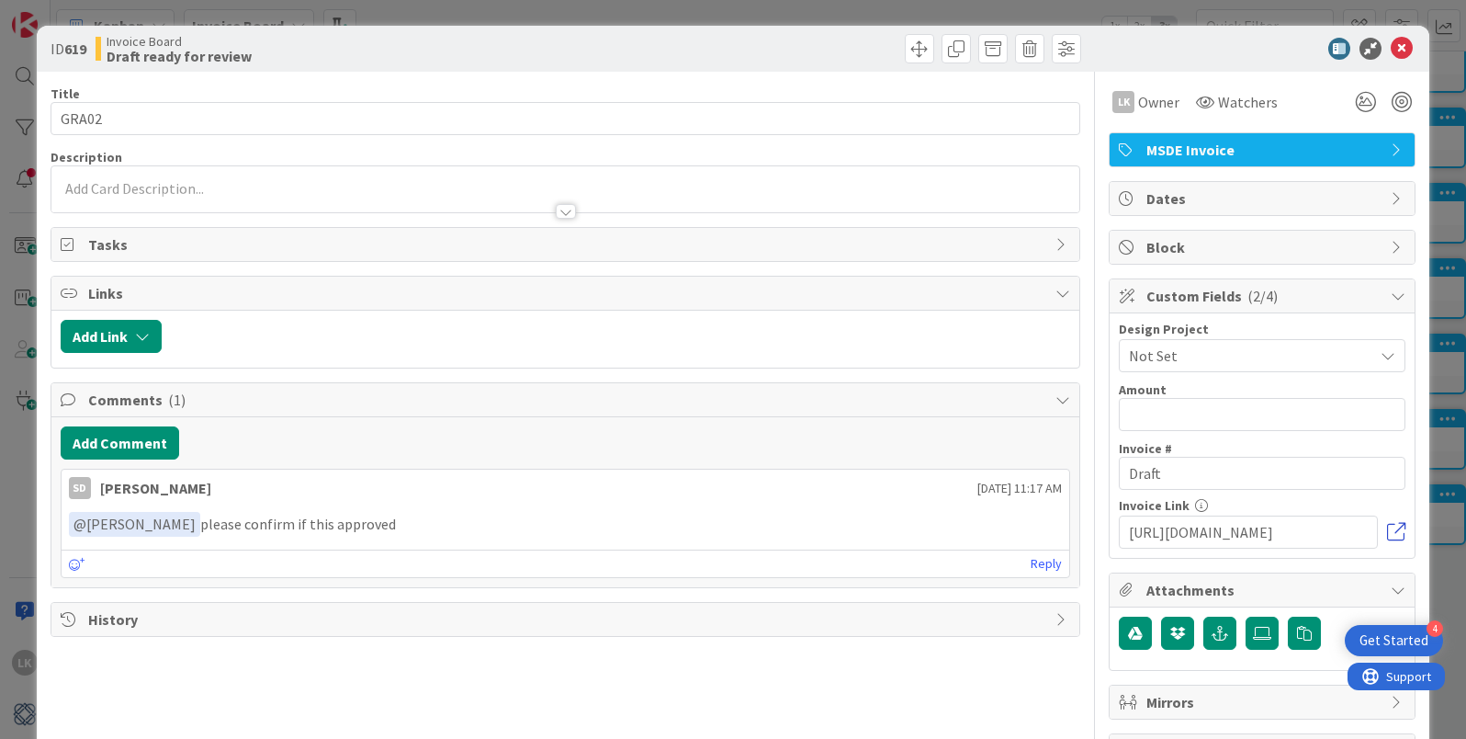
click at [1393, 531] on link at bounding box center [1396, 532] width 18 height 18
click at [1049, 558] on link "Reply" at bounding box center [1046, 563] width 31 height 23
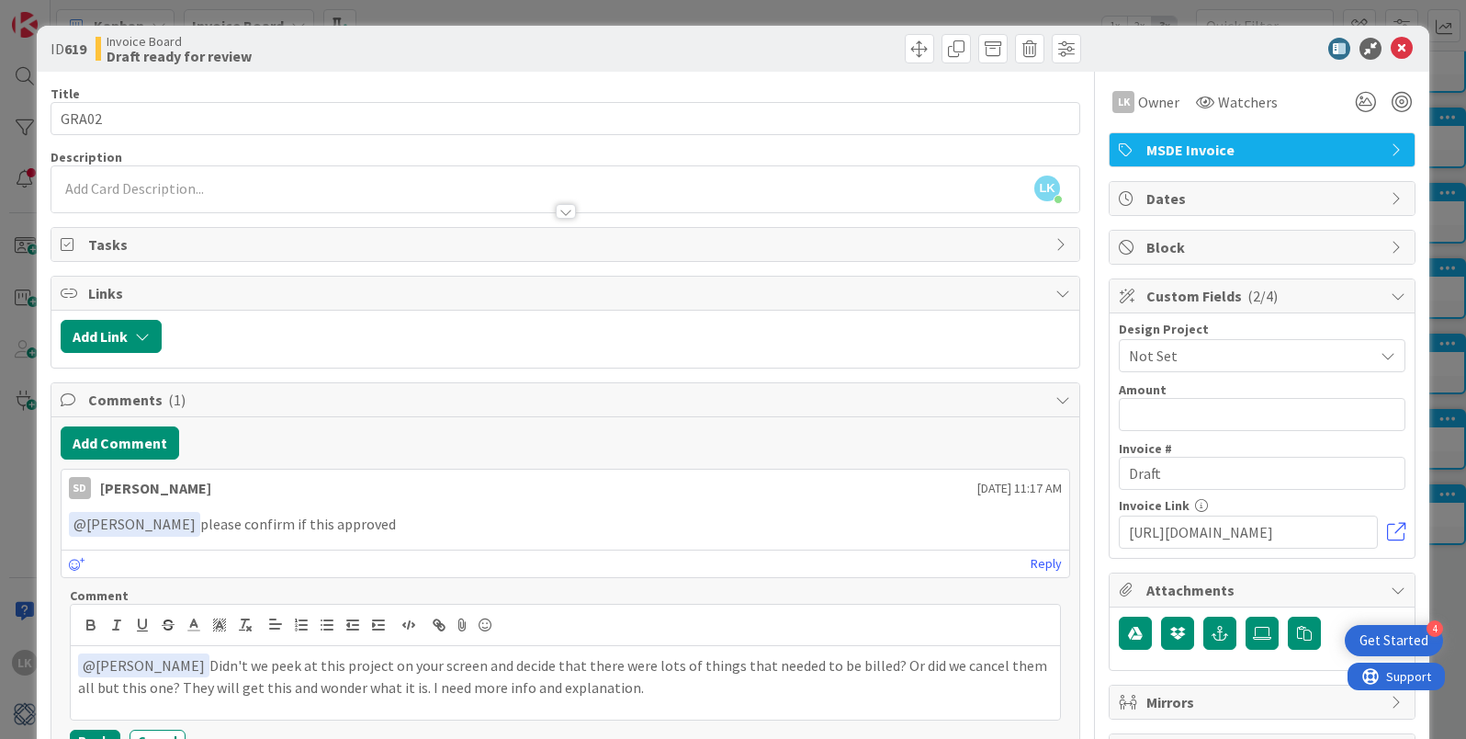
click at [872, 665] on p "﻿ @ Staci Davidson ﻿ Didn't we peek at this project on your screen and decide t…" at bounding box center [565, 675] width 975 height 45
click at [509, 688] on p "﻿ @ Staci Davidson ﻿ Didn't we peek at this project on your screen and decide t…" at bounding box center [565, 675] width 975 height 45
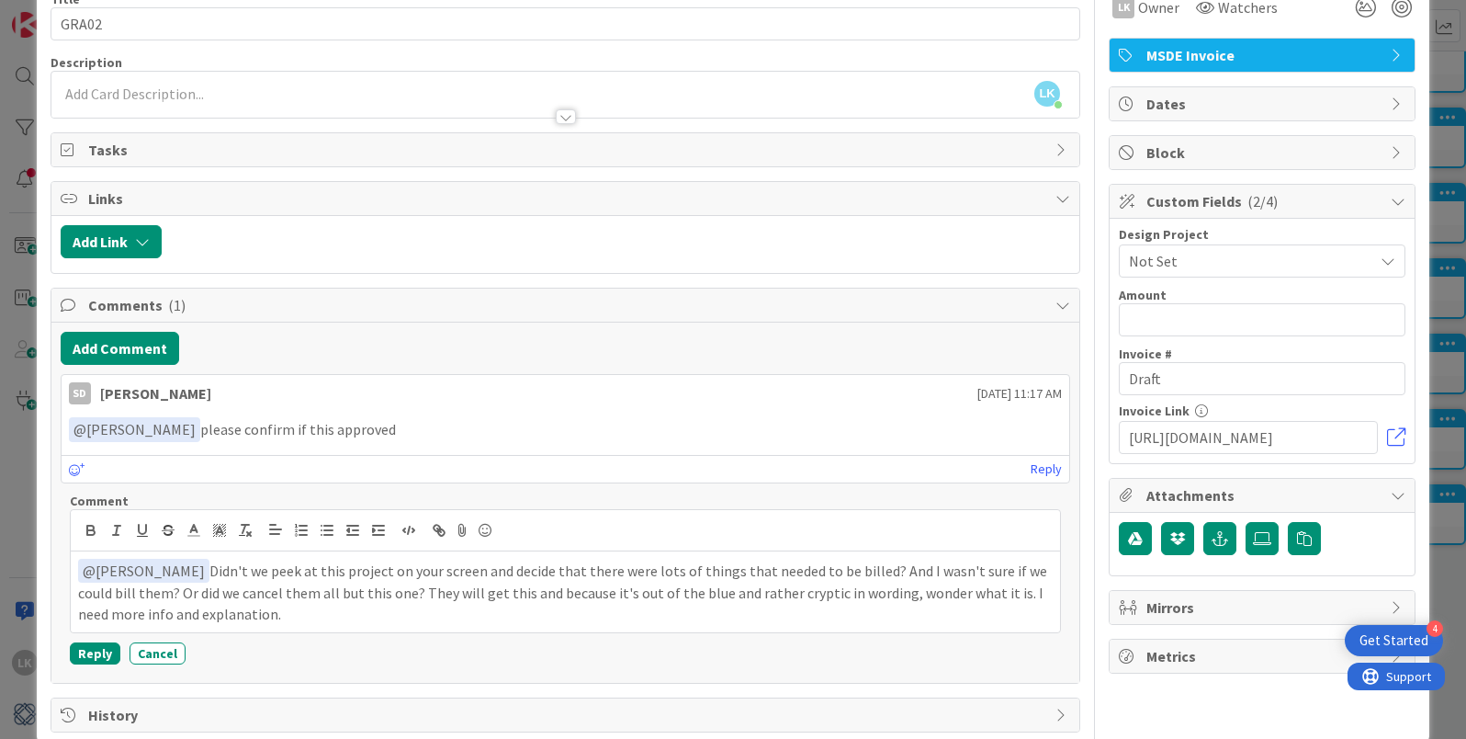
scroll to position [102, 0]
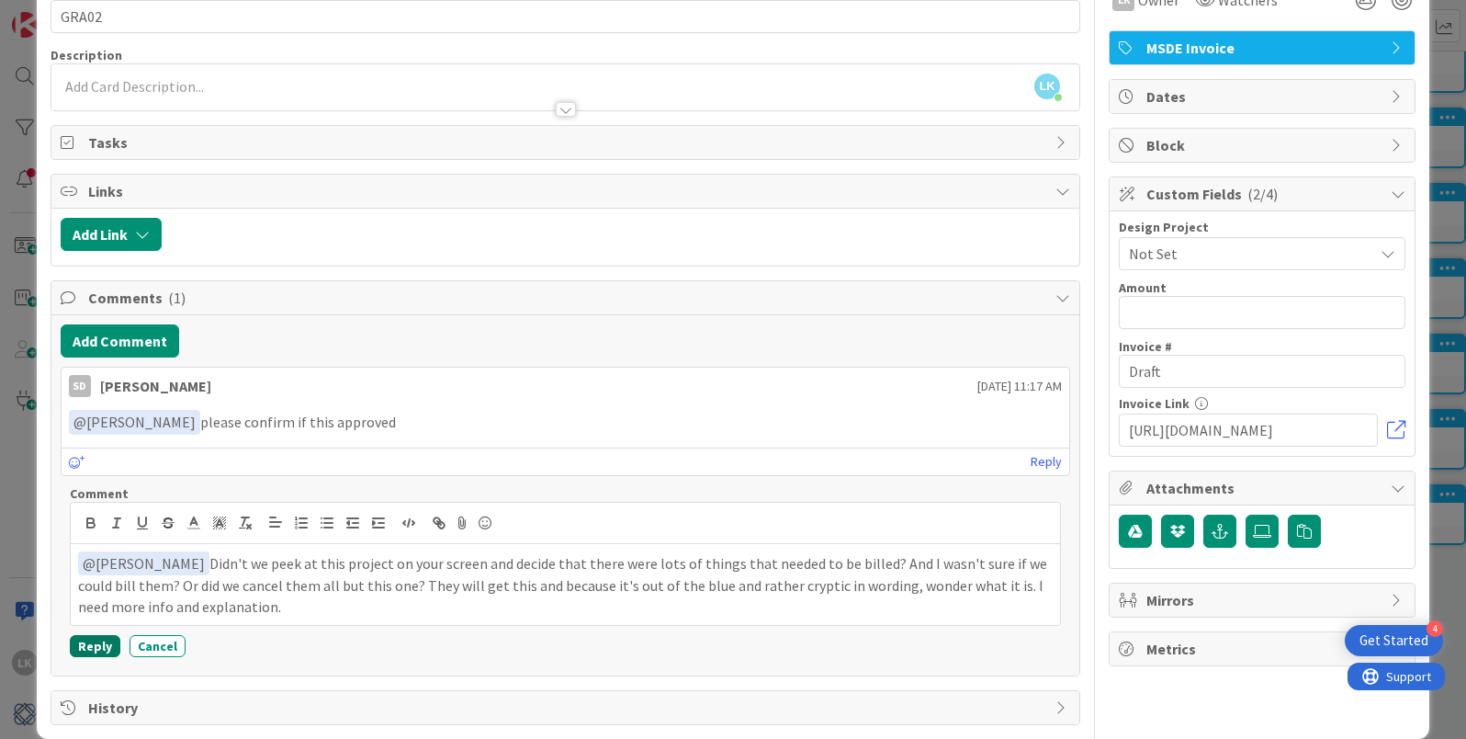
click at [96, 647] on button "Reply" at bounding box center [95, 646] width 51 height 22
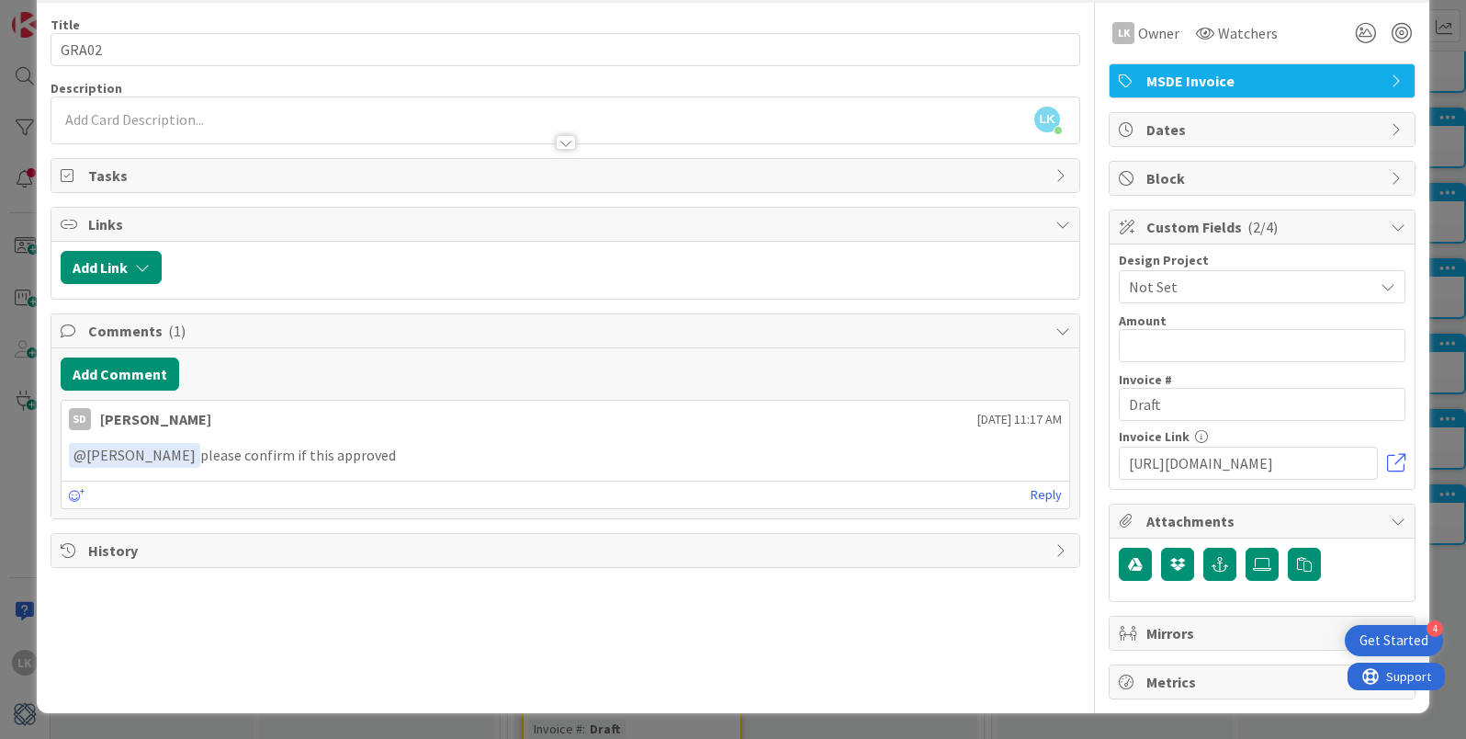
scroll to position [0, 0]
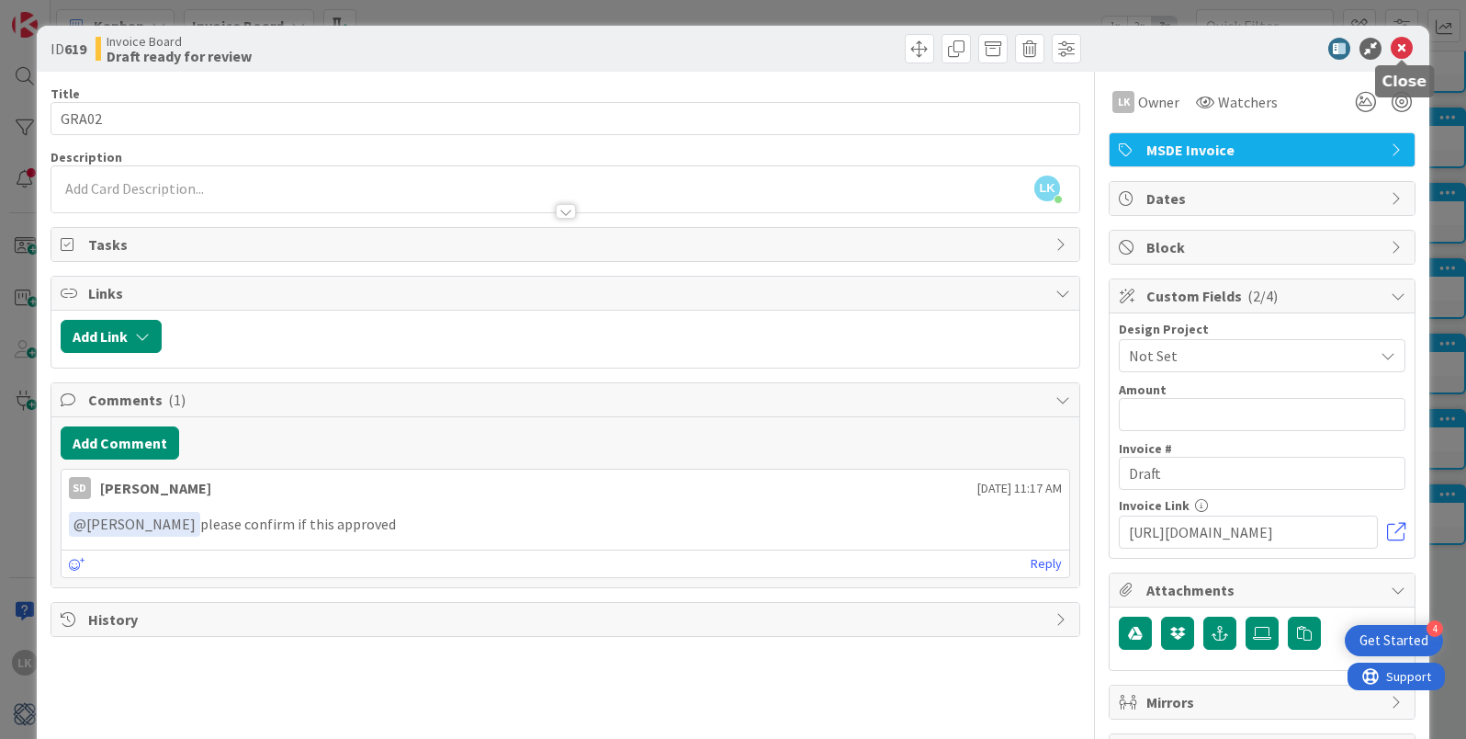
click at [1400, 50] on icon at bounding box center [1402, 49] width 22 height 22
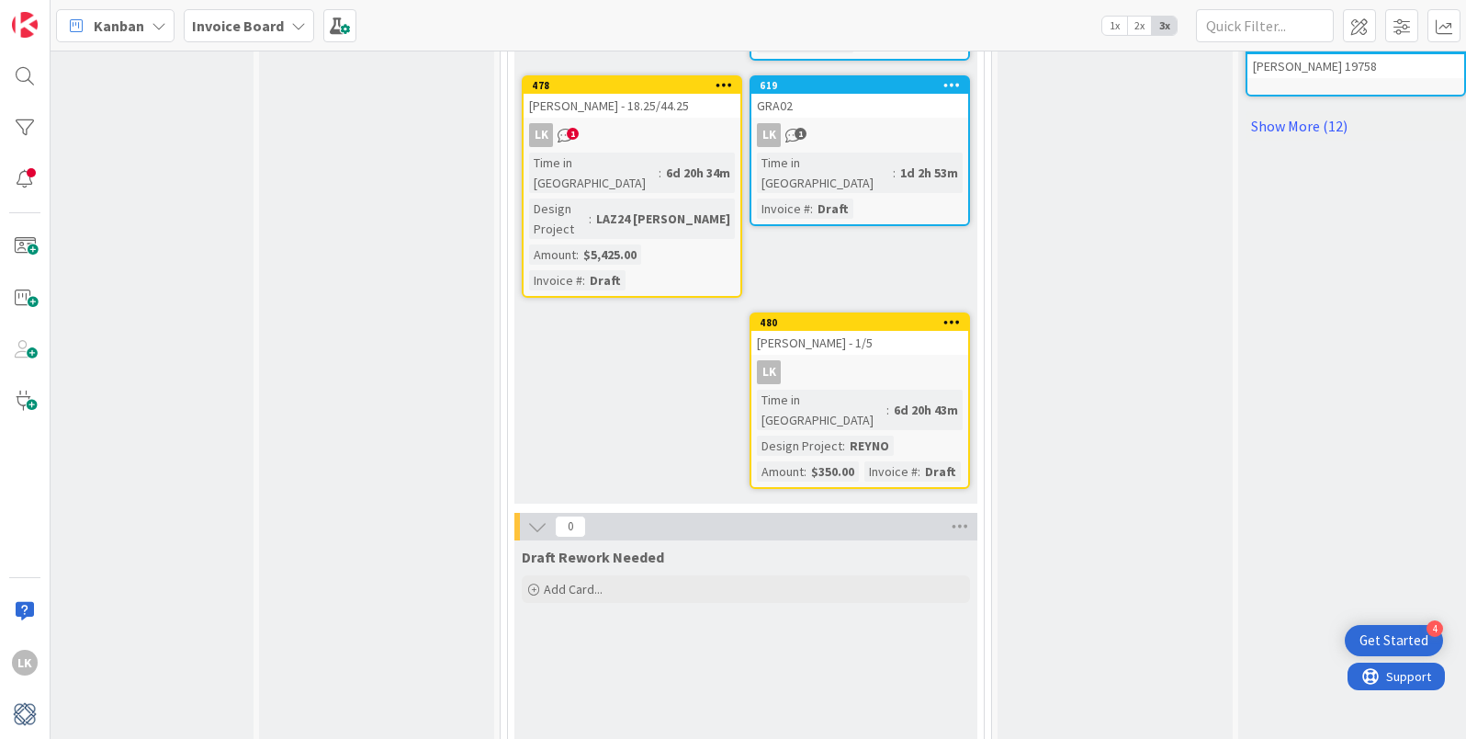
scroll to position [776, 39]
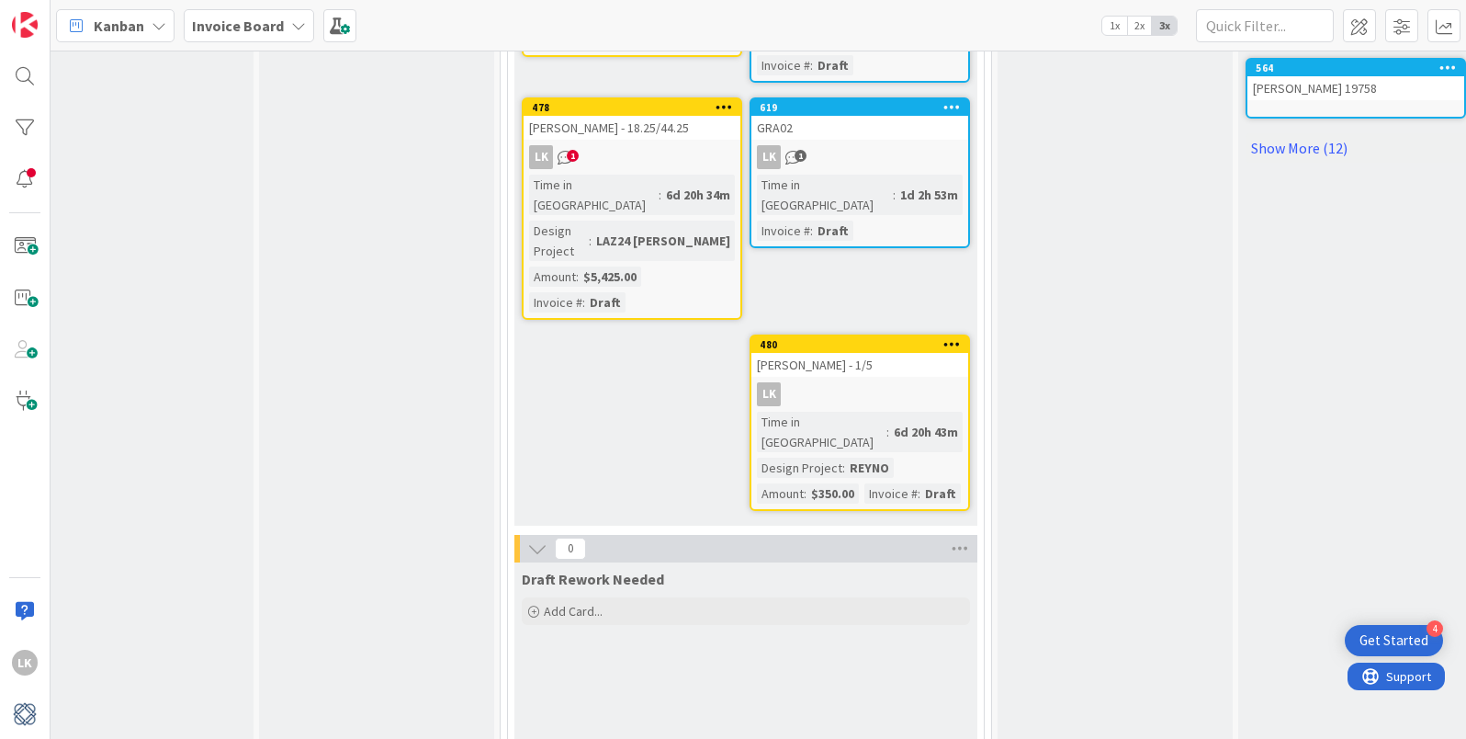
click at [852, 353] on div "[PERSON_NAME] - 1/5" at bounding box center [859, 365] width 217 height 24
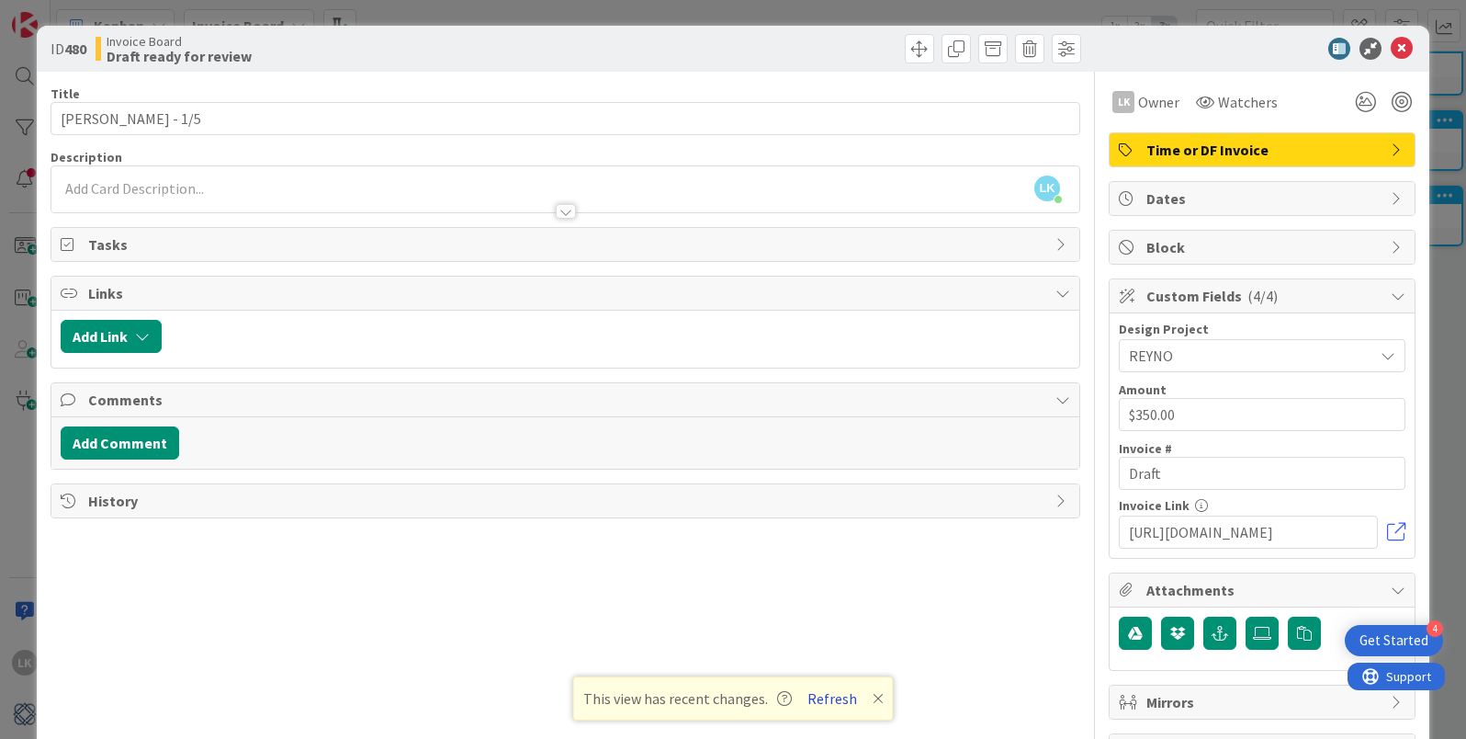
click at [817, 701] on button "Refresh" at bounding box center [832, 698] width 62 height 24
click at [830, 698] on button "Refresh" at bounding box center [832, 698] width 62 height 24
click at [874, 696] on icon at bounding box center [878, 698] width 11 height 15
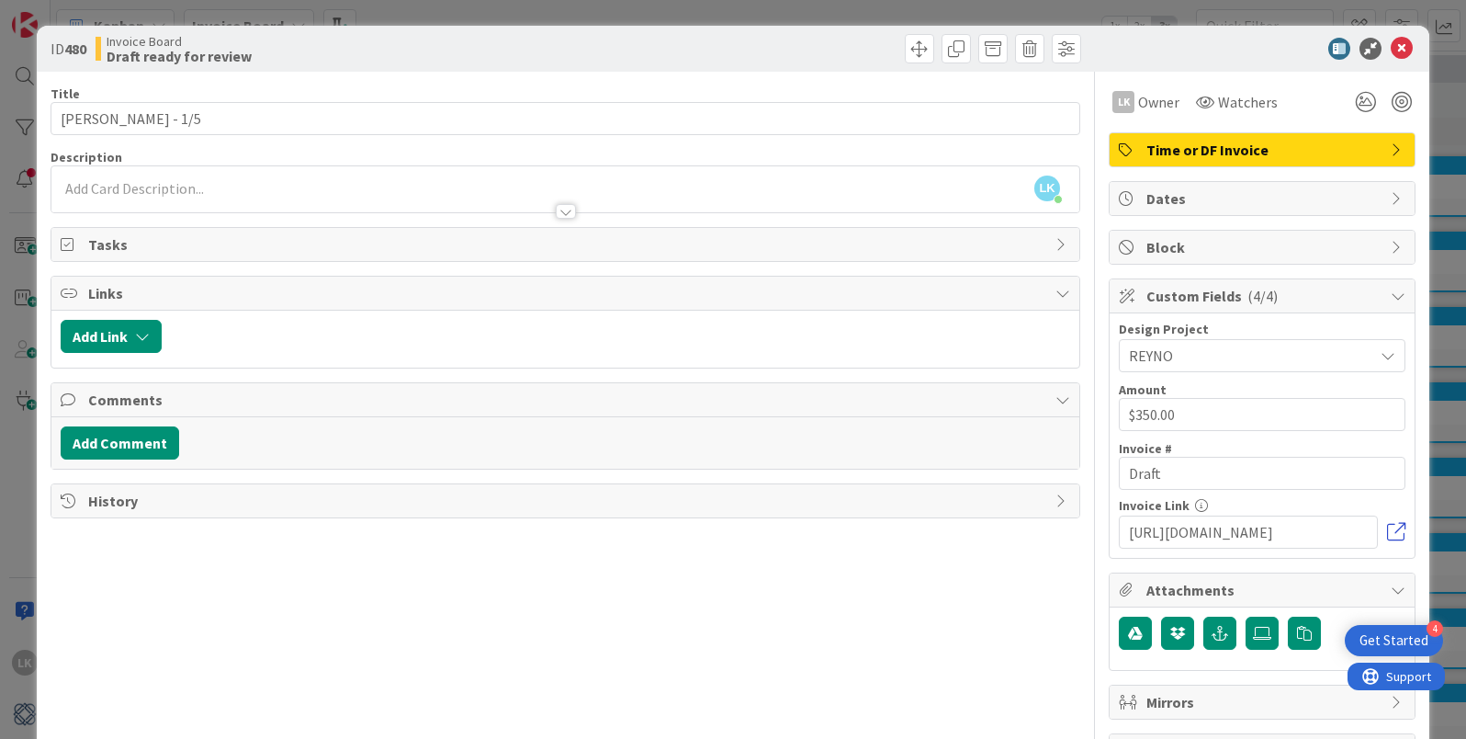
click at [1391, 535] on link at bounding box center [1396, 532] width 18 height 18
click at [1405, 43] on icon at bounding box center [1402, 49] width 22 height 22
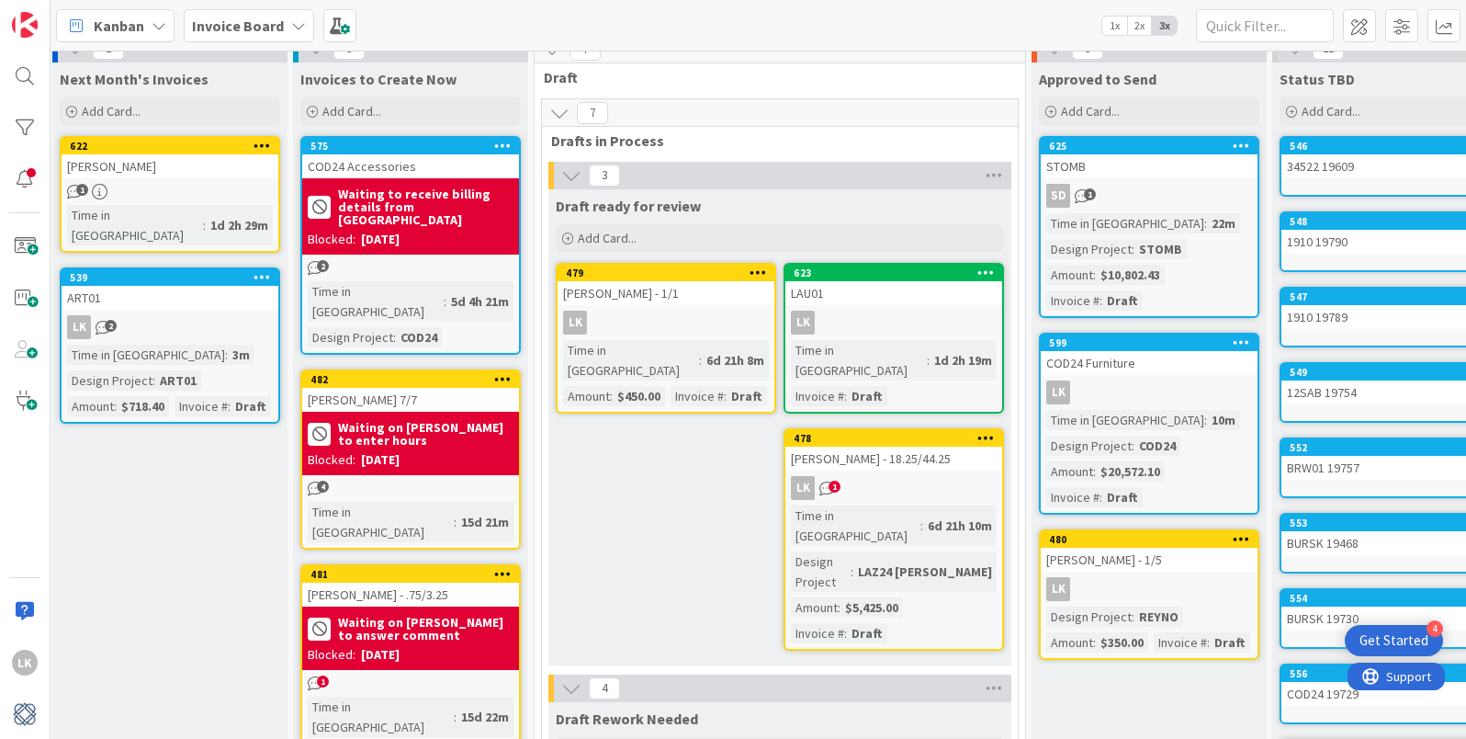
scroll to position [18, 5]
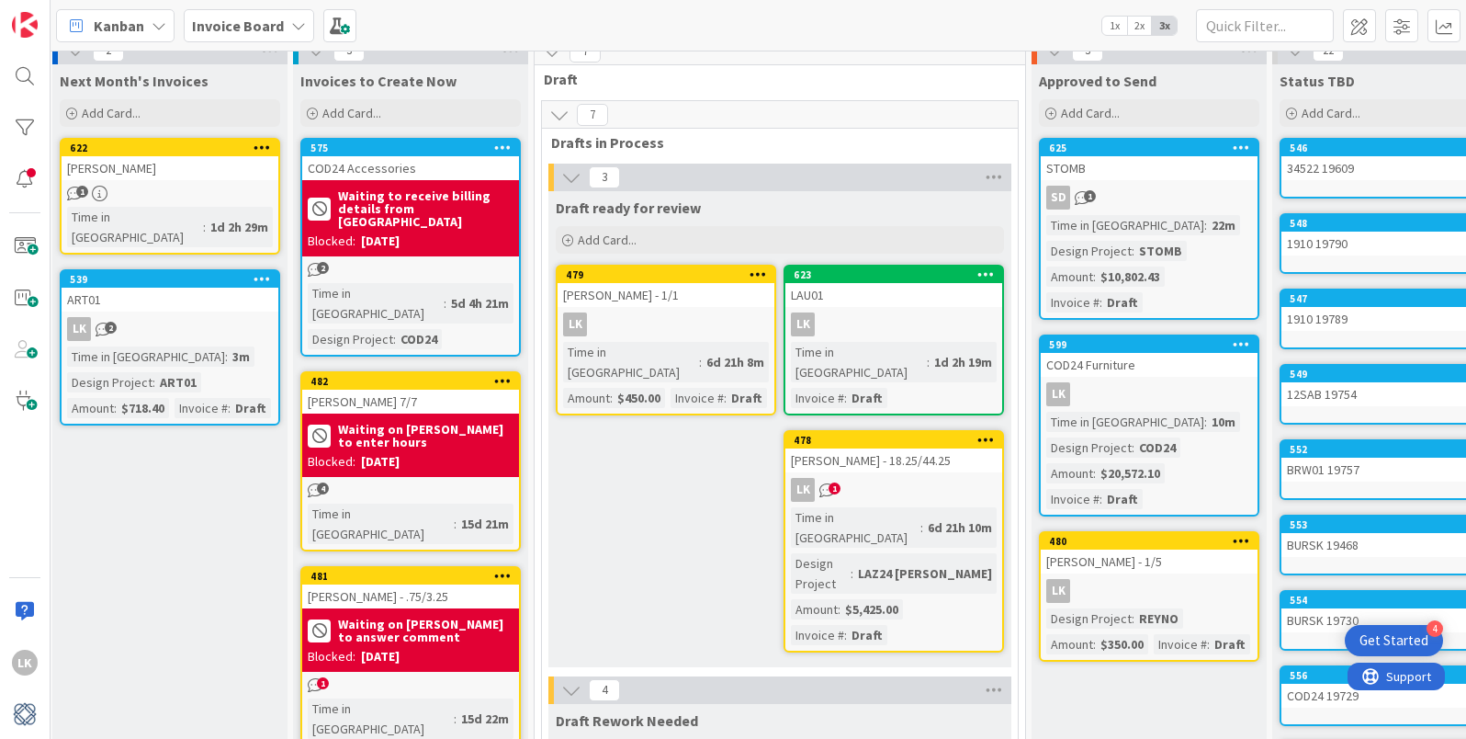
click at [645, 295] on div "[PERSON_NAME] - 1/1" at bounding box center [666, 295] width 217 height 24
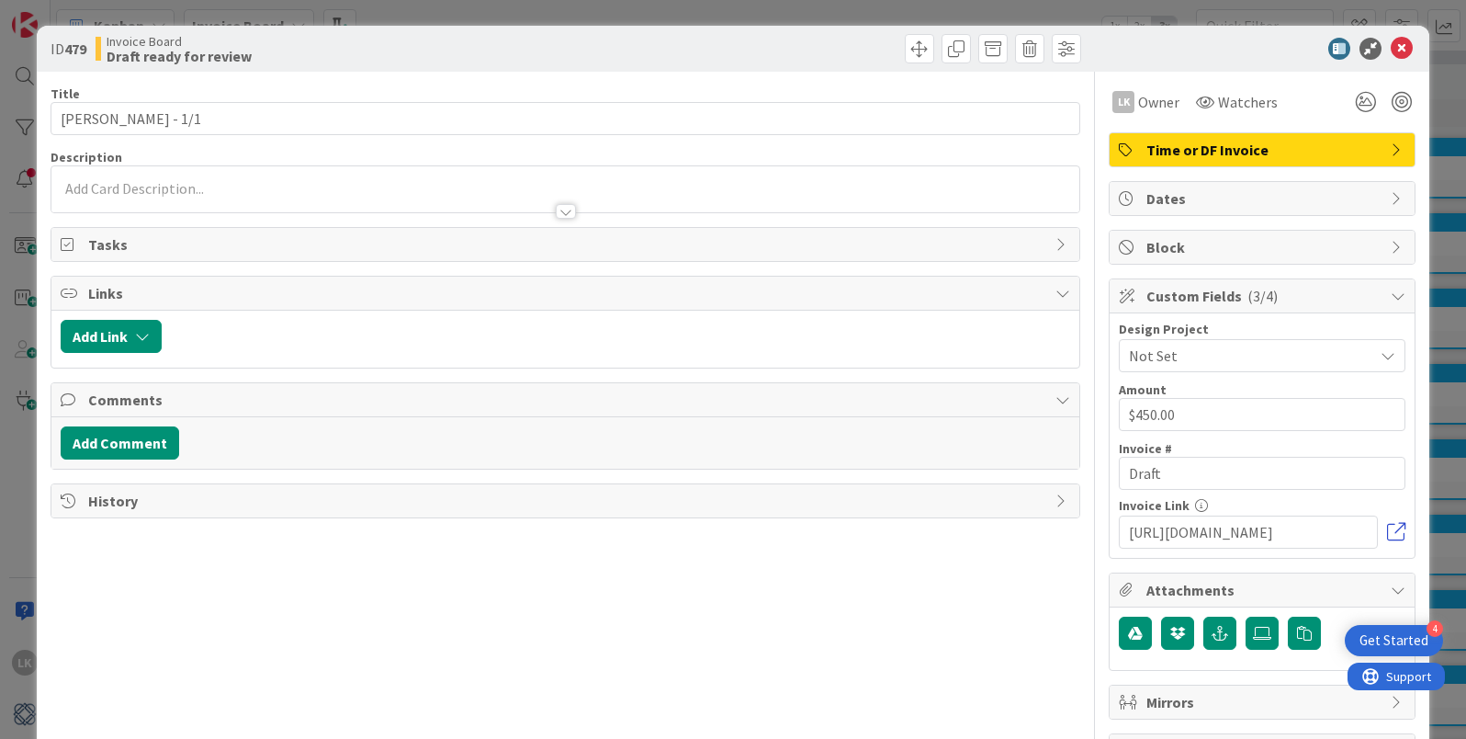
click at [1399, 533] on link at bounding box center [1396, 532] width 18 height 18
click at [1403, 49] on icon at bounding box center [1402, 49] width 22 height 22
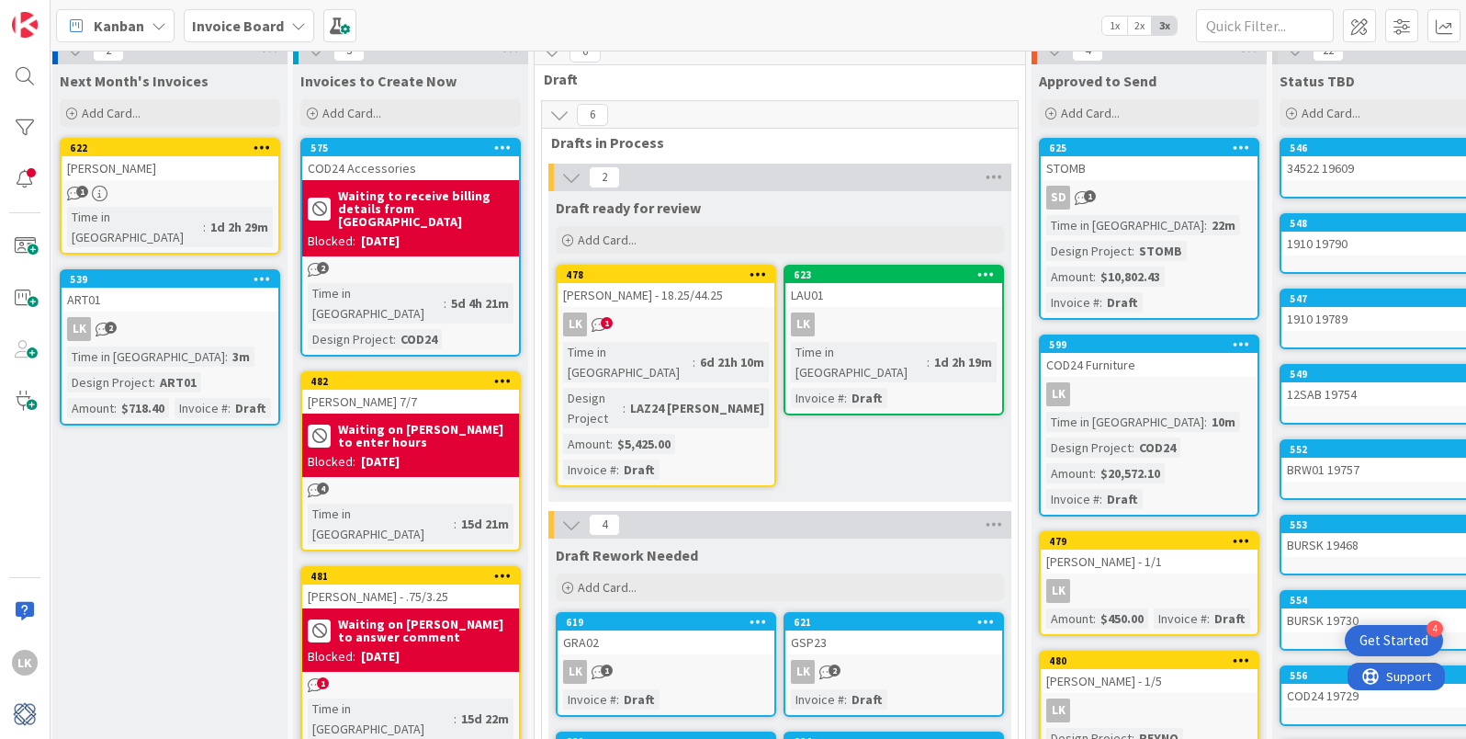
click at [660, 297] on div "[PERSON_NAME] - 18.25/44.25" at bounding box center [666, 295] width 217 height 24
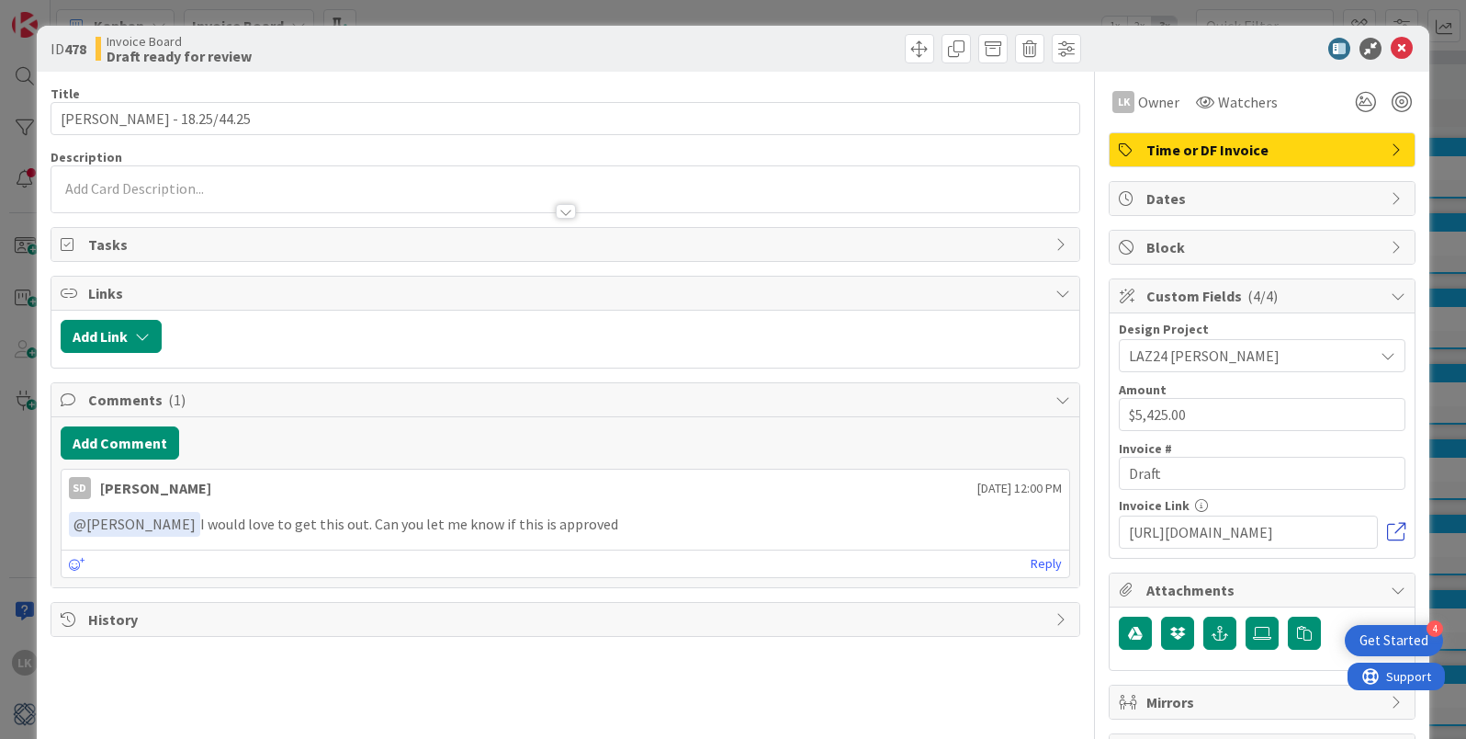
click at [1393, 528] on link at bounding box center [1396, 532] width 18 height 18
click at [1398, 47] on icon at bounding box center [1402, 49] width 22 height 22
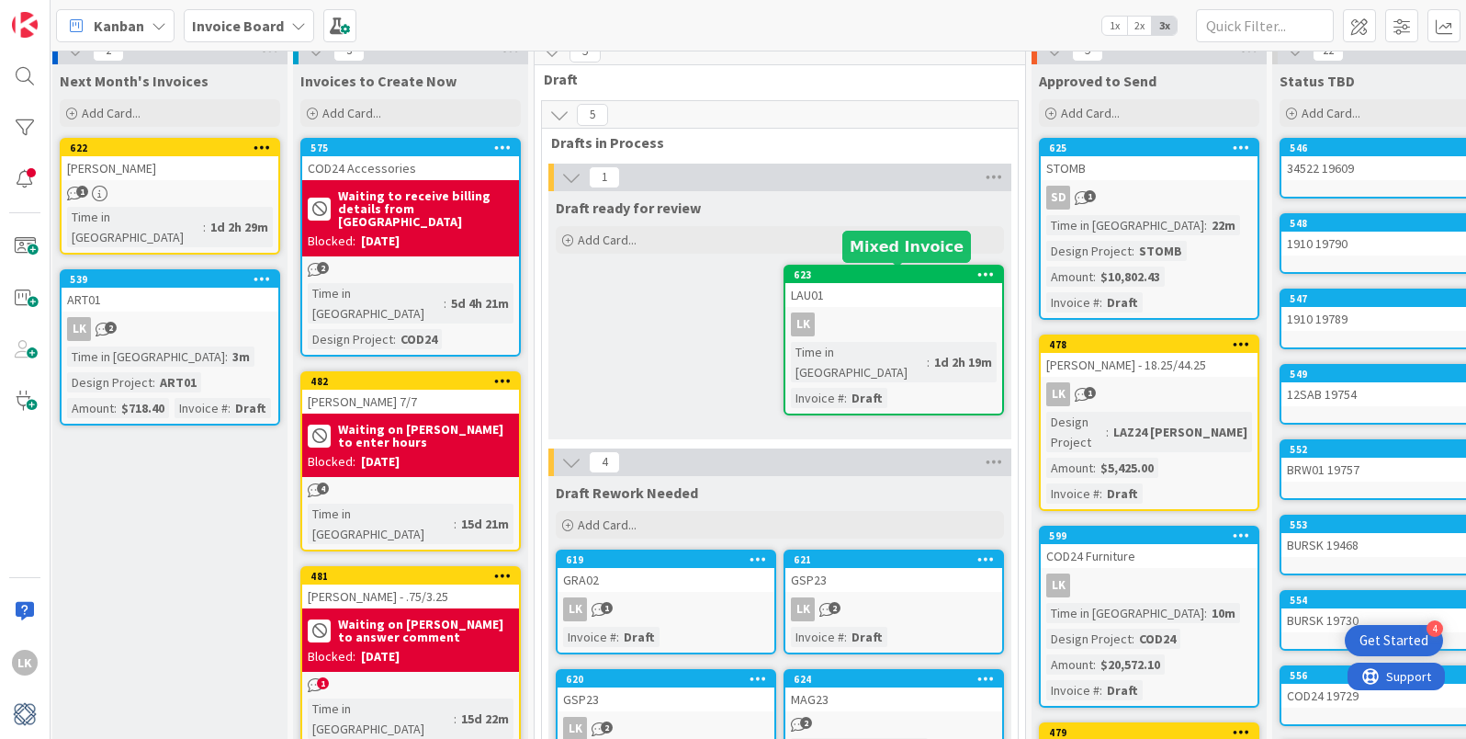
click at [888, 273] on div "623" at bounding box center [898, 274] width 209 height 13
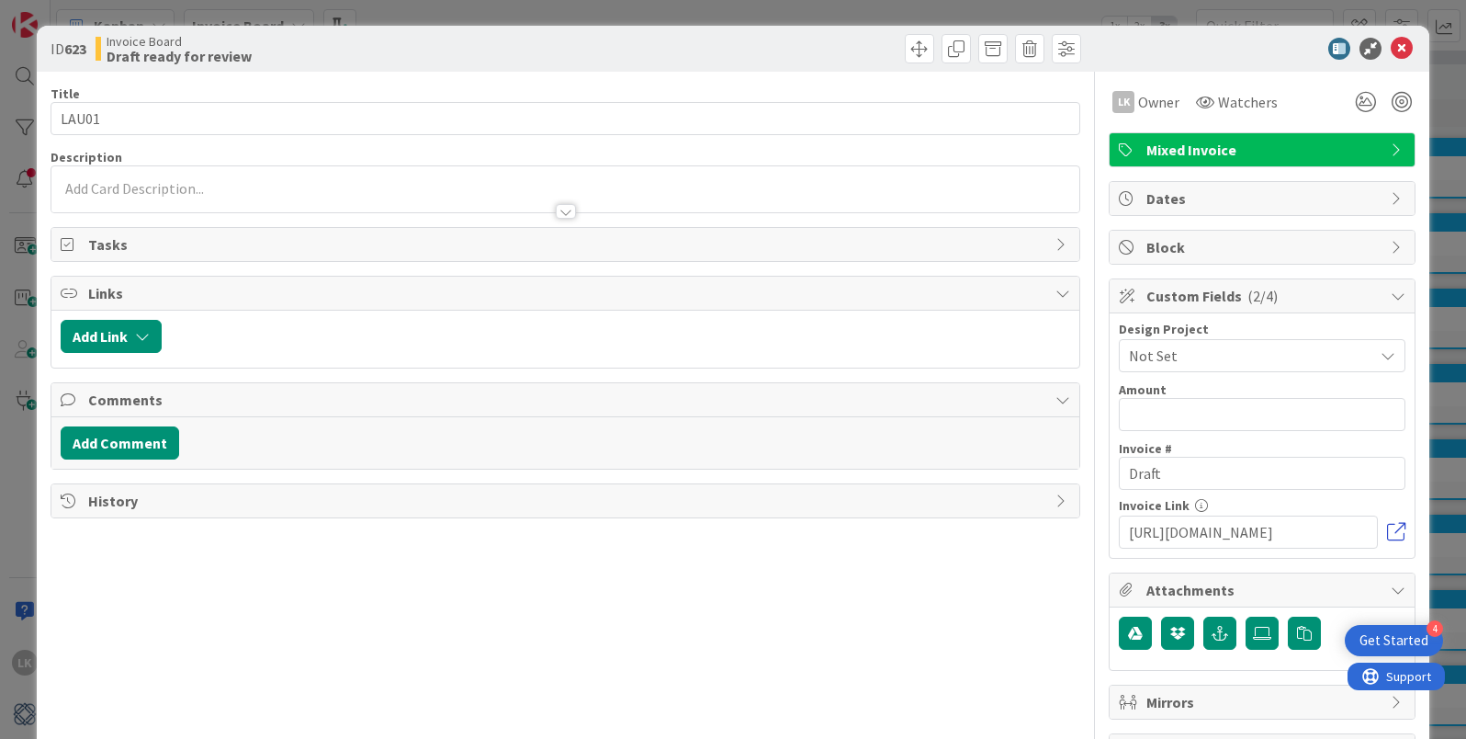
click at [1396, 527] on link at bounding box center [1396, 532] width 18 height 18
click at [111, 439] on button "Add Comment" at bounding box center [120, 442] width 119 height 33
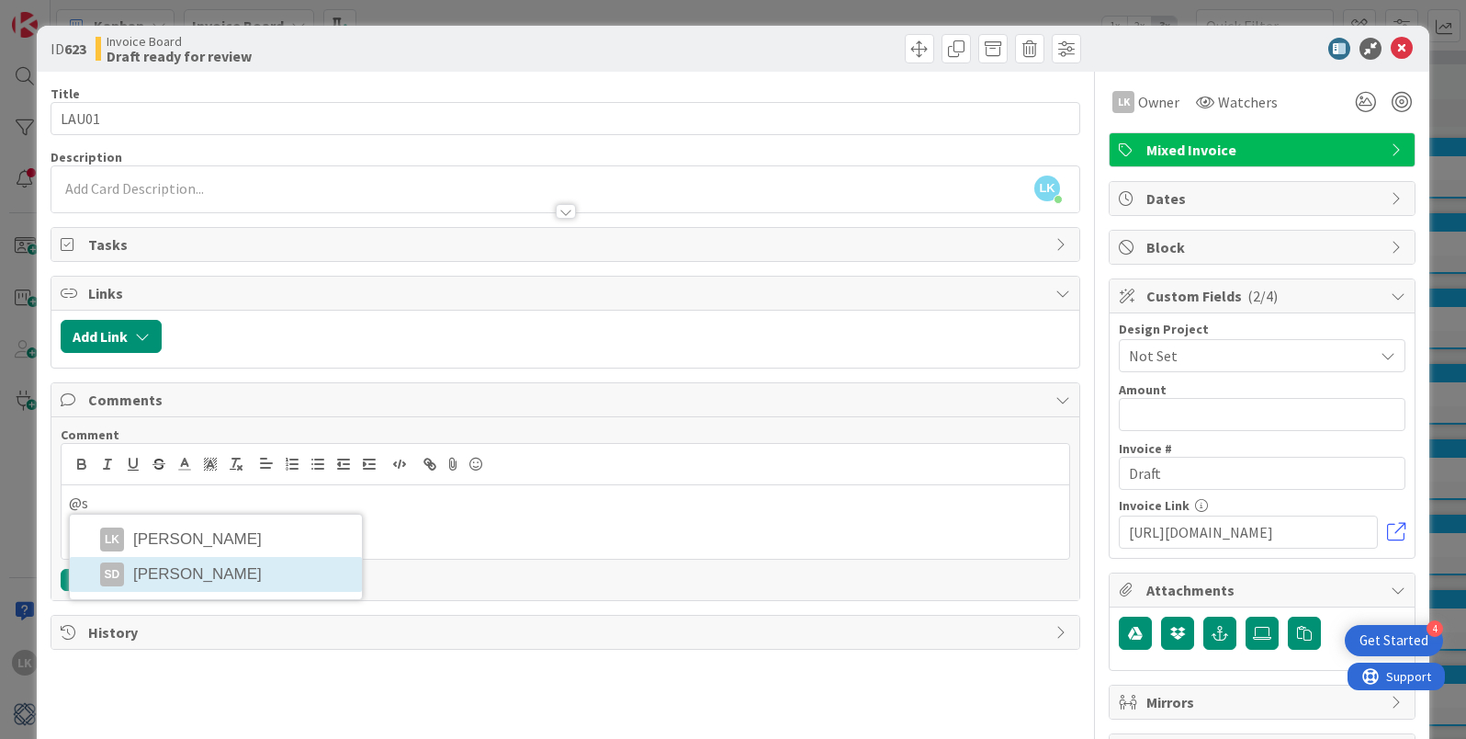
click at [167, 587] on li "SD [PERSON_NAME]" at bounding box center [216, 574] width 292 height 35
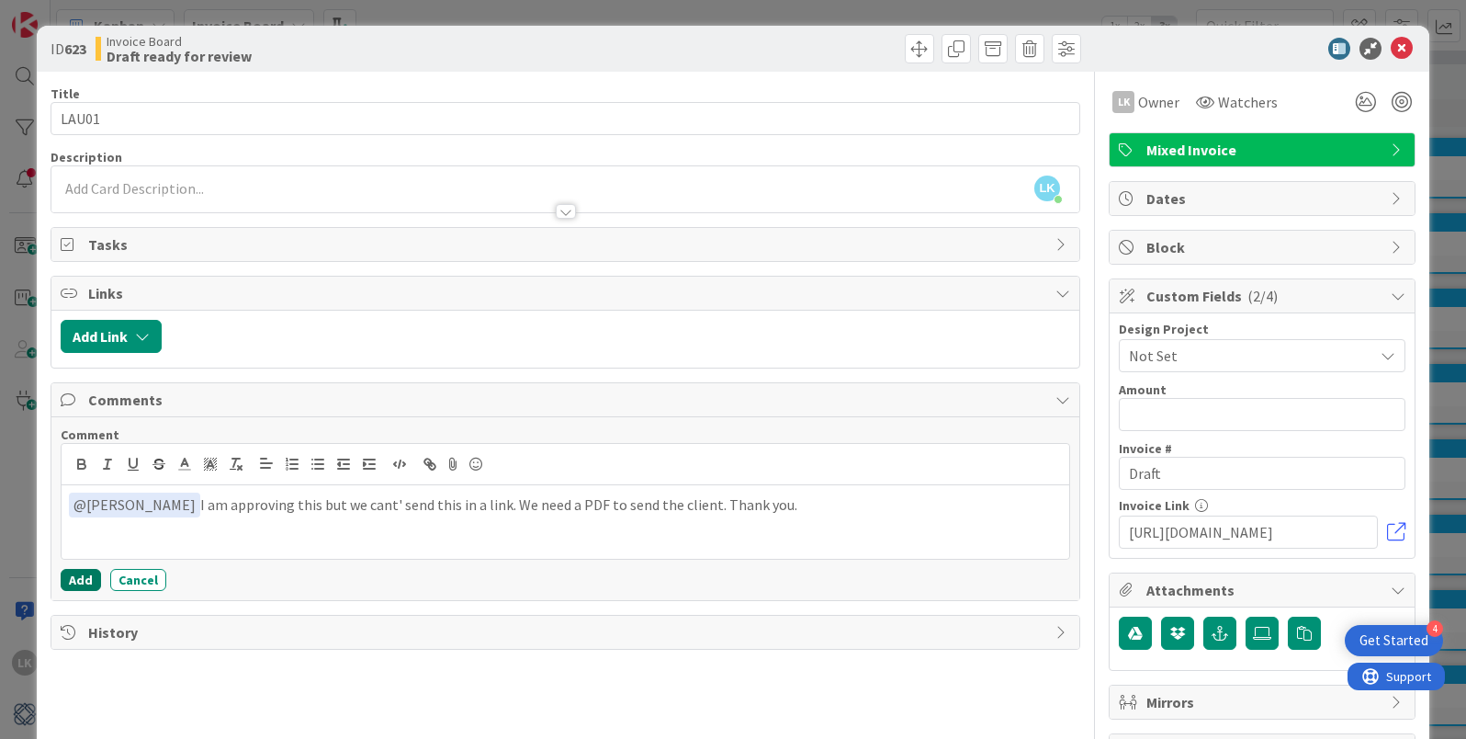
click at [72, 579] on button "Add" at bounding box center [81, 580] width 40 height 22
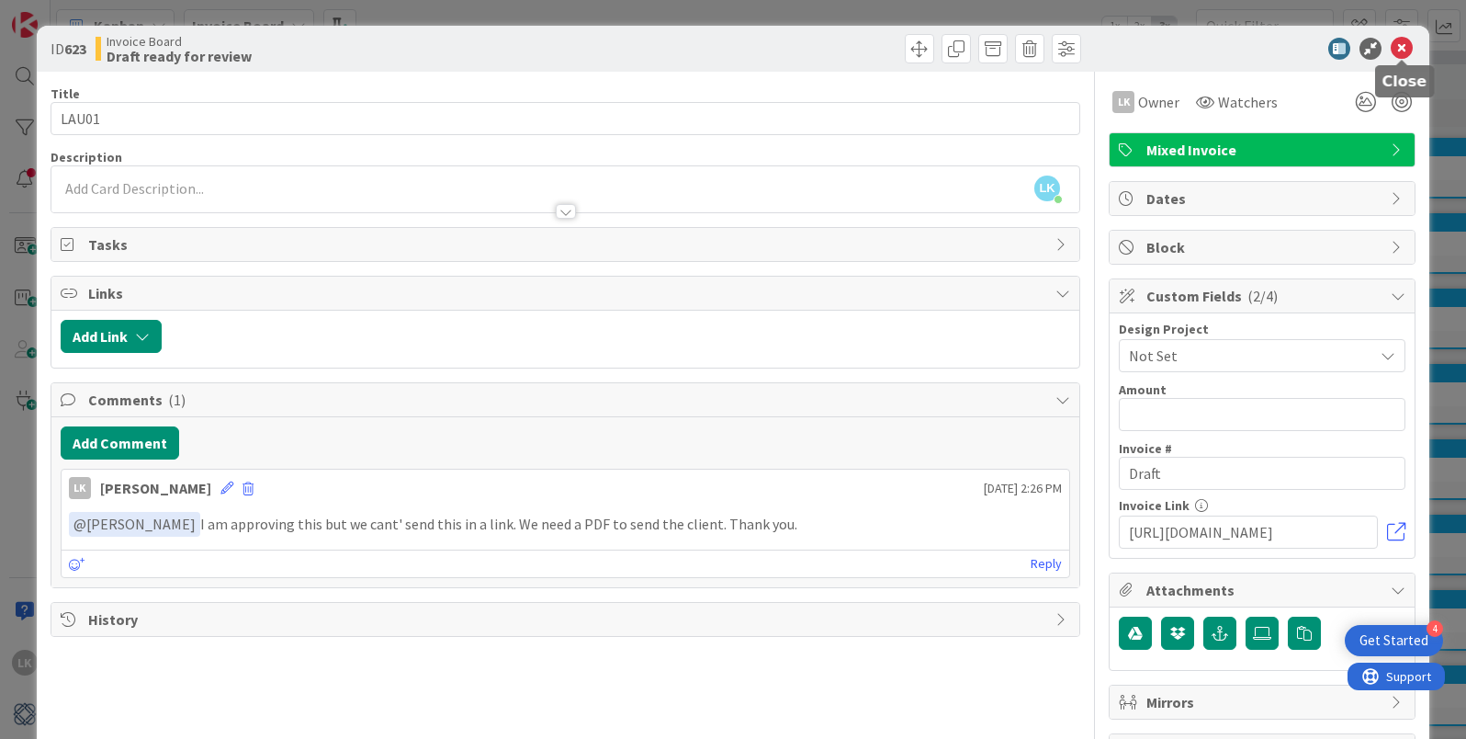
click at [1401, 46] on icon at bounding box center [1402, 49] width 22 height 22
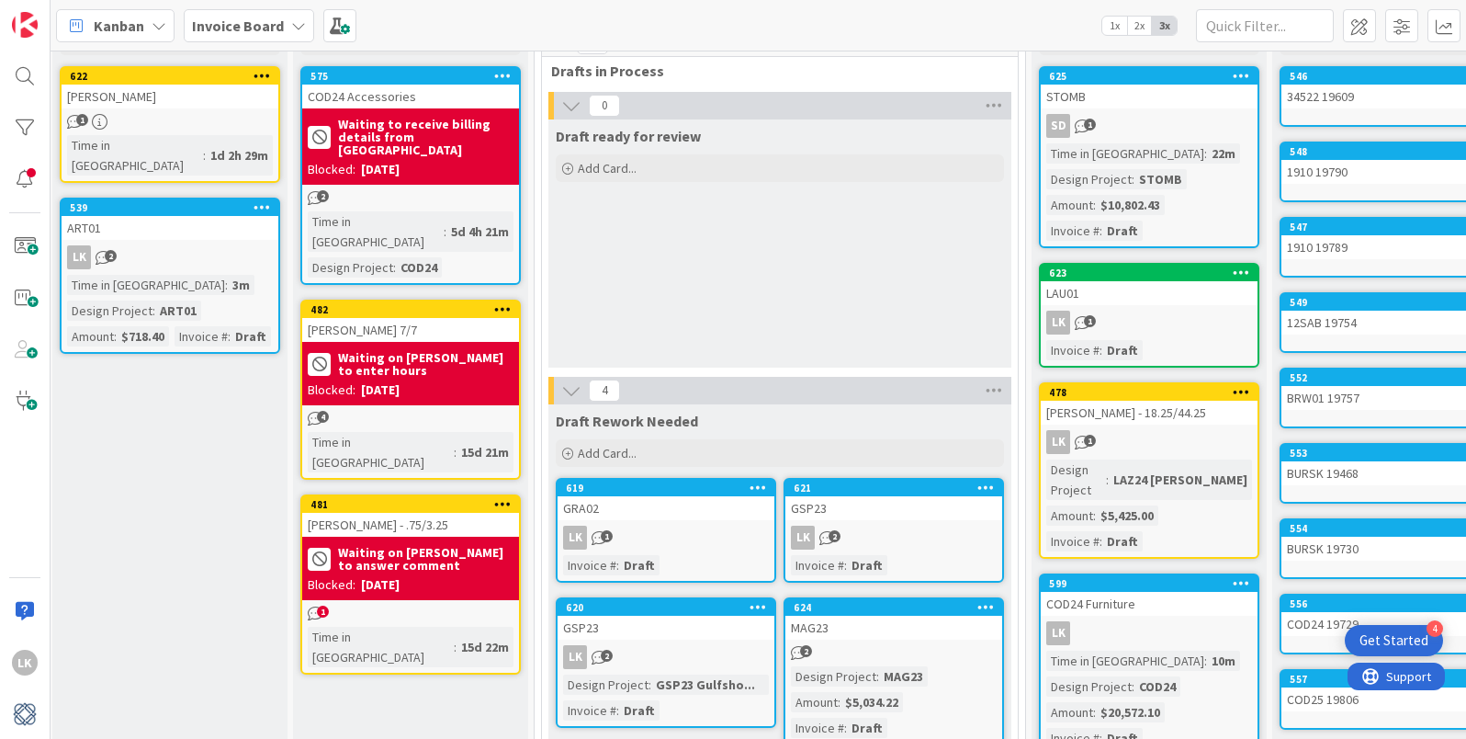
scroll to position [0, 5]
